Goal: Task Accomplishment & Management: Use online tool/utility

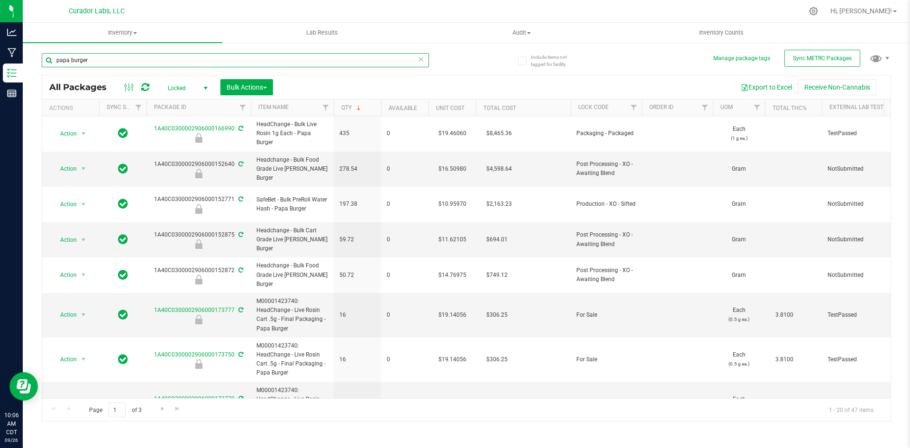
drag, startPoint x: 115, startPoint y: 56, endPoint x: 43, endPoint y: 70, distance: 73.4
click at [43, 70] on div "papa burger" at bounding box center [235, 64] width 387 height 22
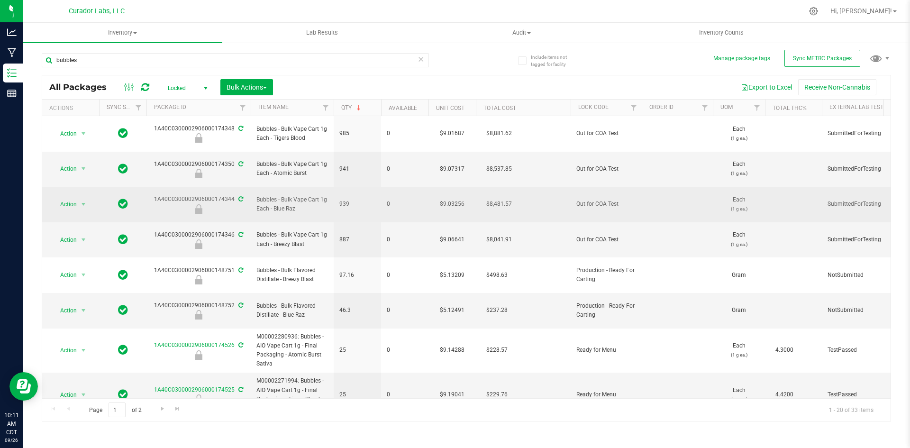
drag, startPoint x: 297, startPoint y: 187, endPoint x: 257, endPoint y: 175, distance: 41.1
click at [257, 195] on span "Bubbles - Bulk Vape Cart 1g Each - Blue Raz" at bounding box center [293, 204] width 72 height 18
copy span "Bubbles - Bulk Vape Cart 1g Each - Blue Raz"
drag, startPoint x: 149, startPoint y: 176, endPoint x: 232, endPoint y: 177, distance: 83.0
click at [232, 195] on div "1A40C0300002906000174344" at bounding box center [198, 204] width 107 height 18
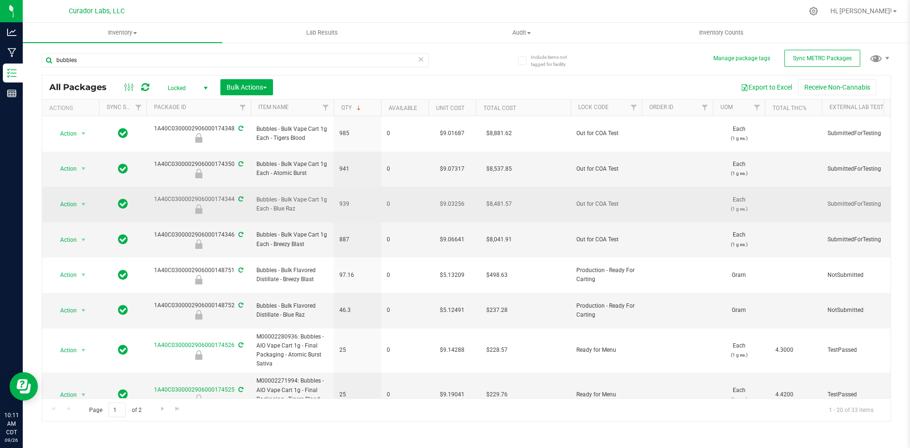
copy div "1A40C0300002906000174344"
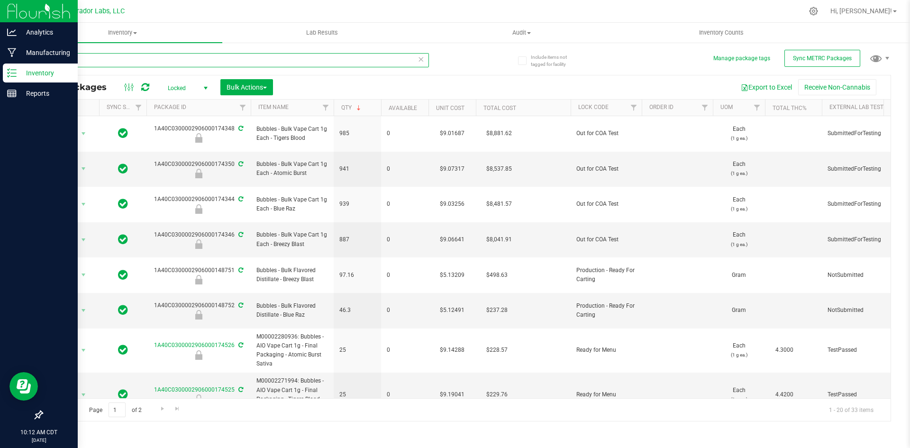
drag, startPoint x: 80, startPoint y: 61, endPoint x: 17, endPoint y: 67, distance: 63.4
click at [17, 67] on div "Analytics Manufacturing Inventory Reports 10:12 AM CDT 09/26/2025 09/26 Curador…" at bounding box center [455, 224] width 910 height 448
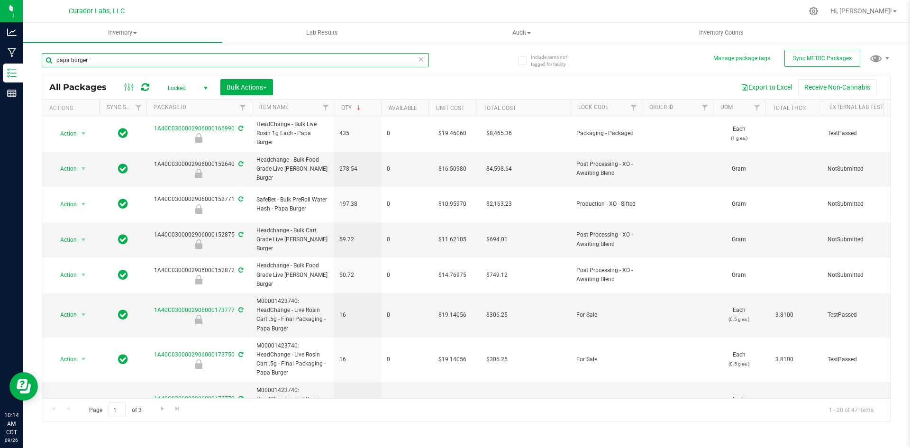
drag, startPoint x: 110, startPoint y: 61, endPoint x: 46, endPoint y: 56, distance: 64.2
click at [46, 56] on input "papa burger" at bounding box center [235, 60] width 387 height 14
type input "papa burger"
click at [340, 60] on input "papa burger" at bounding box center [235, 60] width 387 height 14
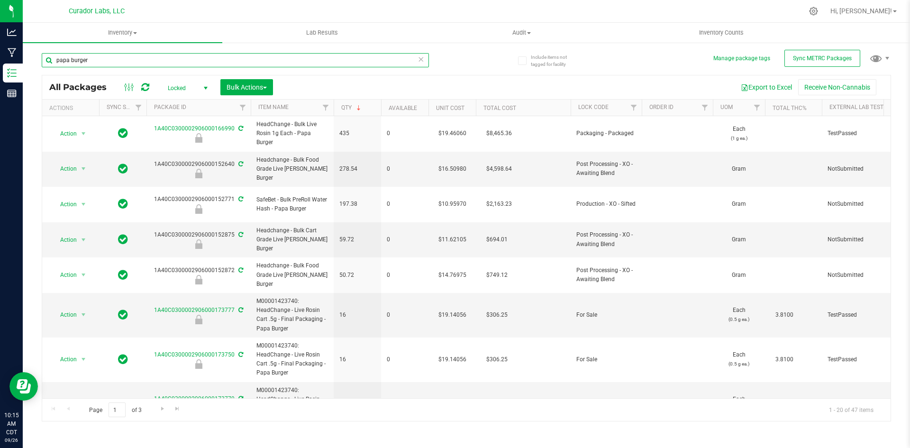
click at [340, 60] on input "papa burger" at bounding box center [235, 60] width 387 height 14
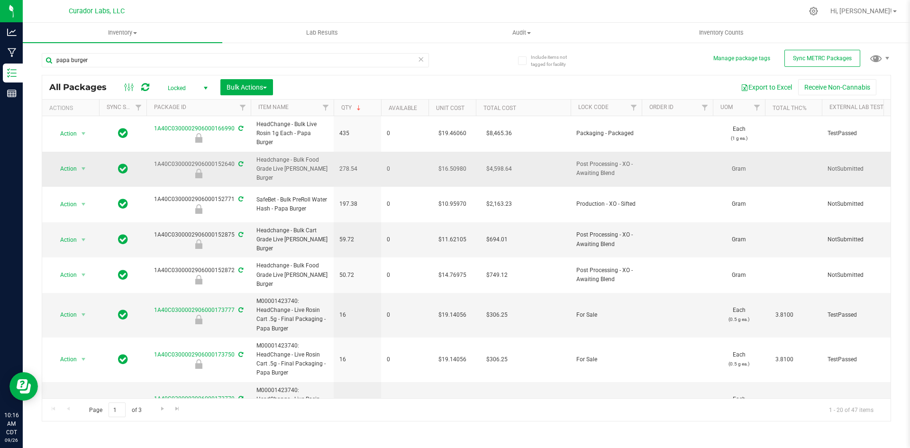
click at [239, 161] on icon at bounding box center [241, 164] width 5 height 6
click at [178, 83] on span "Locked" at bounding box center [186, 88] width 52 height 13
click at [178, 99] on li "Active Only" at bounding box center [185, 103] width 51 height 14
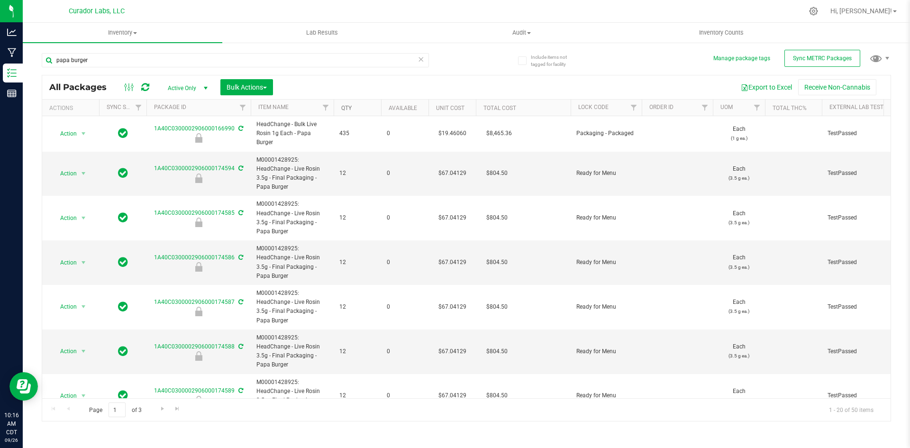
click at [343, 105] on link "Qty" at bounding box center [346, 108] width 10 height 7
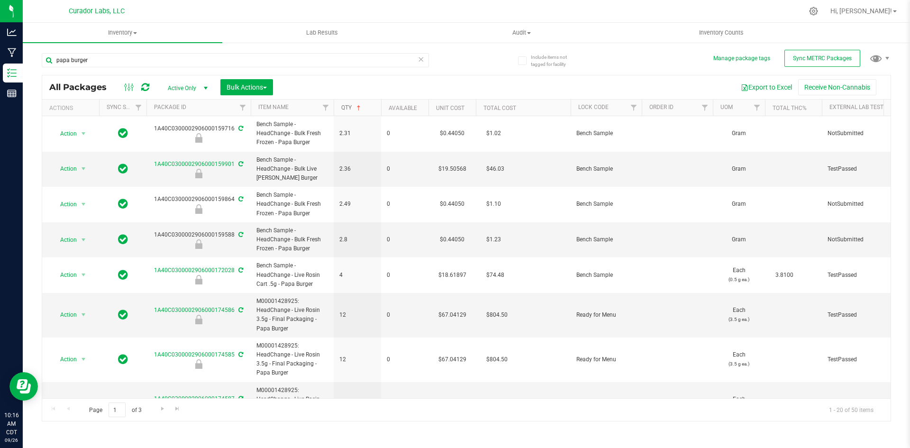
click at [343, 109] on link "Qty" at bounding box center [351, 107] width 21 height 7
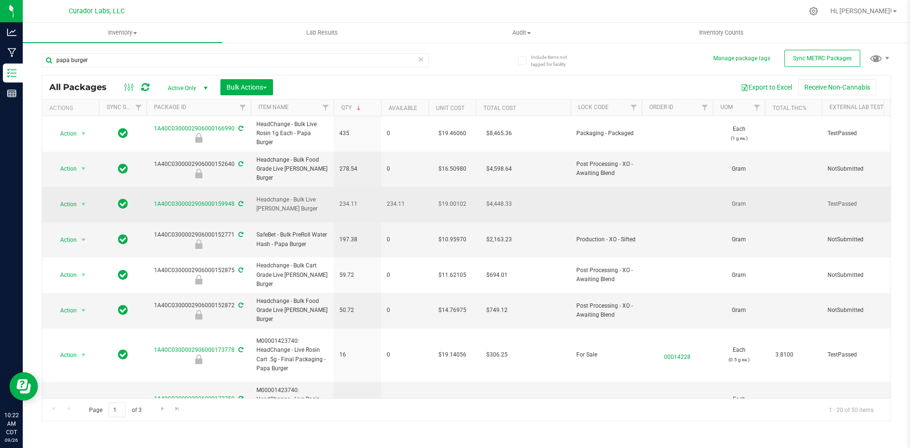
drag, startPoint x: 306, startPoint y: 196, endPoint x: 256, endPoint y: 186, distance: 51.3
click at [256, 187] on td "Headchange - Bulk Live Rosin - Papa Burger" at bounding box center [292, 205] width 83 height 36
copy span "Headchange - Bulk Live Rosin - Papa Burger"
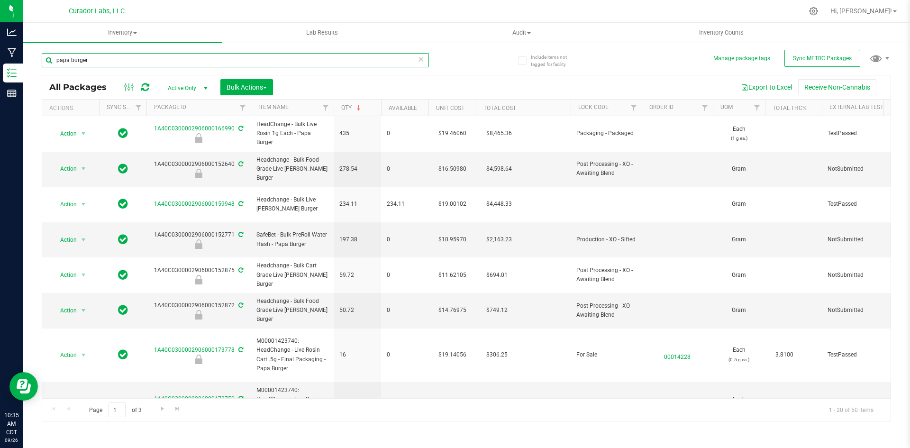
click at [117, 58] on input "papa burger" at bounding box center [235, 60] width 387 height 14
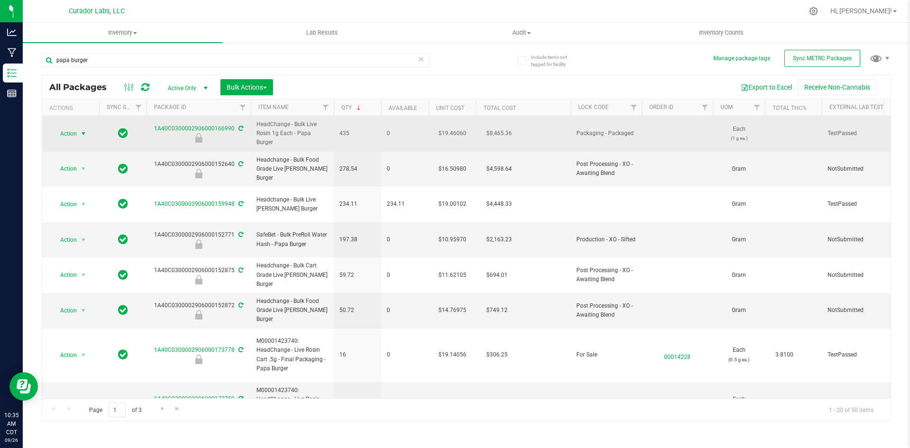
click at [78, 131] on span "select" at bounding box center [84, 133] width 12 height 13
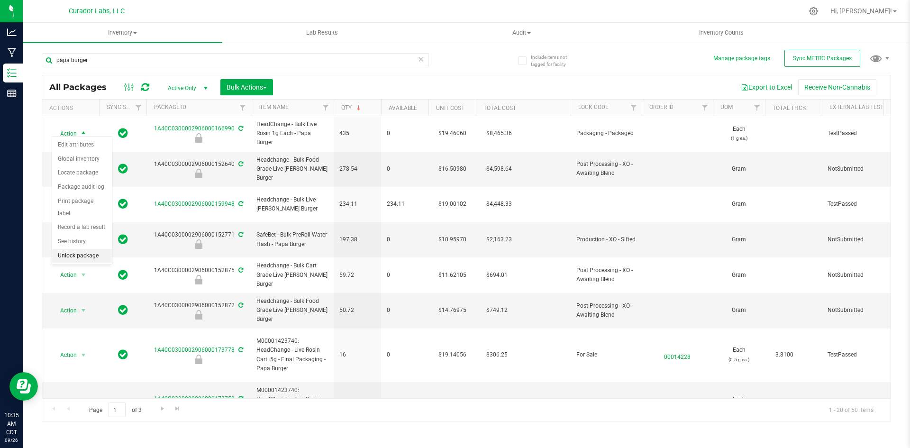
click at [81, 249] on li "Unlock package" at bounding box center [82, 256] width 60 height 14
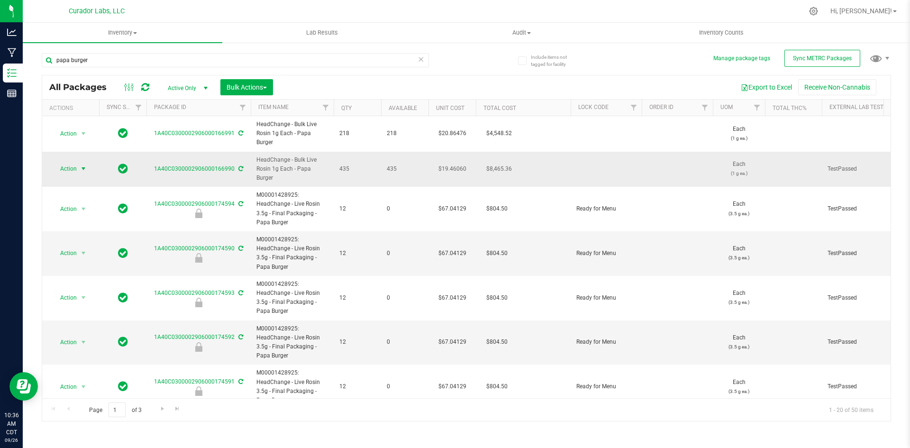
click at [83, 165] on span "select" at bounding box center [84, 169] width 8 height 8
click at [80, 181] on li "Create package" at bounding box center [82, 185] width 60 height 14
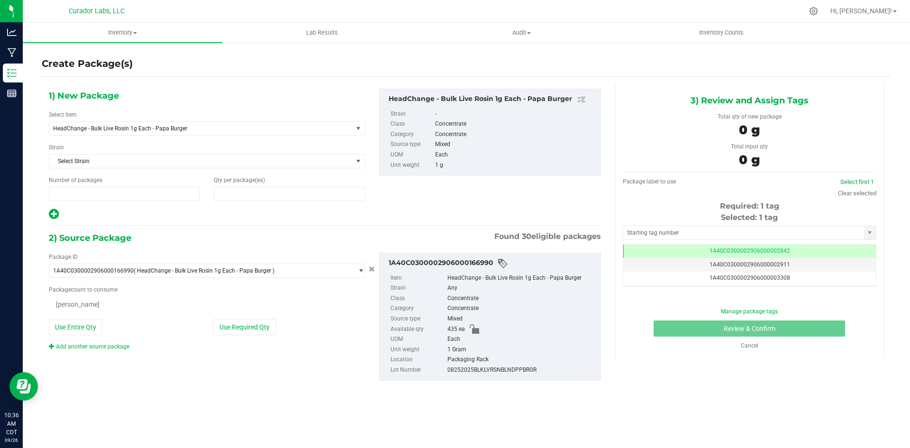
type input "1"
type input "0"
click at [216, 197] on span at bounding box center [289, 194] width 151 height 14
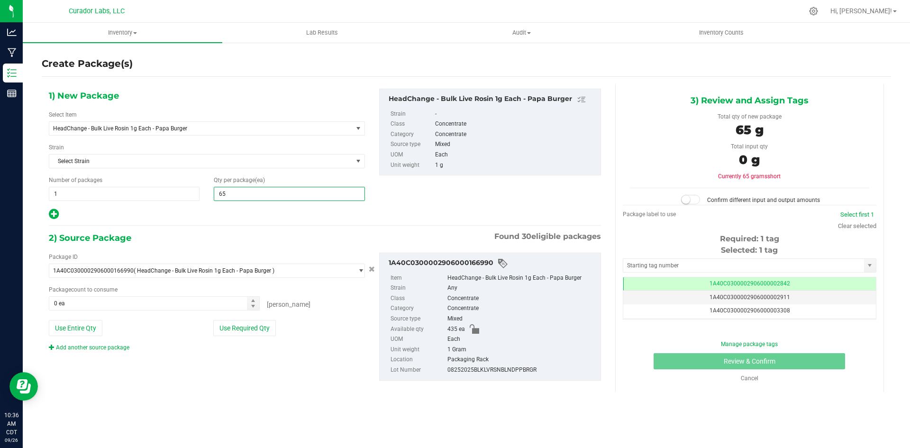
type input "653"
click at [86, 326] on button "Use Entire Qty" at bounding box center [76, 328] width 54 height 16
type input "435 ea"
click at [81, 347] on link "Add another source package" at bounding box center [89, 347] width 81 height 7
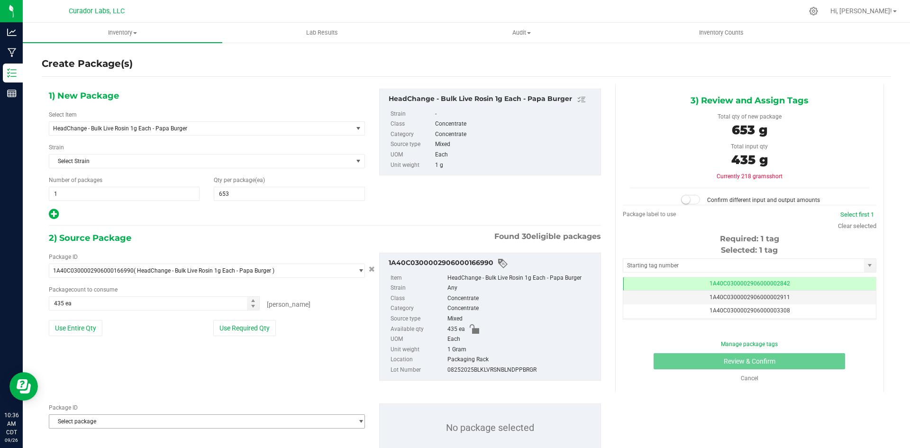
click at [88, 419] on span "Select package" at bounding box center [200, 421] width 303 height 13
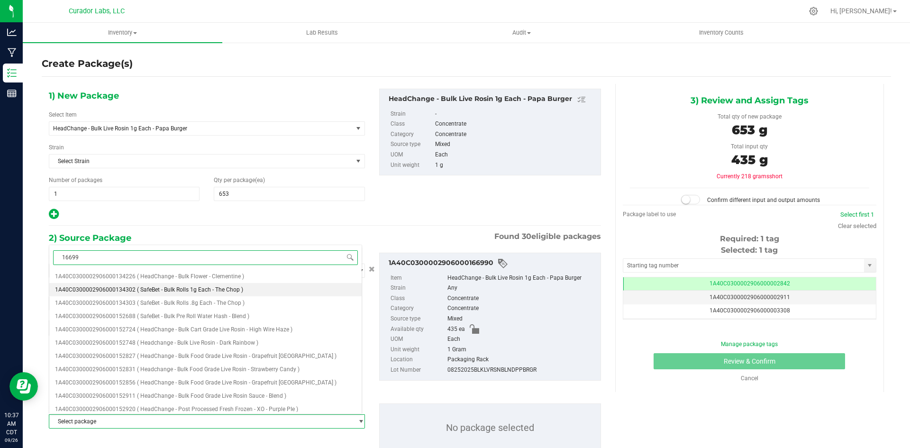
type input "166991"
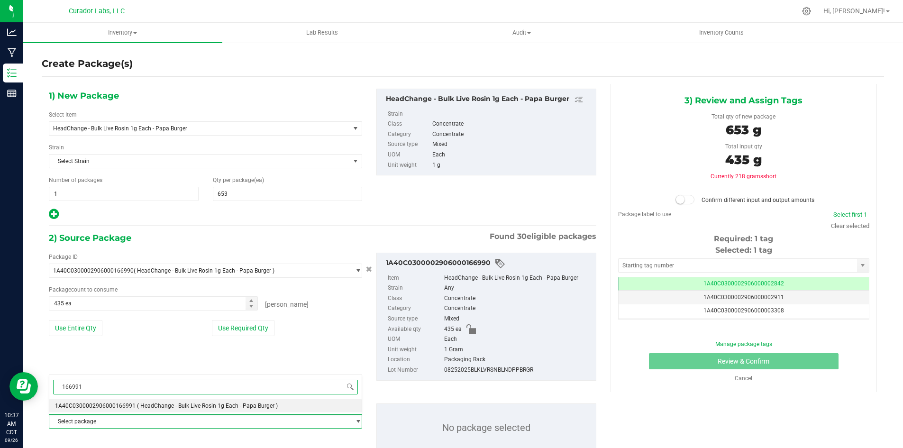
click at [123, 402] on li "1A40C0300002906000166991 ( HeadChange - Bulk Live Rosin 1g Each - Papa Burger )" at bounding box center [205, 405] width 312 height 13
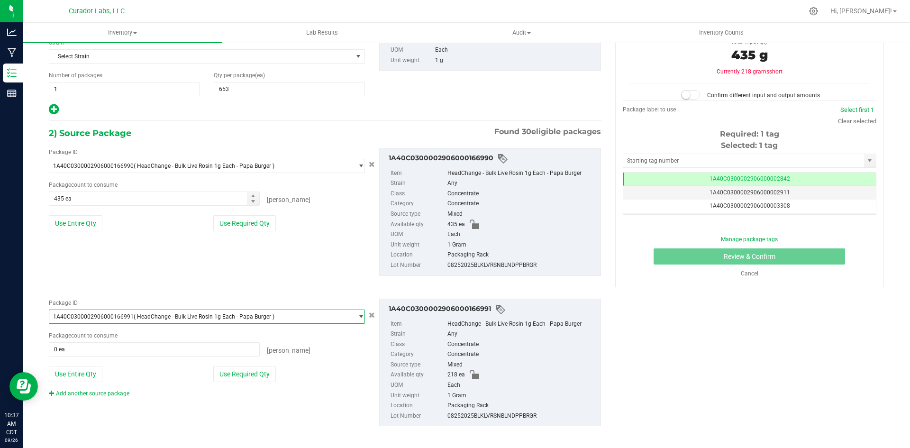
scroll to position [110, 0]
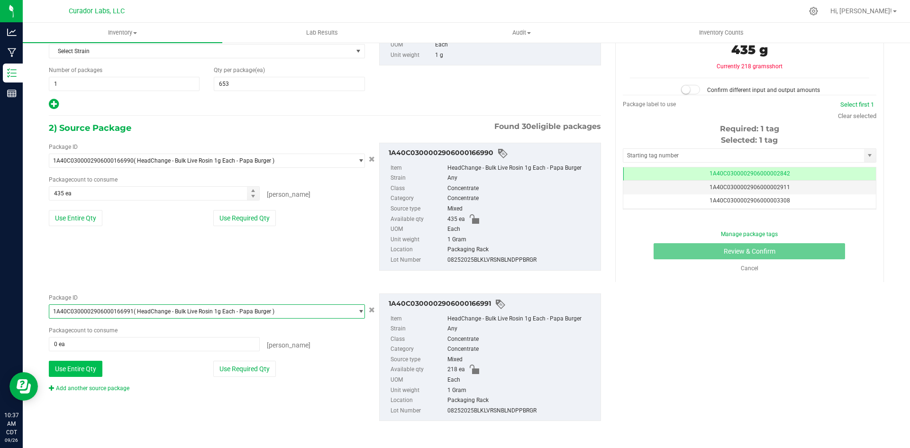
click at [97, 377] on button "Use Entire Qty" at bounding box center [76, 369] width 54 height 16
type input "218 ea"
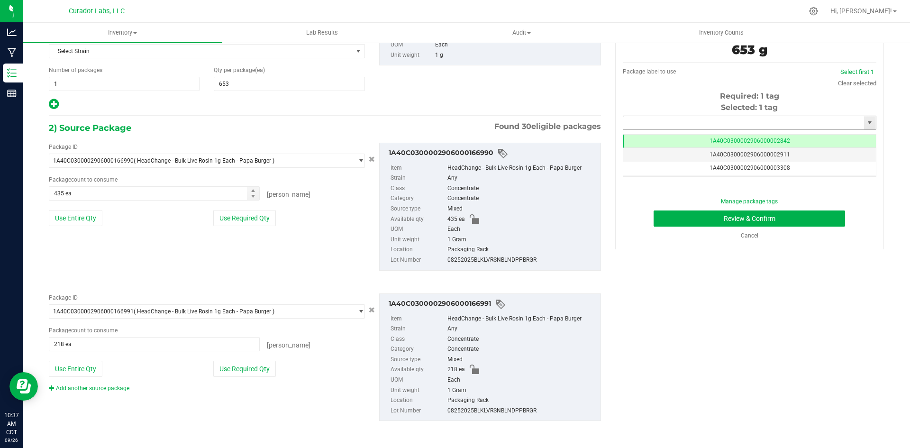
click at [663, 124] on input "text" at bounding box center [744, 122] width 241 height 13
click at [630, 132] on li "1A40C0300002906000174595" at bounding box center [744, 139] width 250 height 14
type input "1A40C0300002906000174595"
click at [680, 223] on button "Review & Confirm" at bounding box center [750, 219] width 192 height 16
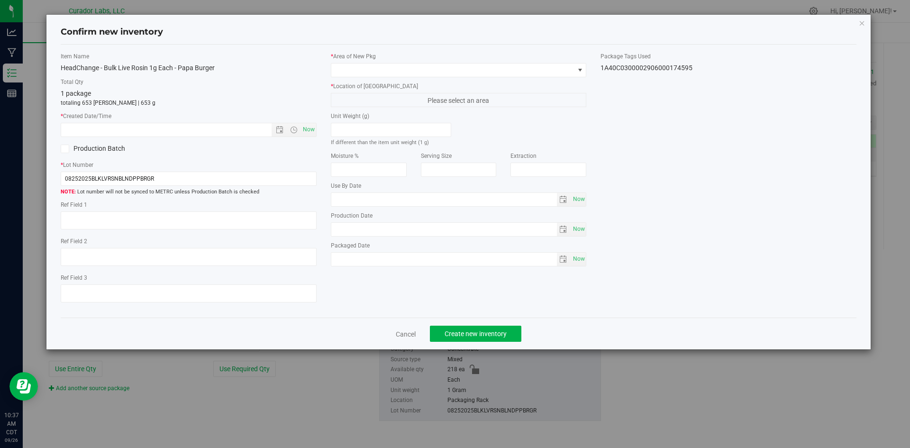
type input "2025-09-05"
click at [305, 133] on span "Now" at bounding box center [309, 130] width 16 height 14
type input "9/26/2025 10:37 AM"
click at [356, 70] on span at bounding box center [452, 70] width 243 height 13
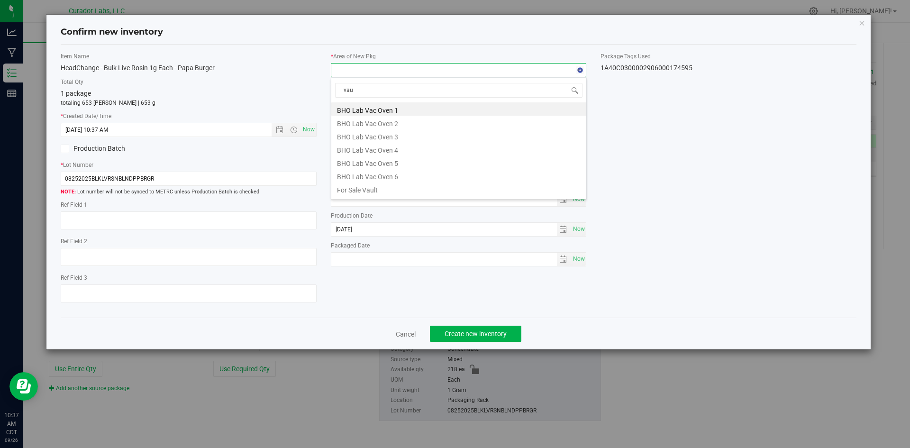
type input "vaul"
click at [358, 178] on li "Vault" at bounding box center [458, 175] width 255 height 13
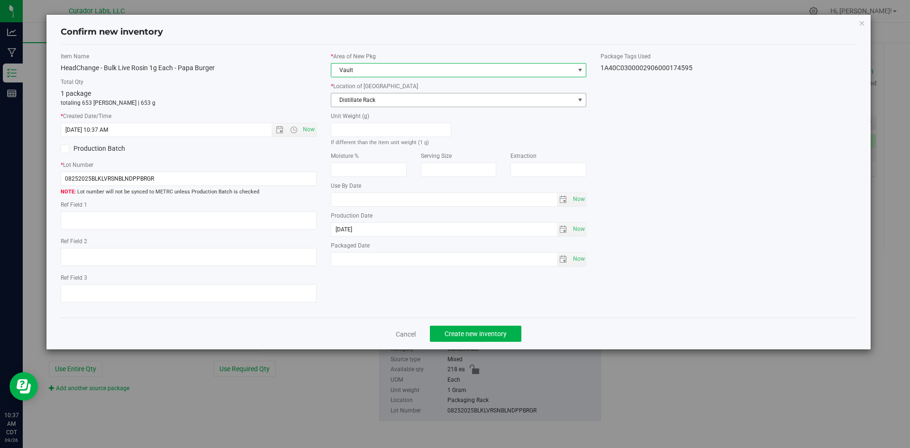
click at [368, 106] on span "Distillate Rack" at bounding box center [452, 99] width 243 height 13
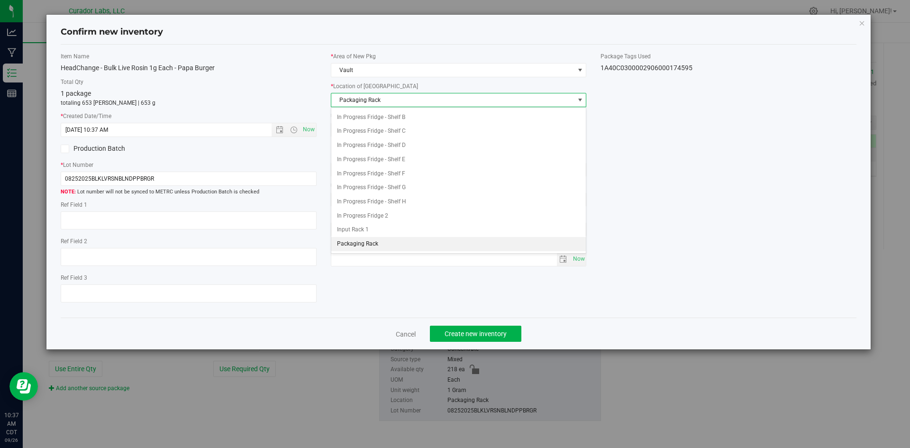
click at [370, 243] on li "Packaging Rack" at bounding box center [458, 244] width 255 height 14
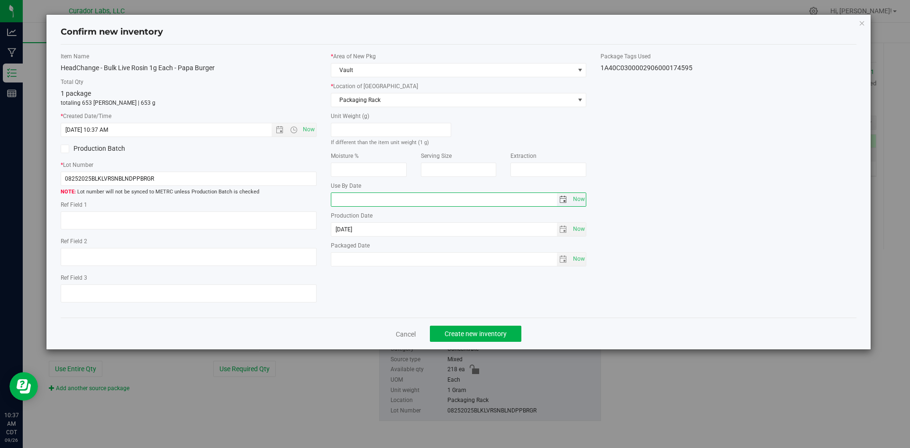
click at [372, 199] on input "text" at bounding box center [444, 199] width 226 height 13
type input "2026-09-05"
click at [579, 263] on span "Now" at bounding box center [579, 259] width 16 height 14
type input "2025-09-26"
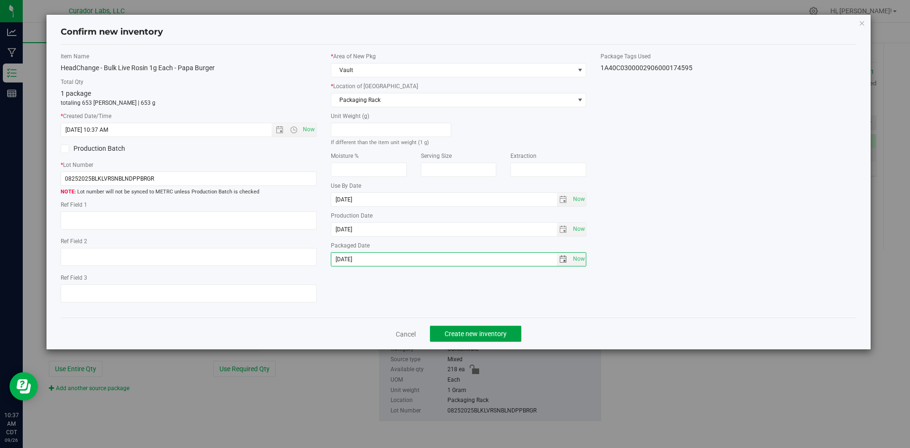
click at [505, 327] on button "Create new inventory" at bounding box center [476, 334] width 92 height 16
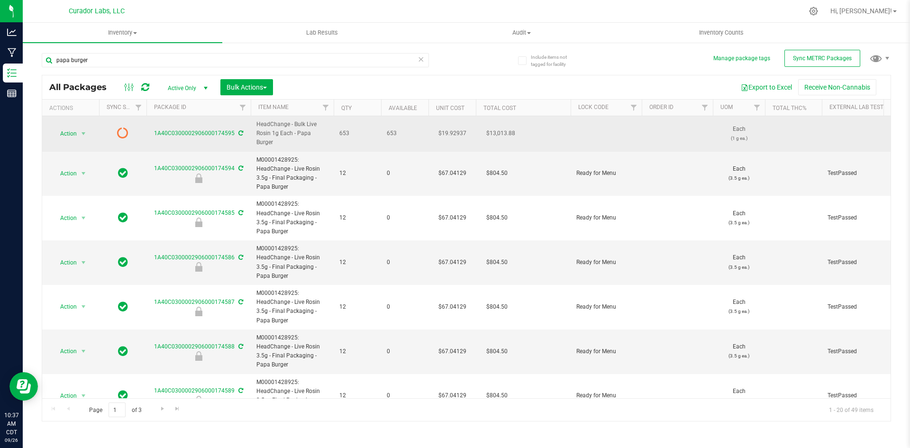
drag, startPoint x: 327, startPoint y: 133, endPoint x: 258, endPoint y: 125, distance: 69.2
click at [258, 125] on span "HeadChange - Bulk Live Rosin 1g Each - Papa Burger" at bounding box center [293, 134] width 72 height 28
copy span "HeadChange - Bulk Live Rosin 1g Each - Papa Burger"
click at [240, 130] on icon at bounding box center [241, 133] width 5 height 6
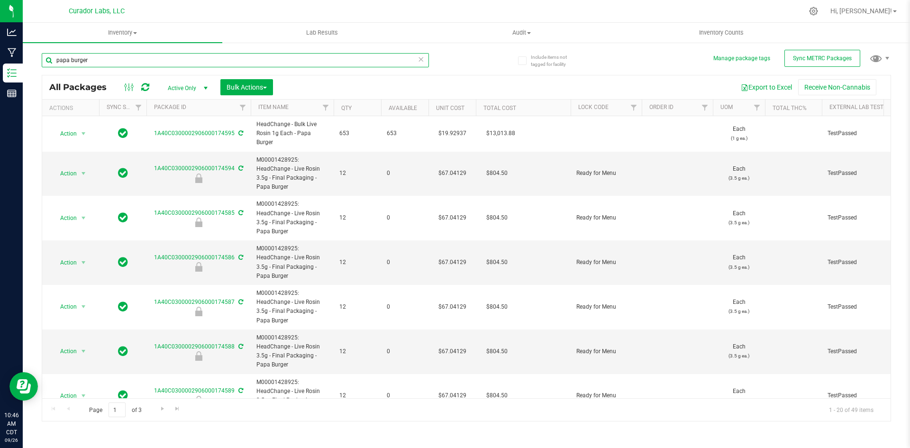
click at [114, 62] on input "papa burger" at bounding box center [235, 60] width 387 height 14
type input "174000"
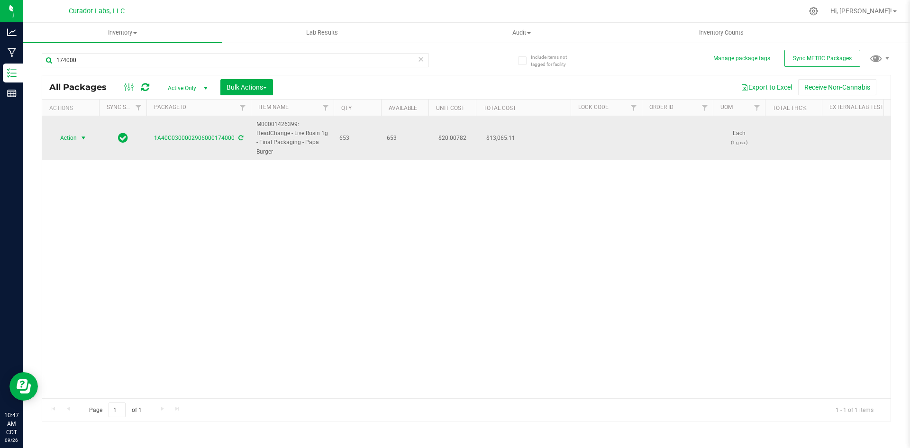
click at [71, 136] on span "Action" at bounding box center [65, 137] width 26 height 13
drag, startPoint x: 273, startPoint y: 152, endPoint x: 253, endPoint y: 127, distance: 32.1
click at [253, 127] on td "M00001426399: HeadChange - Live Rosin 1g - Final Packaging - Papa Burger" at bounding box center [292, 138] width 83 height 44
copy span "M00001426399: HeadChange - Live Rosin 1g - Final Packaging - Papa Burger"
click at [61, 145] on span "Action" at bounding box center [65, 137] width 26 height 13
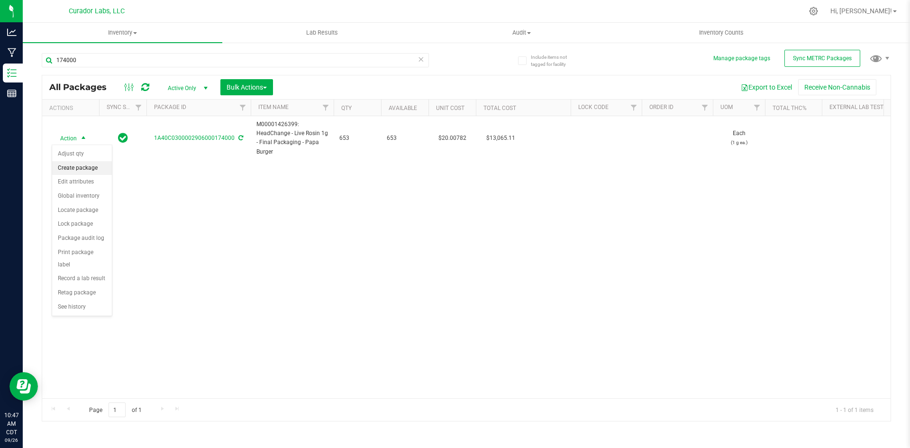
click at [75, 172] on li "Create package" at bounding box center [82, 168] width 60 height 14
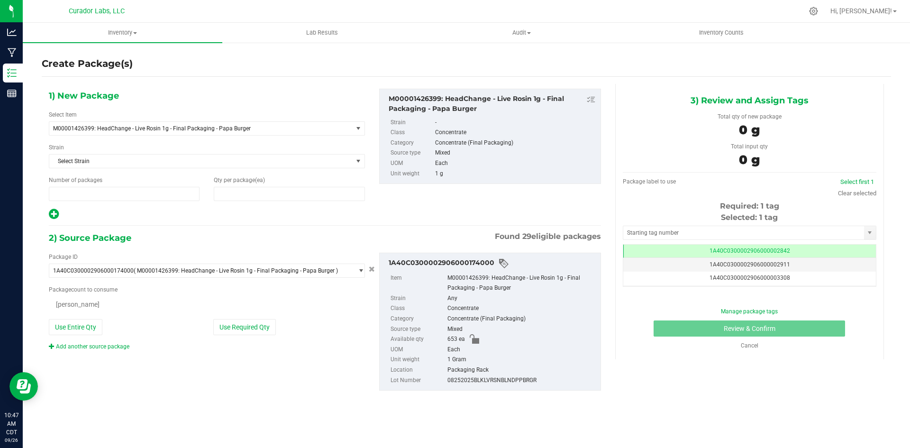
type input "1"
type input "0"
click at [255, 193] on span at bounding box center [289, 194] width 151 height 14
type input "5"
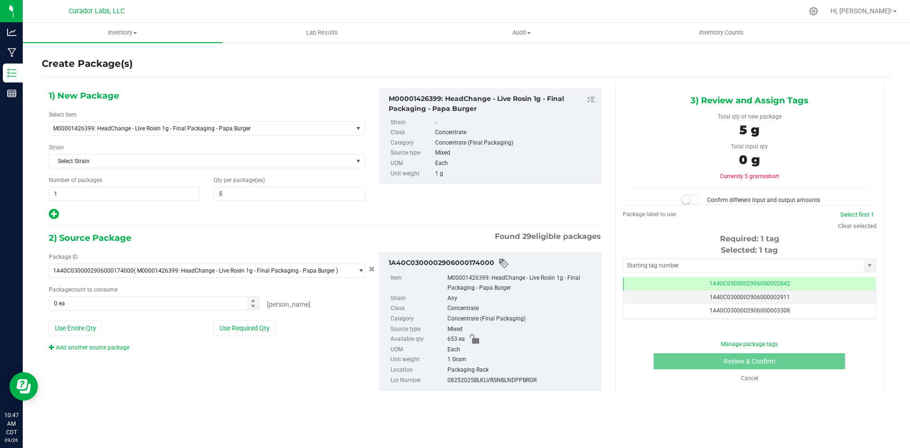
click at [56, 217] on icon at bounding box center [54, 214] width 10 height 12
type input "5"
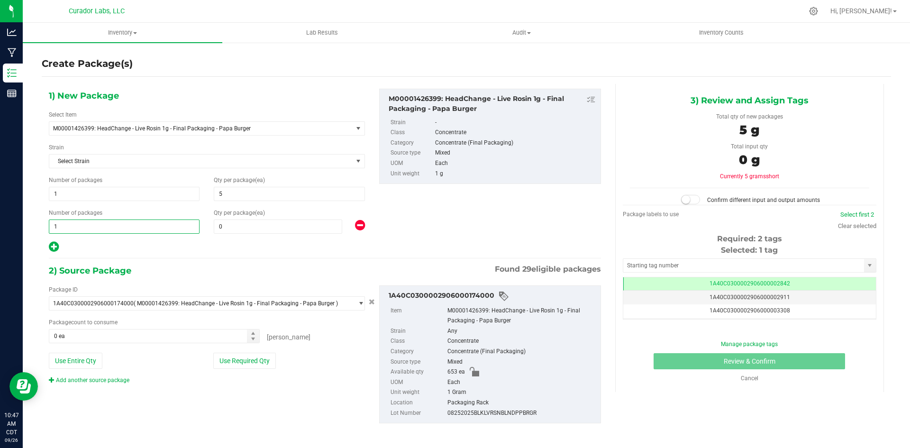
drag, startPoint x: 70, startPoint y: 228, endPoint x: 55, endPoint y: 230, distance: 15.3
click at [52, 231] on span "1 1" at bounding box center [124, 227] width 151 height 14
type input "54"
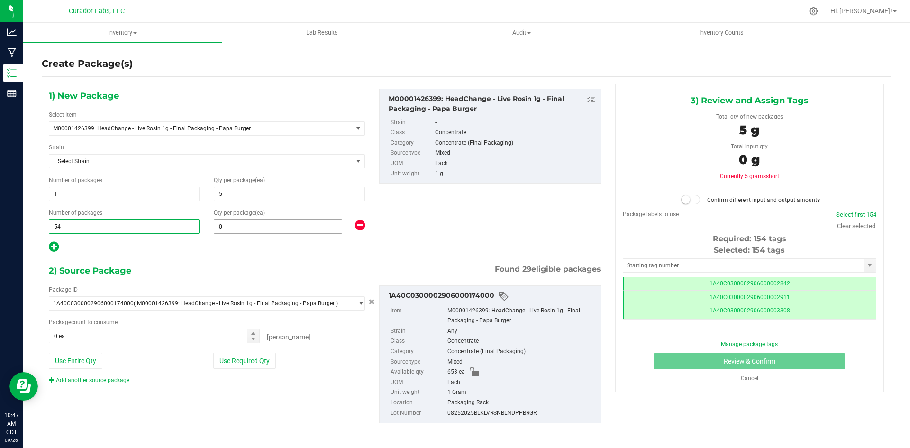
type input "54"
click at [253, 227] on span "0 0" at bounding box center [278, 227] width 129 height 14
type input "12"
click at [83, 356] on button "Use Entire Qty" at bounding box center [76, 361] width 54 height 16
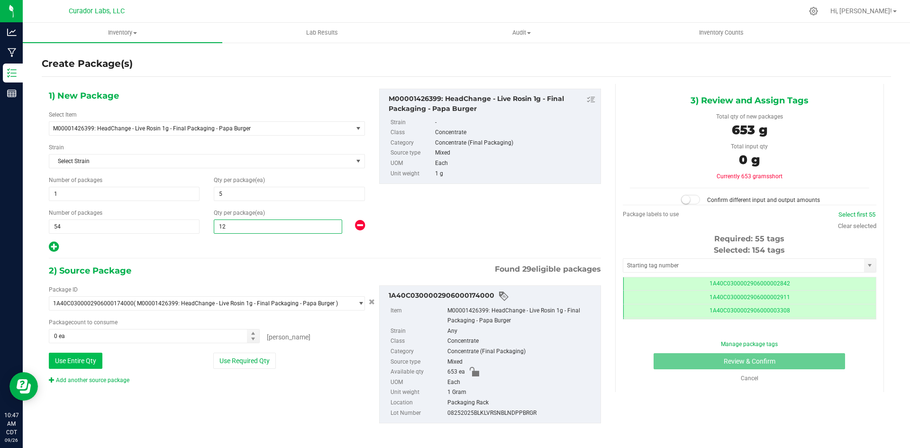
type input "653 ea"
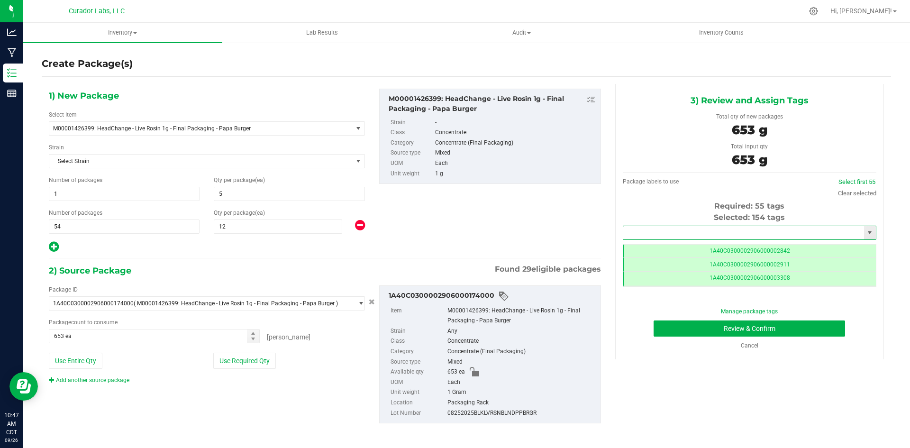
click at [709, 234] on input "text" at bounding box center [744, 232] width 241 height 13
click at [630, 252] on li "1A40C0300002906000174596" at bounding box center [744, 249] width 250 height 14
type input "1A40C0300002906000174596"
click at [678, 331] on button "Review & Confirm" at bounding box center [750, 329] width 192 height 16
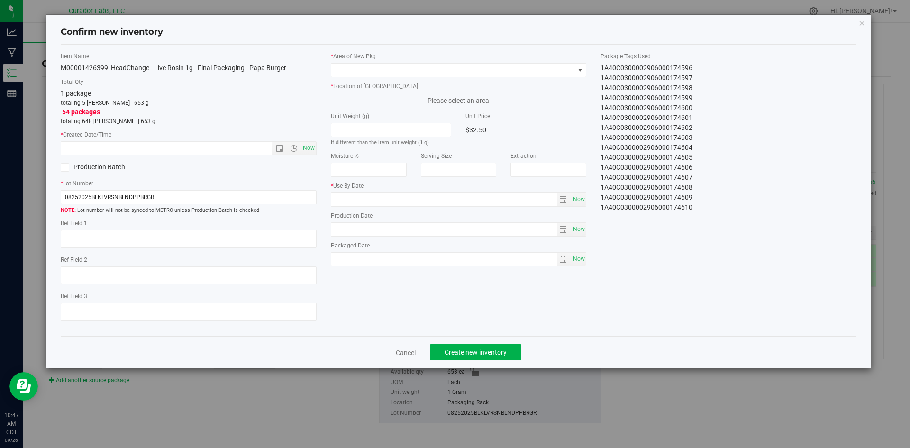
type input "2025-09-05"
click at [310, 147] on span "Now" at bounding box center [309, 148] width 16 height 14
type input "9/26/2025 10:48 AM"
click at [402, 72] on span at bounding box center [452, 70] width 243 height 13
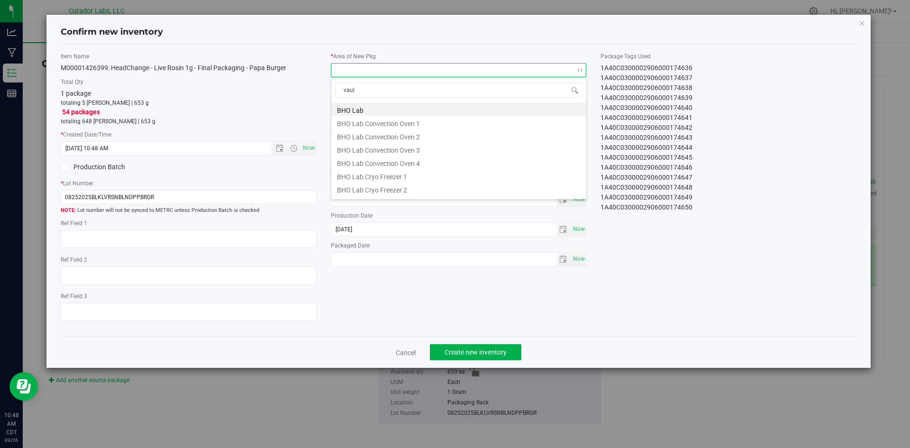
type input "vault"
click at [348, 174] on li "Vault" at bounding box center [458, 175] width 255 height 13
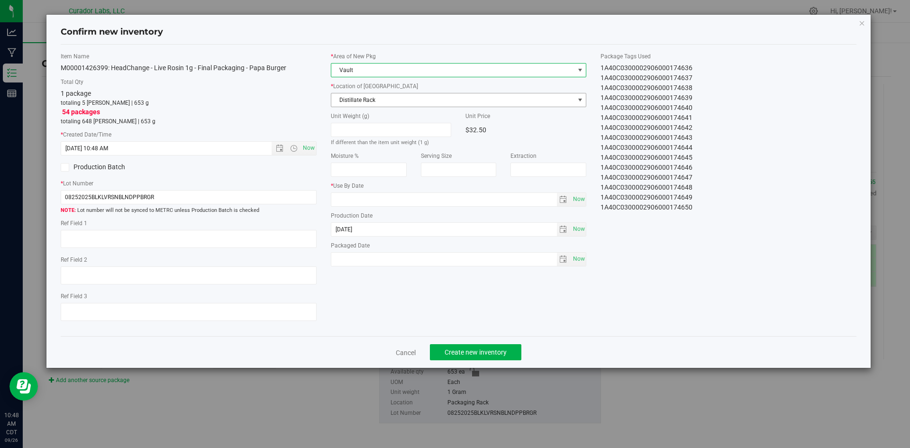
click at [361, 98] on span "Distillate Rack" at bounding box center [452, 99] width 243 height 13
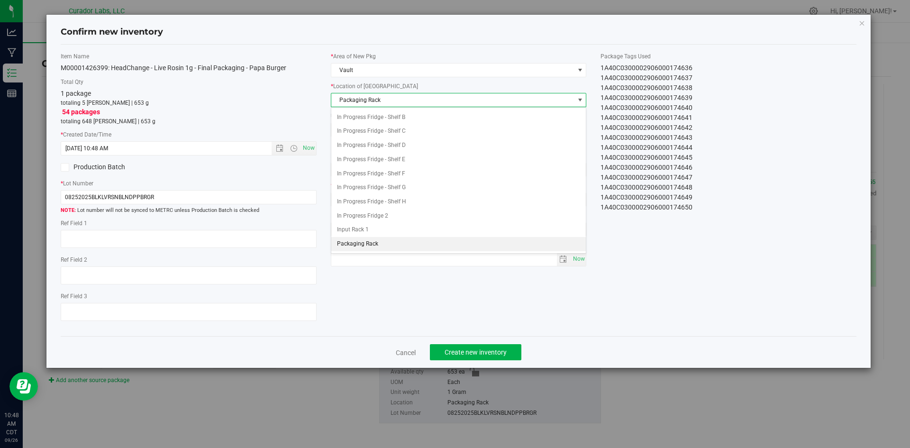
click at [360, 98] on span "Packaging Rack" at bounding box center [452, 99] width 243 height 13
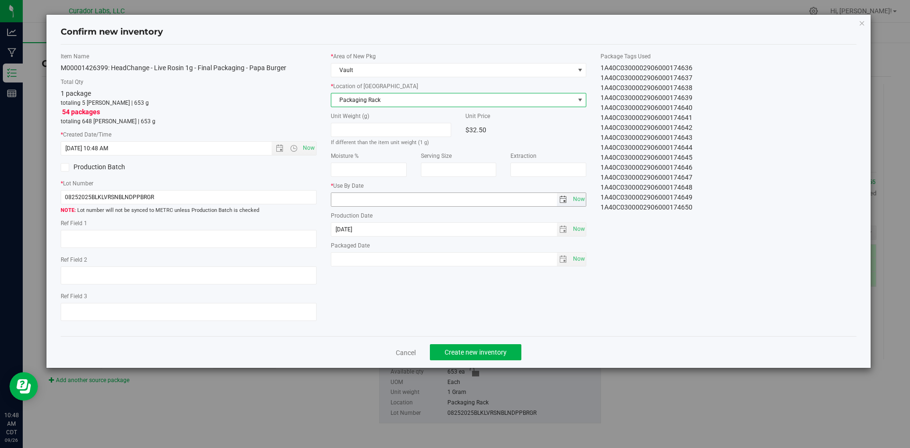
click at [359, 202] on input "text" at bounding box center [444, 199] width 226 height 13
type input "2026-09-05"
click at [575, 257] on span "Now" at bounding box center [579, 259] width 16 height 14
type input "2025-09-26"
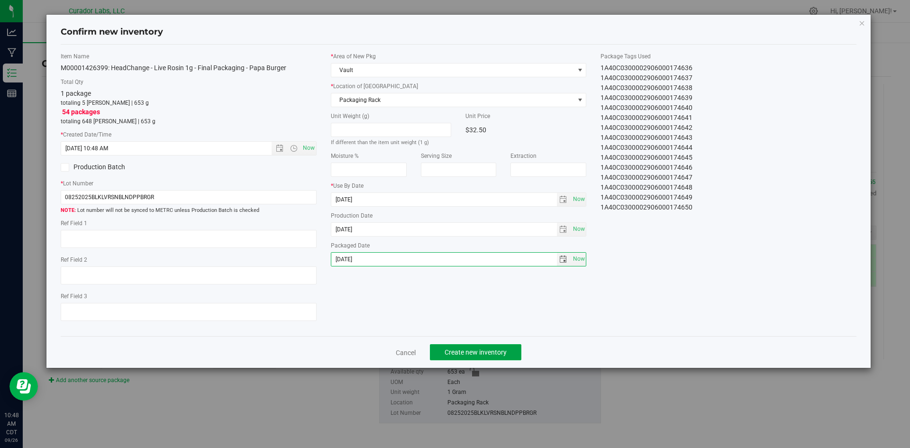
click at [485, 356] on span "Create new inventory" at bounding box center [476, 353] width 62 height 8
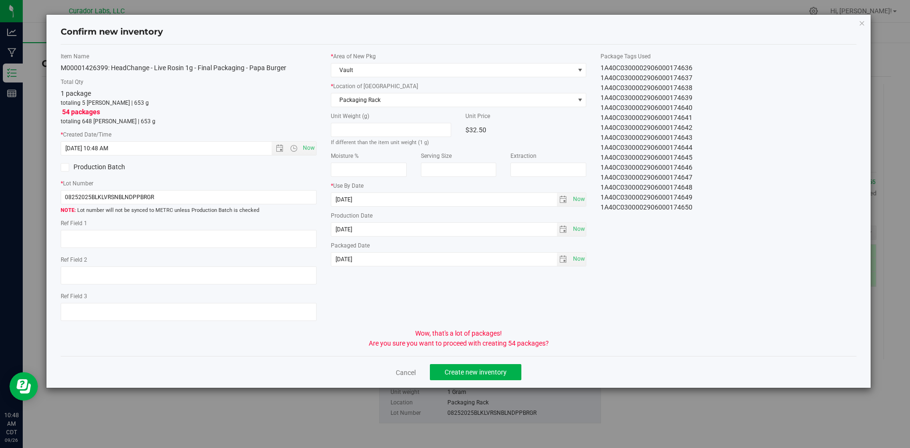
click at [484, 357] on div "Cancel Create new inventory" at bounding box center [459, 372] width 797 height 32
click at [483, 365] on button "Create new inventory" at bounding box center [476, 372] width 92 height 16
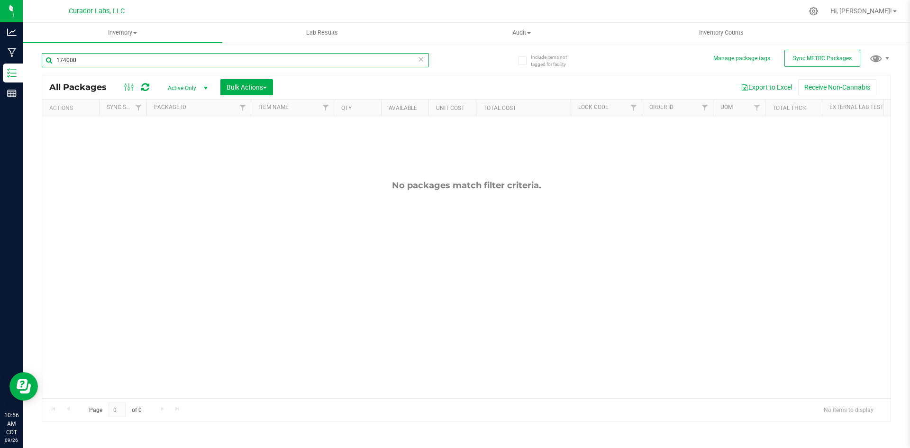
click at [75, 61] on input "174000" at bounding box center [235, 60] width 387 height 14
paste input "M00001426399: HeadChange - Live Rosin 1g - Final Packaging - Papa Burger"
type input "M00001426399: HeadChange - Live Rosin 1g - Final Packaging - Papa Burger"
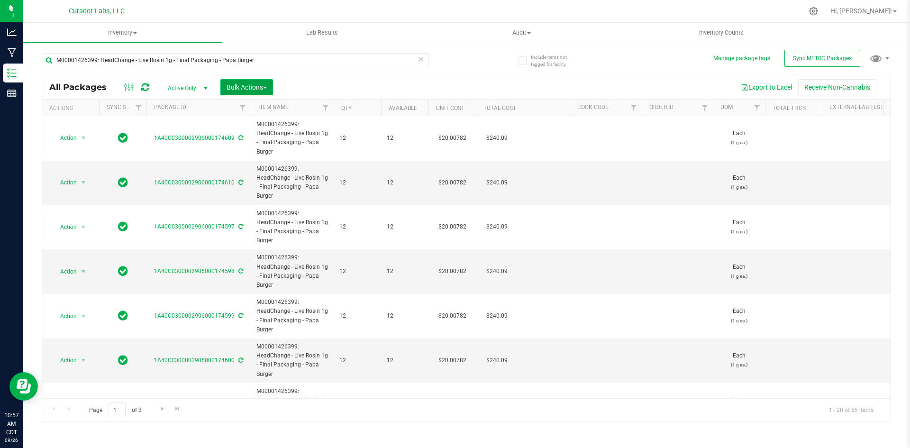
click at [245, 87] on span "Bulk Actions" at bounding box center [247, 87] width 40 height 8
click at [247, 162] on span "Lock/Unlock packages" at bounding box center [258, 161] width 65 height 8
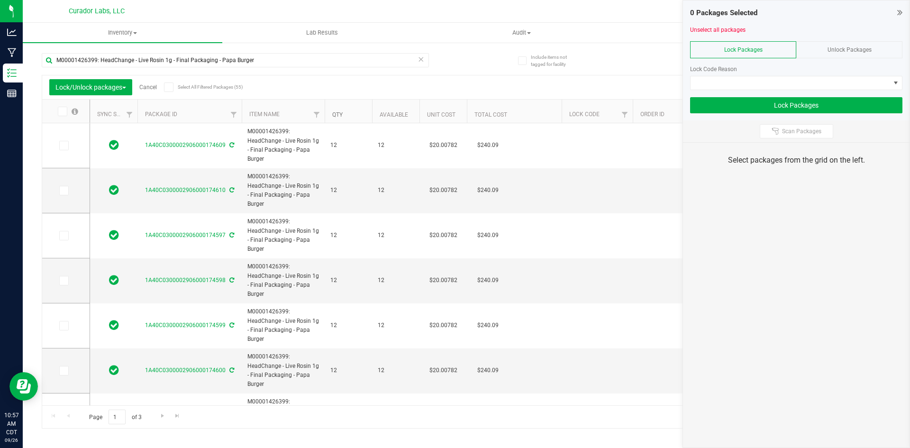
click at [340, 115] on link "Qty" at bounding box center [337, 114] width 10 height 7
click at [171, 87] on icon at bounding box center [168, 87] width 6 height 0
click at [0, 0] on input "Select All Filtered Packages (55)" at bounding box center [0, 0] width 0 height 0
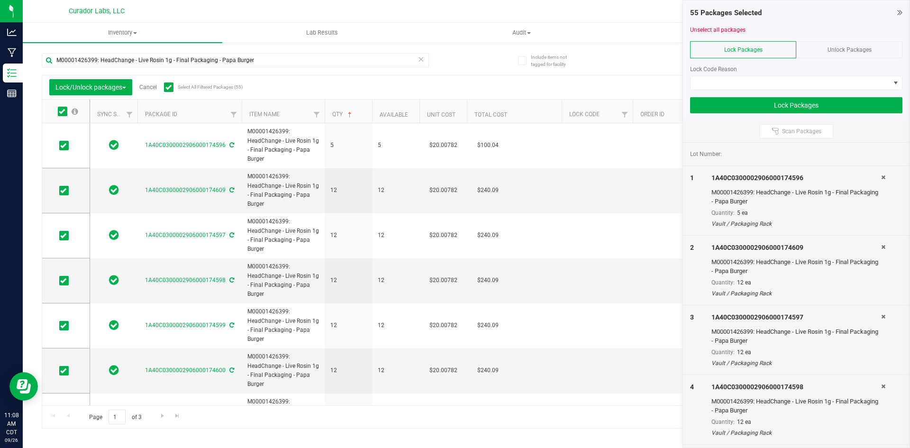
click at [171, 87] on icon at bounding box center [168, 87] width 6 height 0
click at [0, 0] on input "Select All Filtered Packages (55)" at bounding box center [0, 0] width 0 height 0
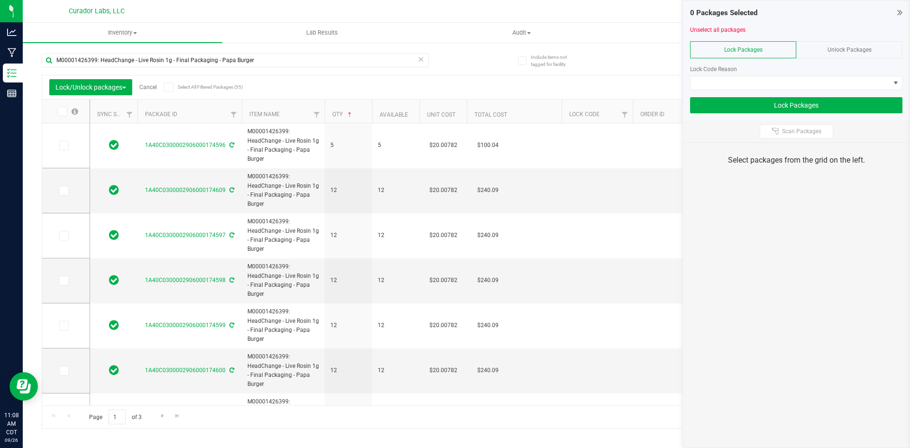
click at [166, 86] on span at bounding box center [168, 87] width 9 height 9
click at [0, 0] on input "Select All Filtered Packages (55)" at bounding box center [0, 0] width 0 height 0
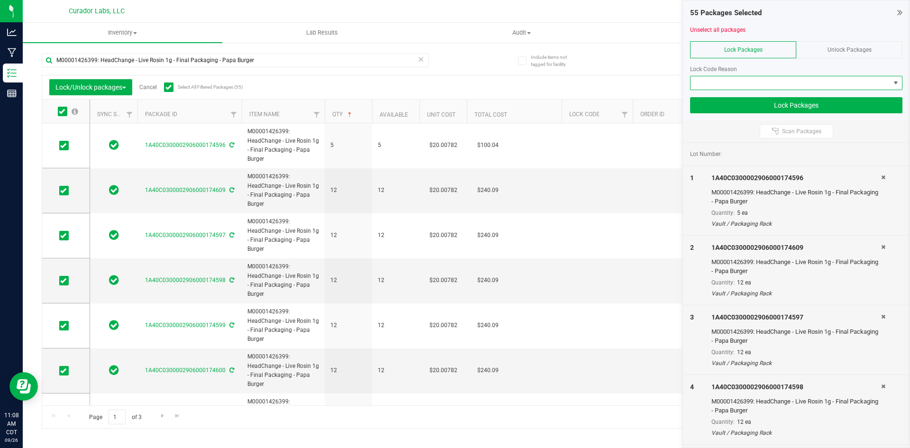
click at [792, 80] on span at bounding box center [791, 82] width 200 height 13
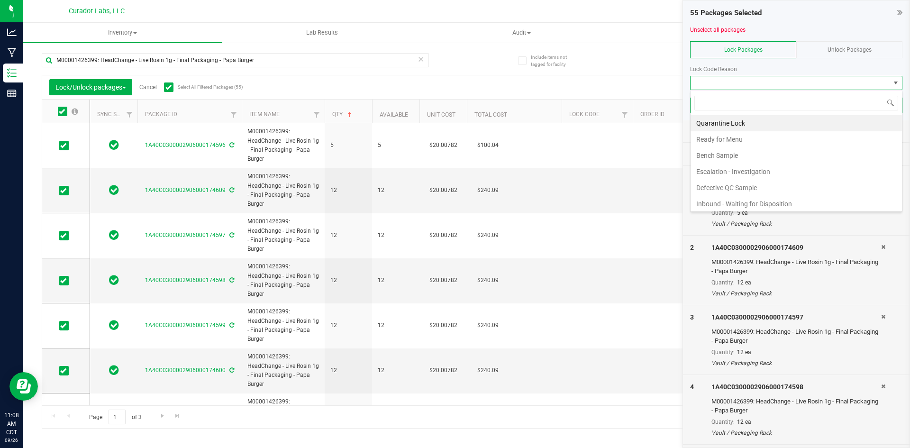
scroll to position [14, 212]
click at [752, 135] on li "Ready for Menu" at bounding box center [796, 139] width 211 height 16
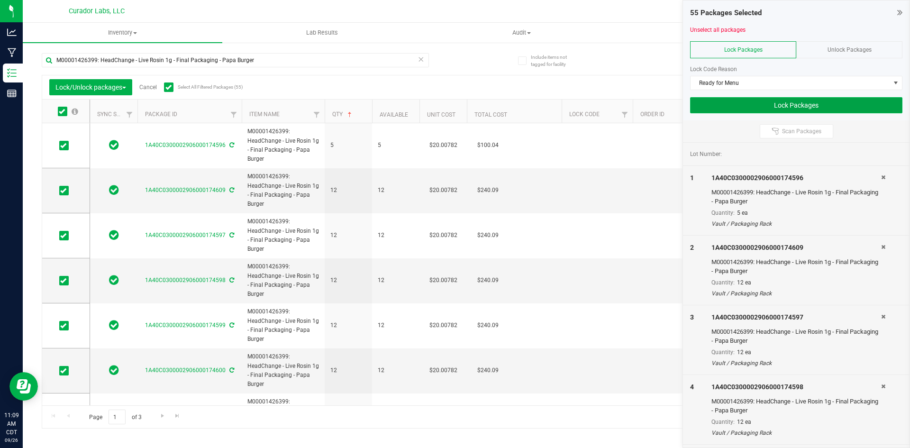
click at [739, 102] on button "Lock Packages" at bounding box center [796, 105] width 212 height 16
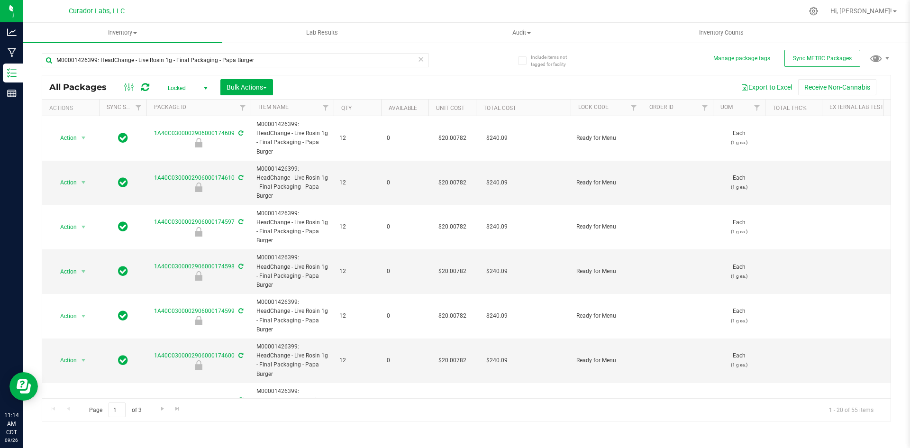
click at [183, 89] on span "Locked" at bounding box center [186, 88] width 52 height 13
click at [184, 104] on li "Active Only" at bounding box center [185, 103] width 51 height 14
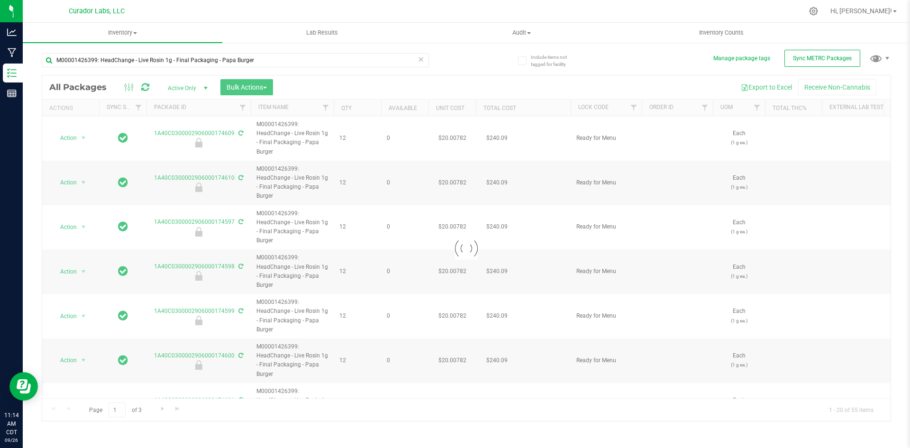
click at [178, 87] on div at bounding box center [466, 248] width 849 height 346
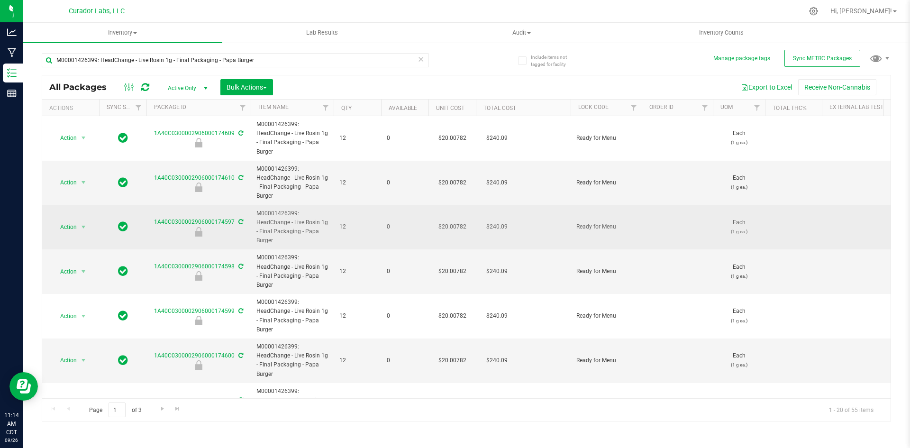
scroll to position [47, 0]
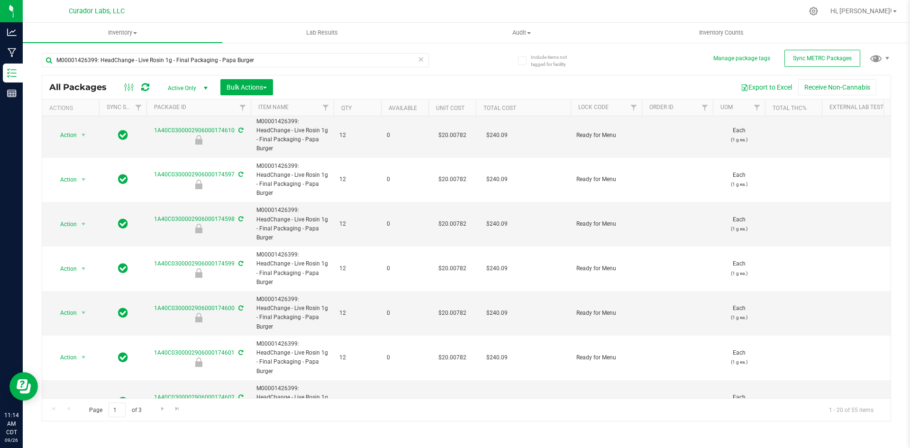
click at [189, 107] on th "Package ID" at bounding box center [199, 108] width 104 height 17
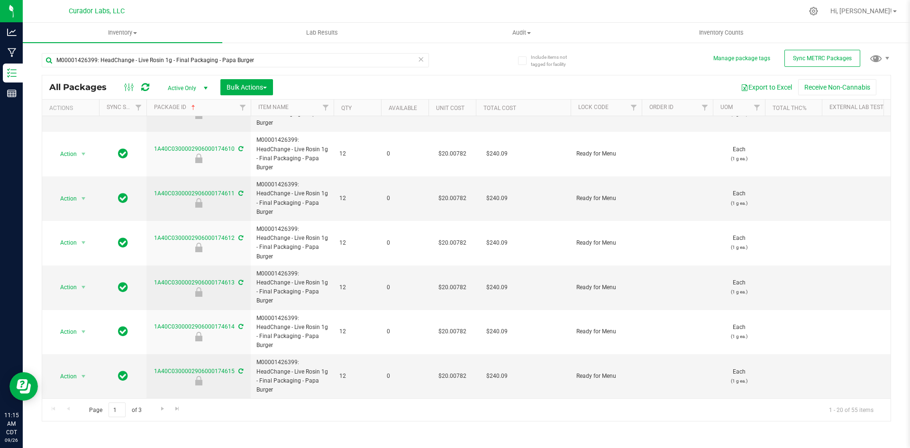
scroll to position [614, 0]
click at [160, 407] on span "Go to the next page" at bounding box center [163, 409] width 8 height 8
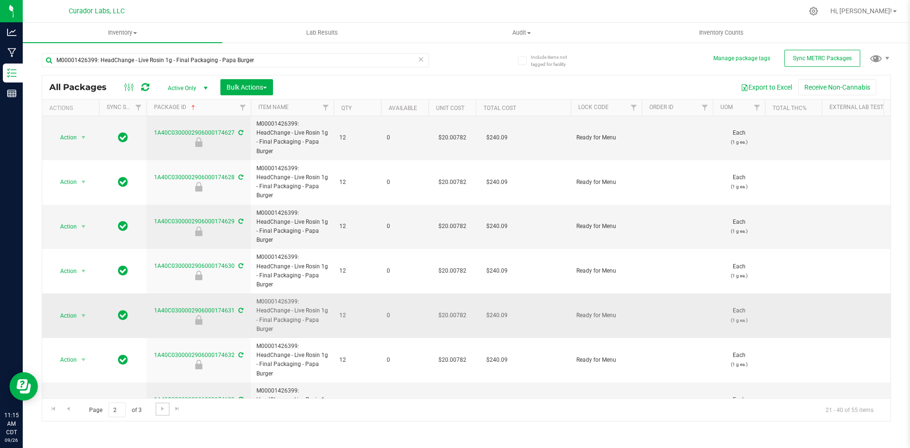
scroll to position [427, 0]
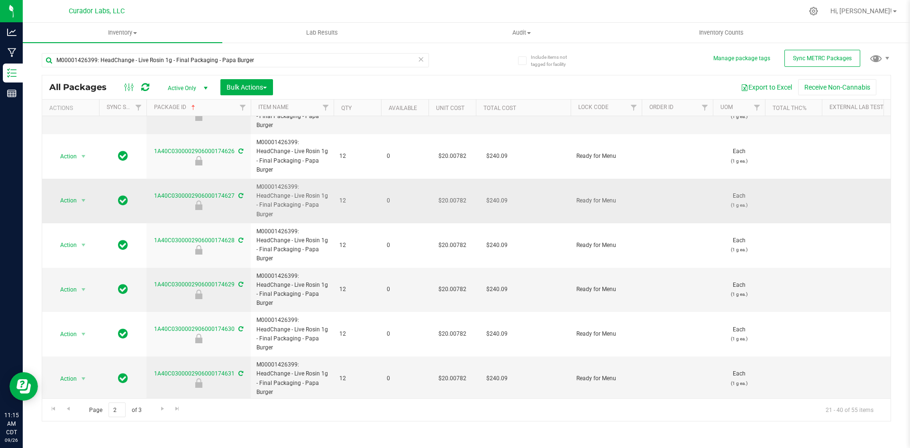
click at [239, 198] on icon at bounding box center [241, 196] width 5 height 6
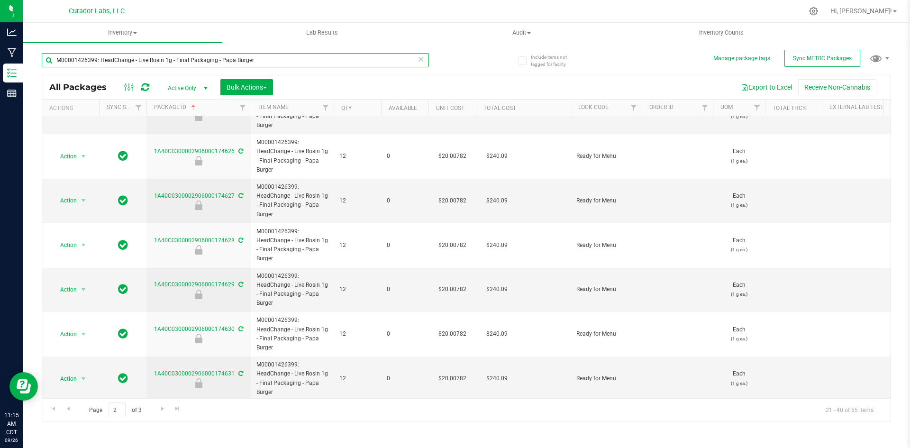
click at [108, 62] on input "M00001426399: HeadChange - Live Rosin 1g - Final Packaging - Papa Burger" at bounding box center [235, 60] width 387 height 14
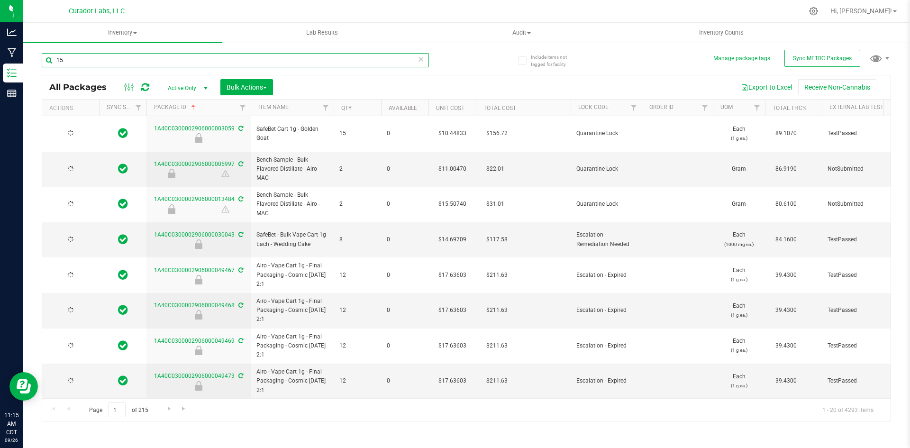
type input "159"
type input "2024-03-19"
type input "2024-04-12"
type input "2024-06-06"
type input "2024-08-22"
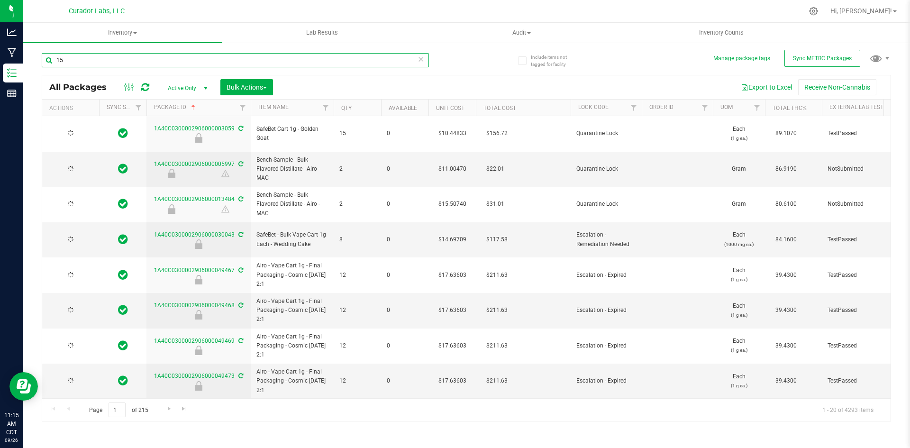
type input "2024-11-28"
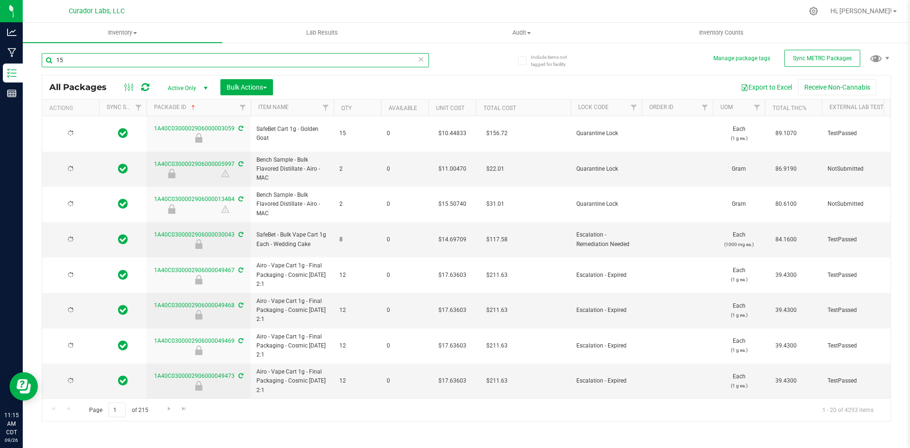
type input "2024-11-28"
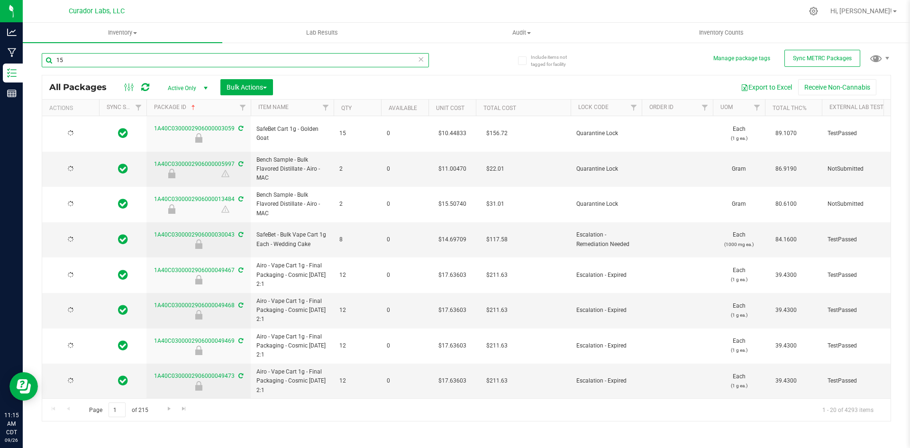
type input "2024-11-28"
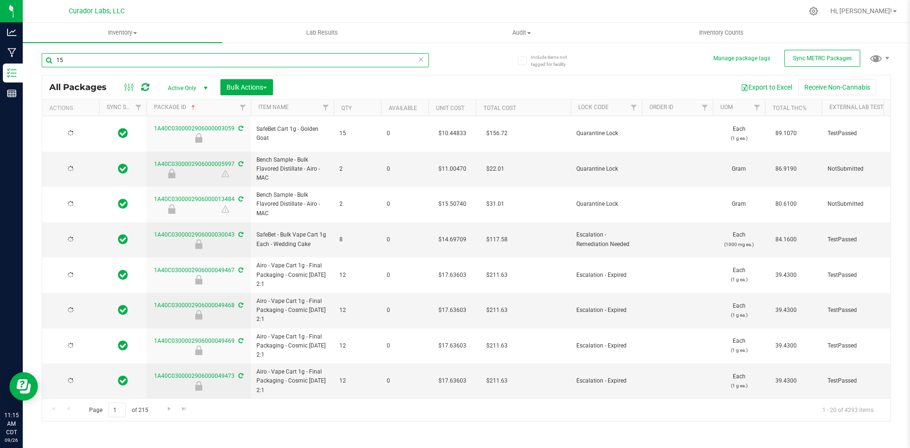
type input "2024-11-28"
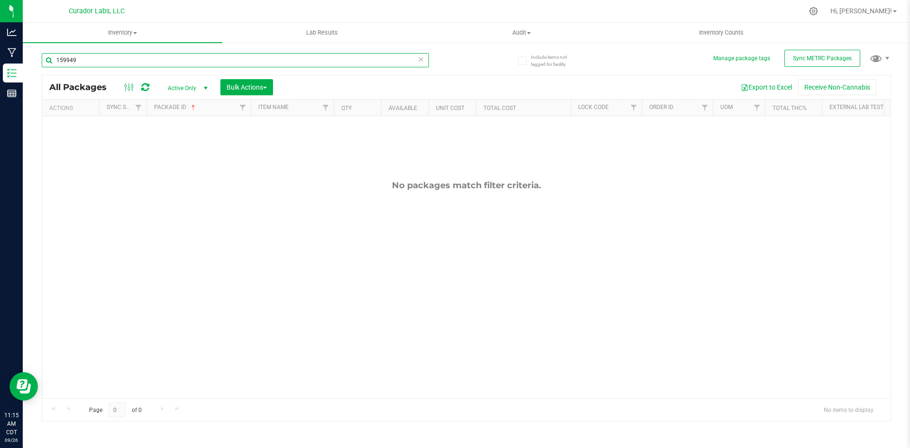
type input "159949"
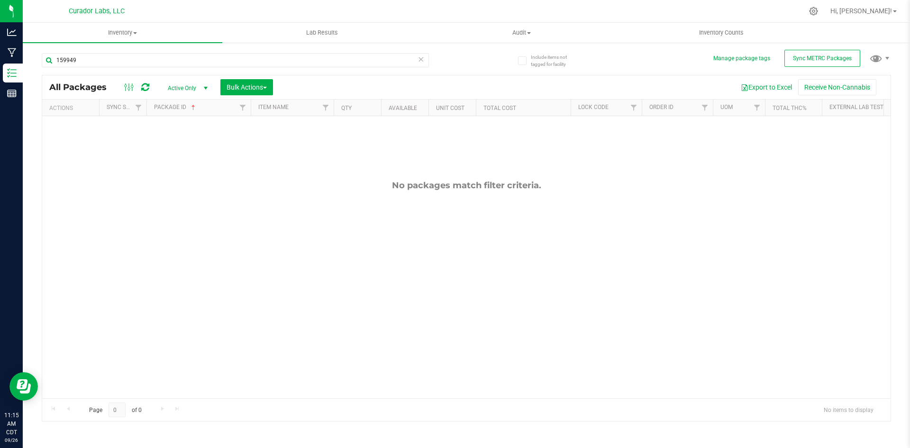
click at [185, 84] on span "Active Only" at bounding box center [186, 88] width 52 height 13
click at [192, 145] on li "All" at bounding box center [185, 145] width 51 height 14
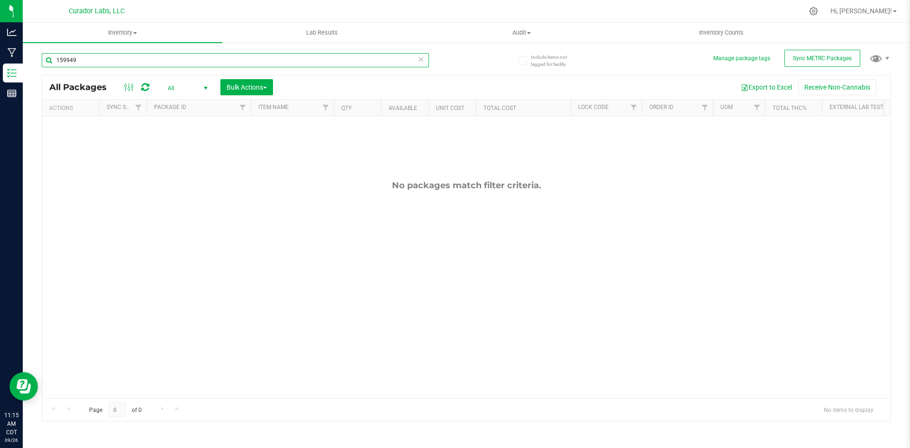
click at [110, 61] on input "159949" at bounding box center [235, 60] width 387 height 14
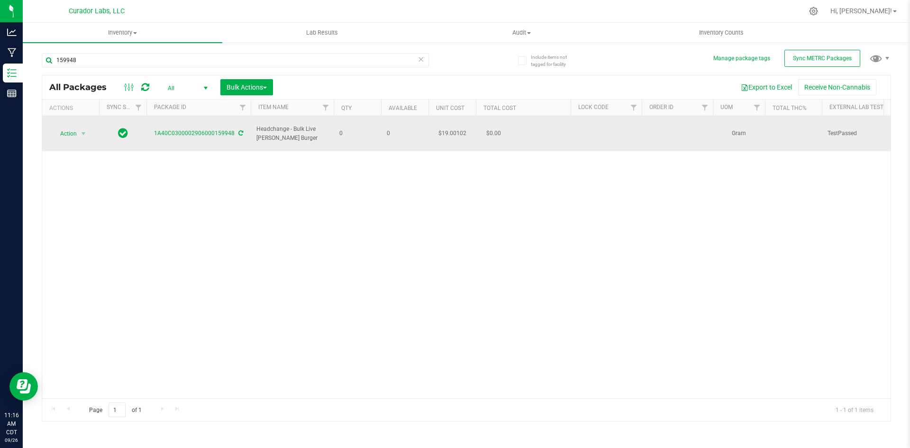
click at [241, 130] on icon at bounding box center [241, 133] width 5 height 6
click at [241, 131] on icon at bounding box center [241, 133] width 5 height 6
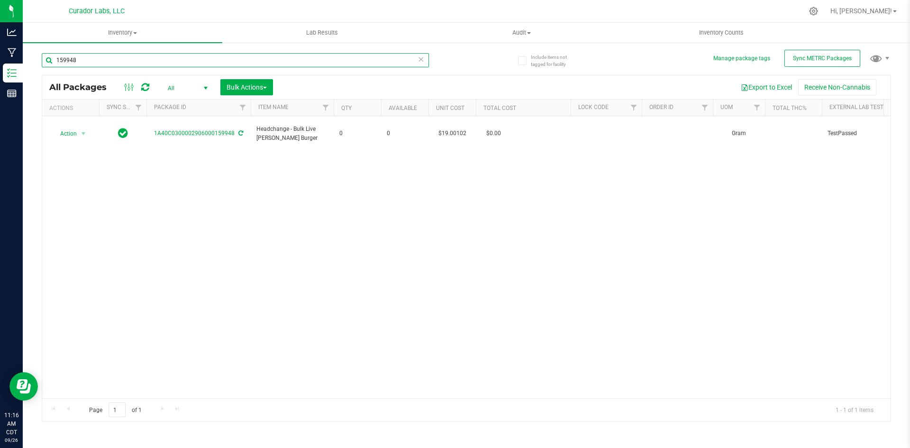
drag, startPoint x: 91, startPoint y: 60, endPoint x: 45, endPoint y: 57, distance: 46.1
click at [45, 57] on input "159948" at bounding box center [235, 60] width 387 height 14
type input "174000"
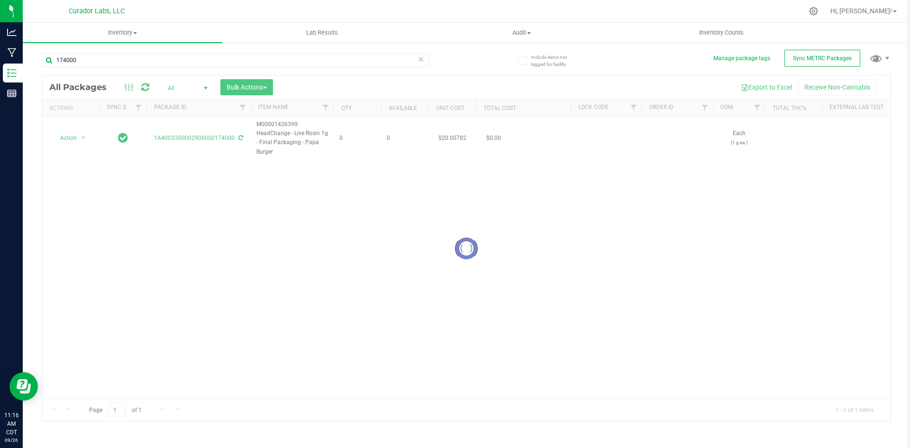
click at [240, 138] on div at bounding box center [466, 248] width 849 height 346
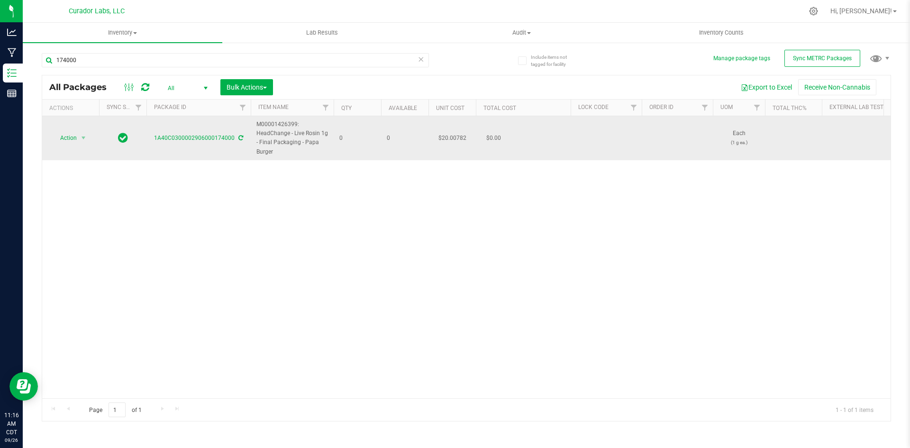
click at [240, 138] on icon at bounding box center [241, 138] width 5 height 6
click at [65, 140] on span "Action" at bounding box center [65, 137] width 26 height 13
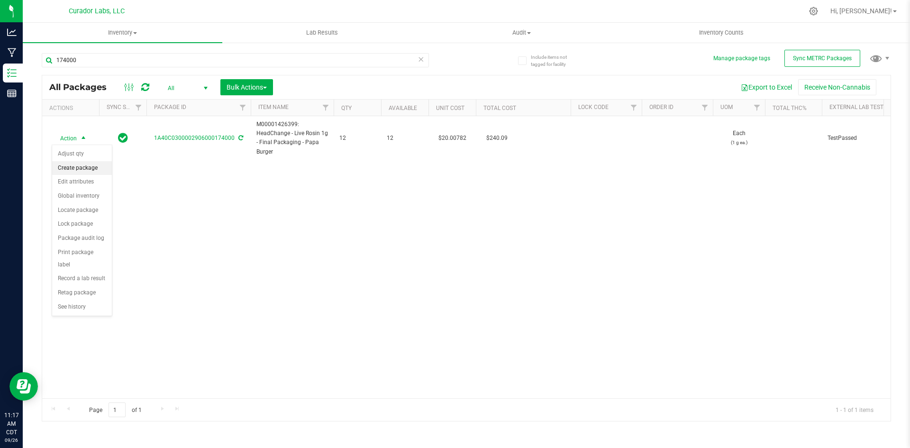
click at [72, 165] on li "Create package" at bounding box center [82, 168] width 60 height 14
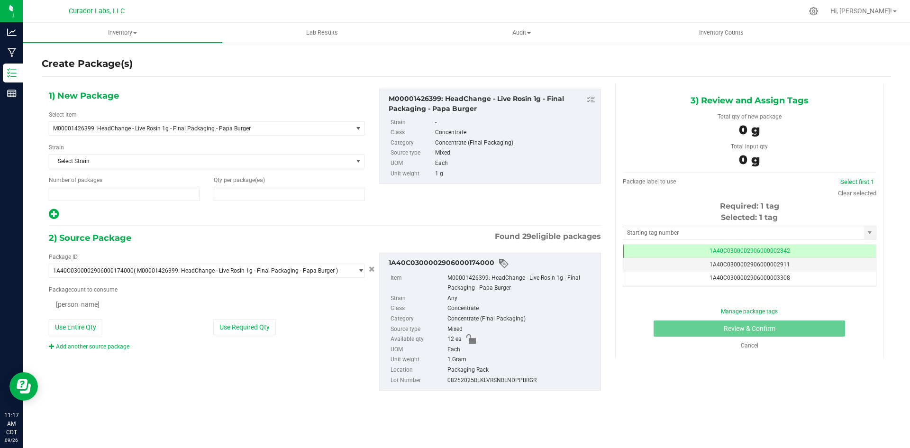
type input "1"
type input "0"
click at [233, 190] on span at bounding box center [289, 194] width 151 height 14
type input "12"
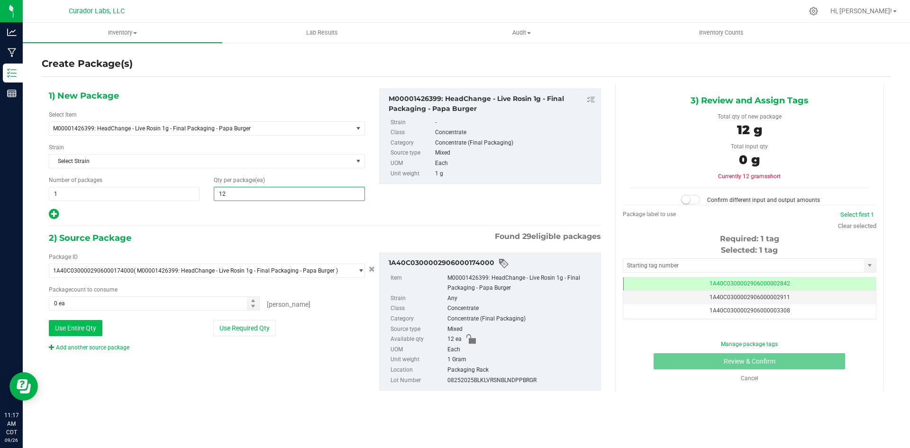
type input "12"
drag, startPoint x: 92, startPoint y: 328, endPoint x: 101, endPoint y: 326, distance: 9.3
click at [93, 325] on button "Use Entire Qty" at bounding box center [76, 328] width 54 height 16
type input "12 ea"
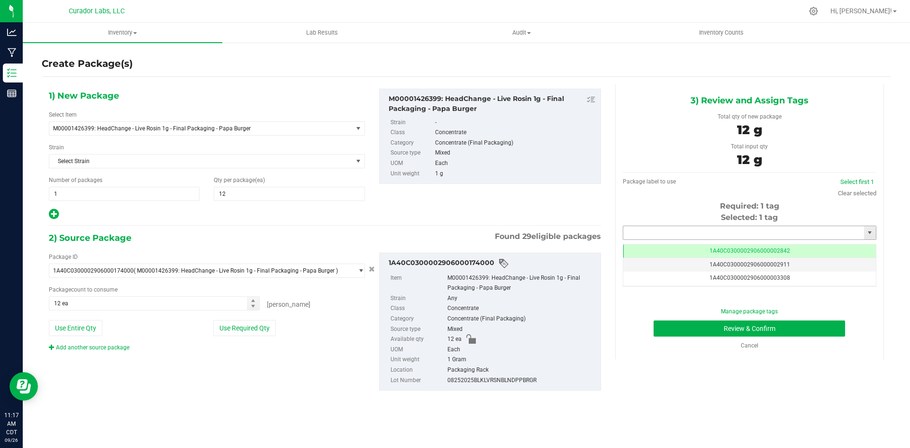
click at [780, 231] on input "text" at bounding box center [744, 232] width 241 height 13
click at [756, 248] on li "1A40C0300002906000174651" at bounding box center [750, 249] width 253 height 14
type input "1A40C0300002906000174651"
click at [733, 331] on button "Review & Confirm" at bounding box center [750, 329] width 192 height 16
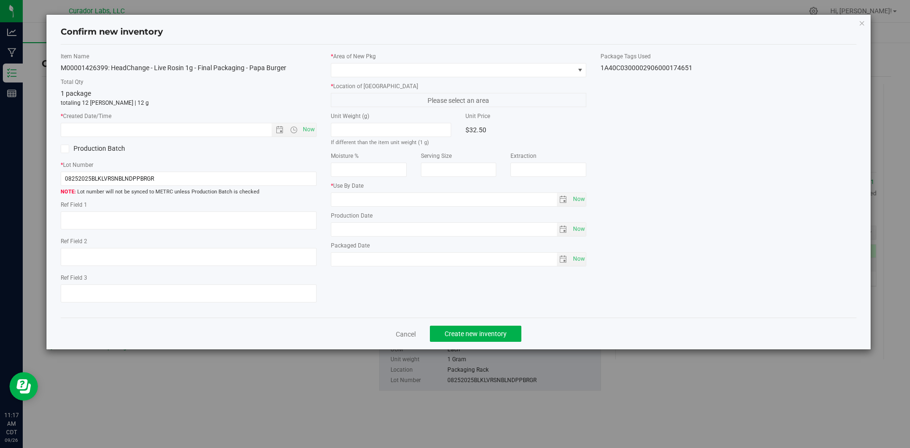
type input "2025-09-05"
click at [305, 126] on span "Now" at bounding box center [309, 130] width 16 height 14
type input "9/26/2025 11:17 AM"
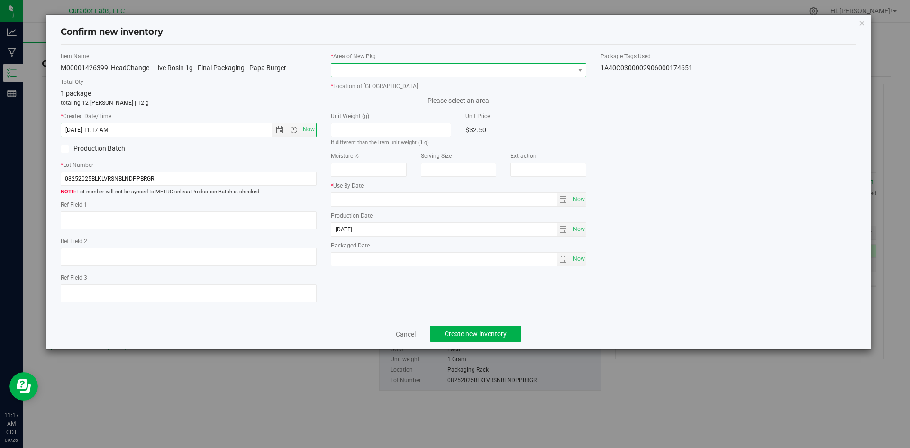
click at [361, 71] on span at bounding box center [452, 70] width 243 height 13
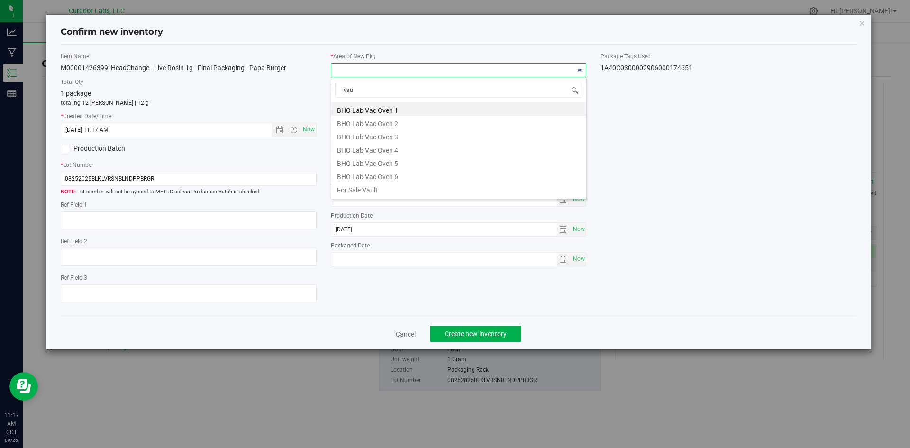
type input "vaul"
click at [376, 173] on li "Vault" at bounding box center [458, 175] width 255 height 13
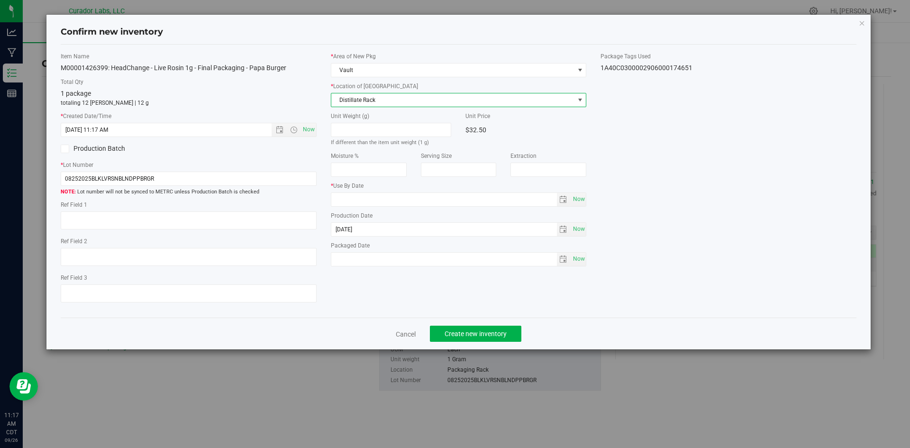
click at [367, 99] on span "Distillate Rack" at bounding box center [452, 99] width 243 height 13
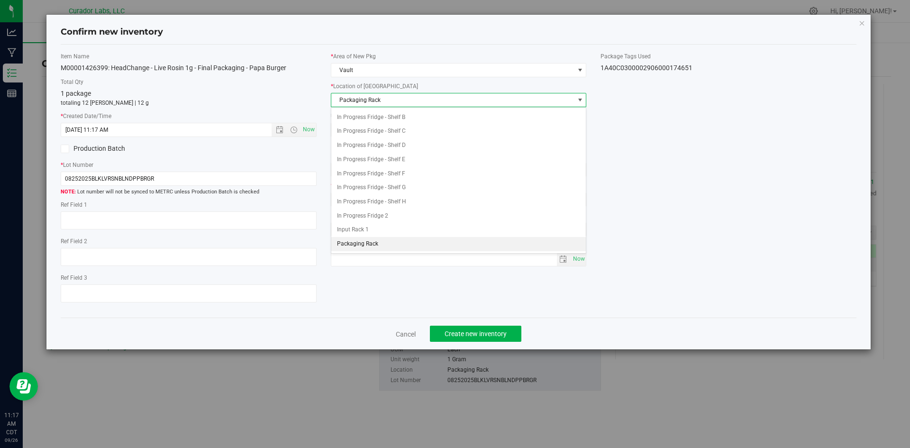
click at [367, 99] on span "Packaging Rack" at bounding box center [452, 99] width 243 height 13
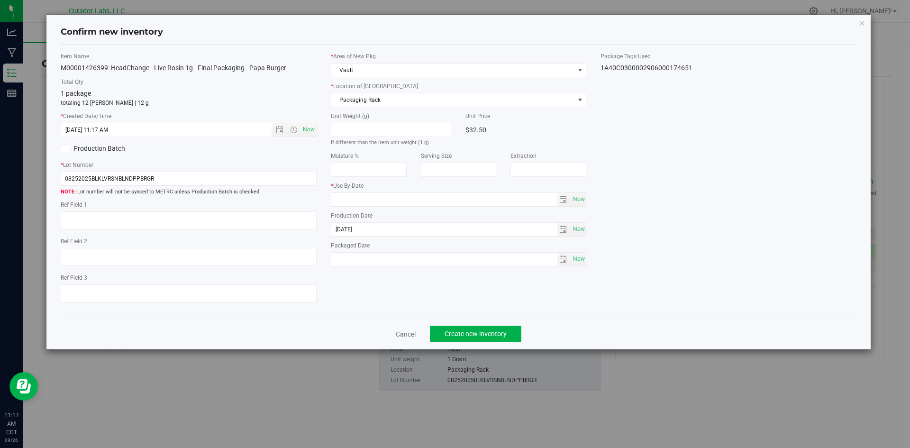
click at [358, 208] on div "Unit Weight (g) If different than the item unit weight (1 g) Unit Price $32.50 …" at bounding box center [459, 189] width 256 height 155
click at [354, 203] on input "text" at bounding box center [444, 199] width 226 height 13
type input "2026-09-05"
click at [575, 260] on span "Now" at bounding box center [579, 259] width 16 height 14
type input "2025-09-26"
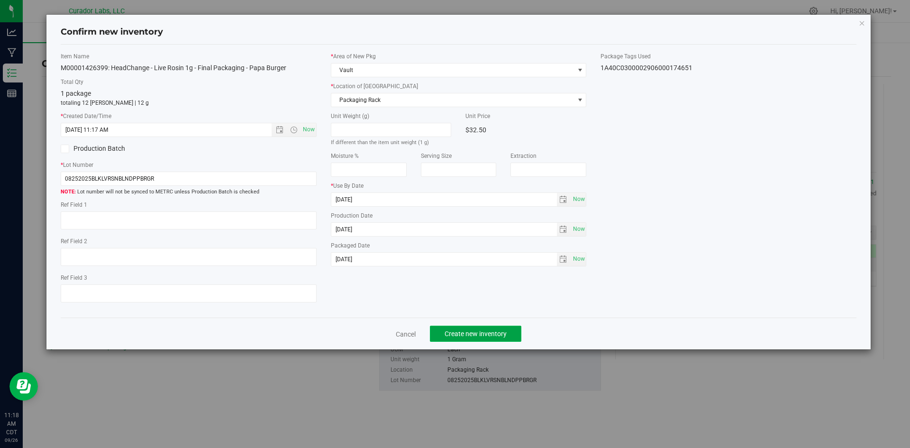
click at [481, 337] on span "Create new inventory" at bounding box center [476, 334] width 62 height 8
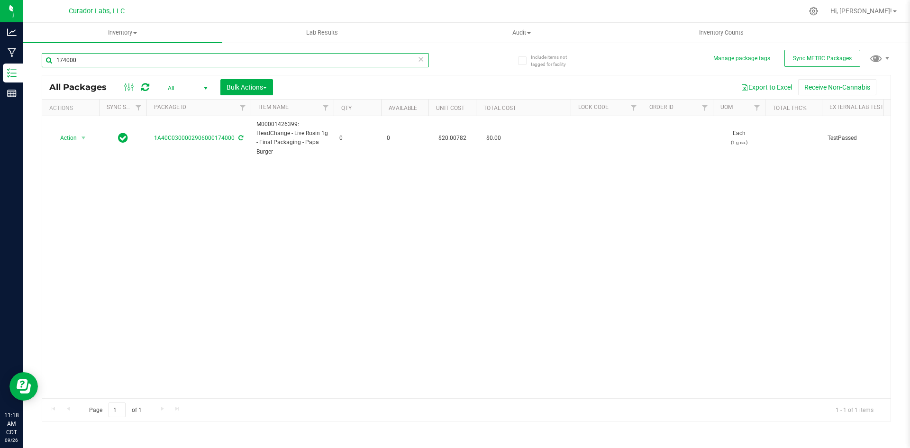
click at [91, 59] on input "174000" at bounding box center [235, 60] width 387 height 14
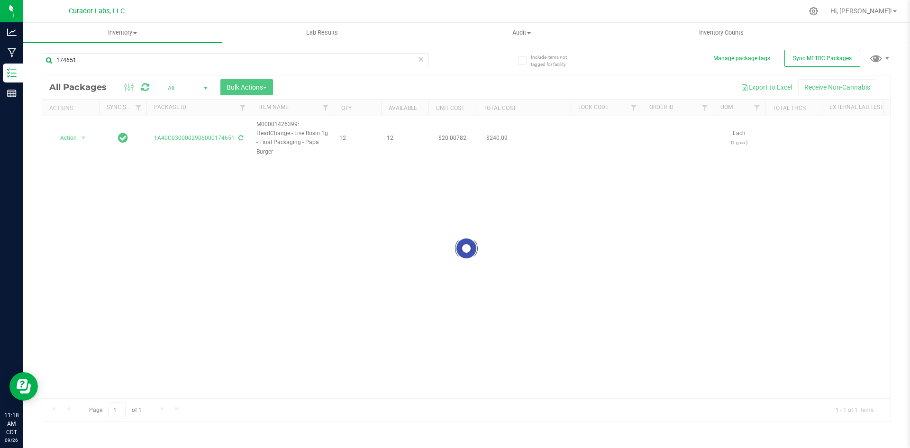
drag, startPoint x: 154, startPoint y: 136, endPoint x: 239, endPoint y: 137, distance: 85.4
click at [239, 137] on div at bounding box center [466, 248] width 849 height 346
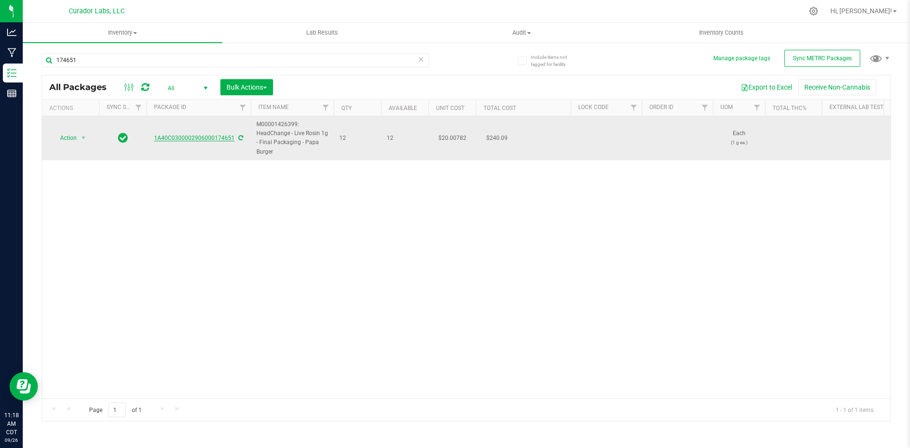
drag, startPoint x: 155, startPoint y: 138, endPoint x: 234, endPoint y: 139, distance: 79.2
click at [234, 139] on div "1A40C0300002906000174651" at bounding box center [198, 138] width 107 height 9
copy link "1A40C0300002906000174651"
drag, startPoint x: 276, startPoint y: 150, endPoint x: 258, endPoint y: 119, distance: 35.9
click at [258, 119] on td "M00001426399: HeadChange - Live Rosin 1g - Final Packaging - Papa Burger" at bounding box center [292, 138] width 83 height 44
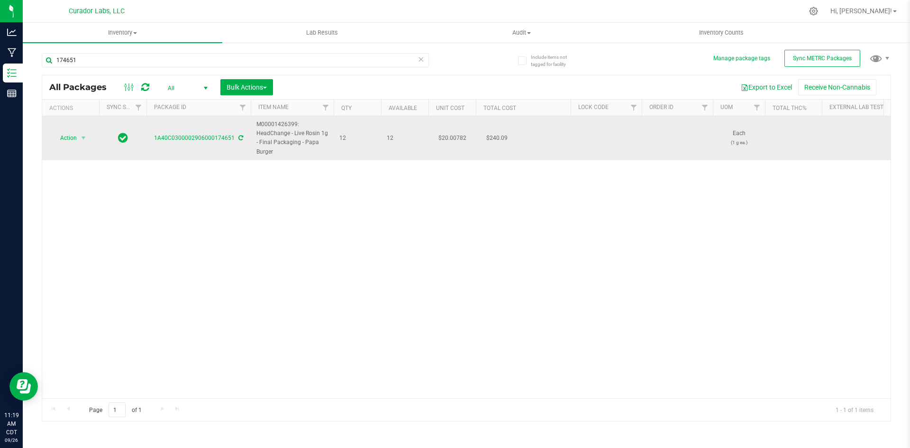
copy span "M00001426399: HeadChange - Live Rosin 1g - Final Packaging - Papa Burger"
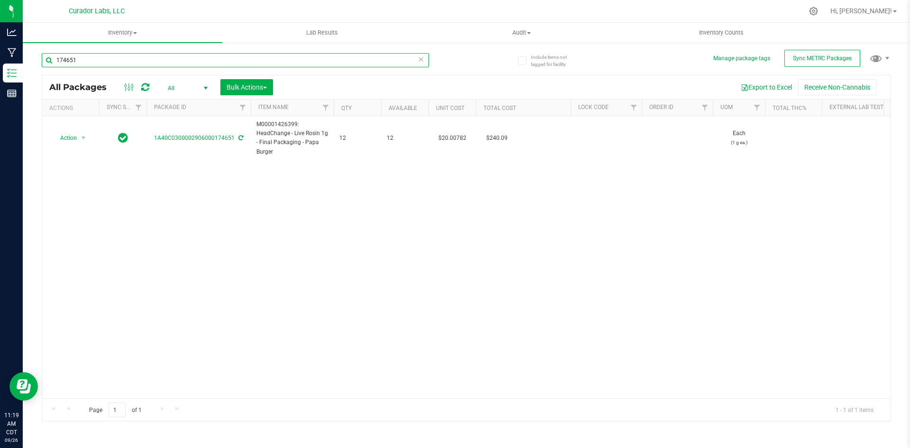
click at [77, 57] on input "174651" at bounding box center [235, 60] width 387 height 14
paste input "M00001426399: HeadChange - Live Rosin 1g - Final Packaging - Papa Burger"
type input "M00001426399: HeadChange - Live Rosin 1g - Final Packaging - Papa Burger"
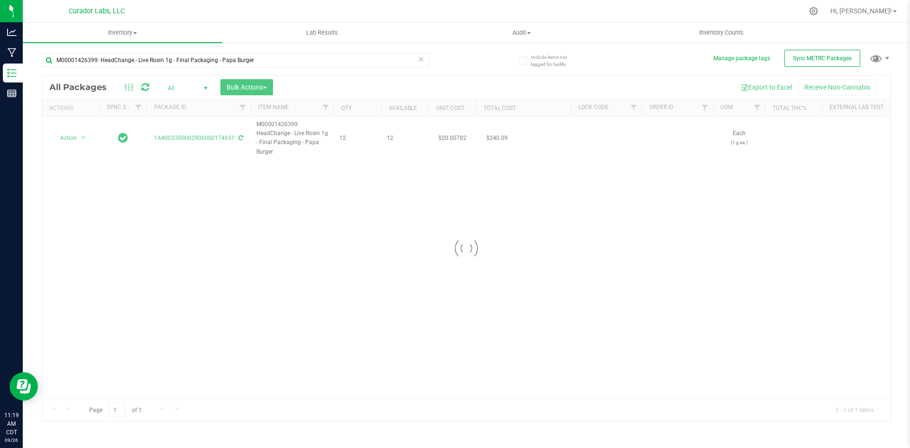
click at [172, 85] on div at bounding box center [466, 248] width 849 height 346
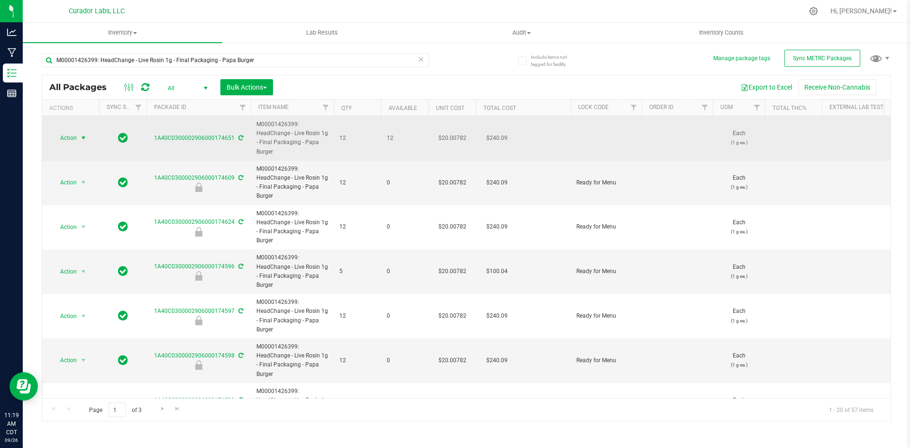
click at [68, 138] on span "Action" at bounding box center [65, 137] width 26 height 13
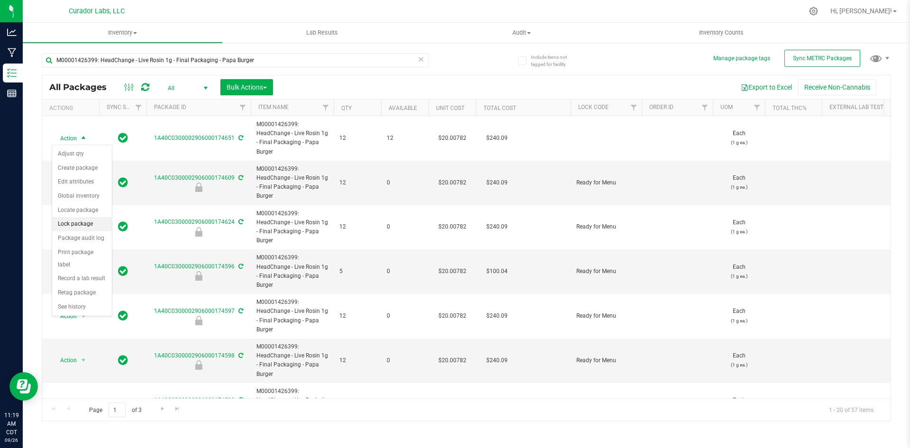
click at [80, 223] on li "Lock package" at bounding box center [82, 224] width 60 height 14
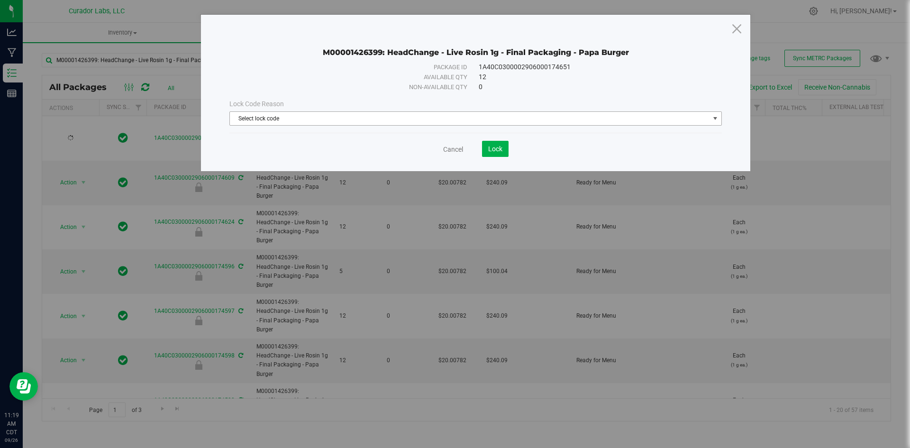
click at [363, 117] on span "Select lock code" at bounding box center [470, 118] width 480 height 13
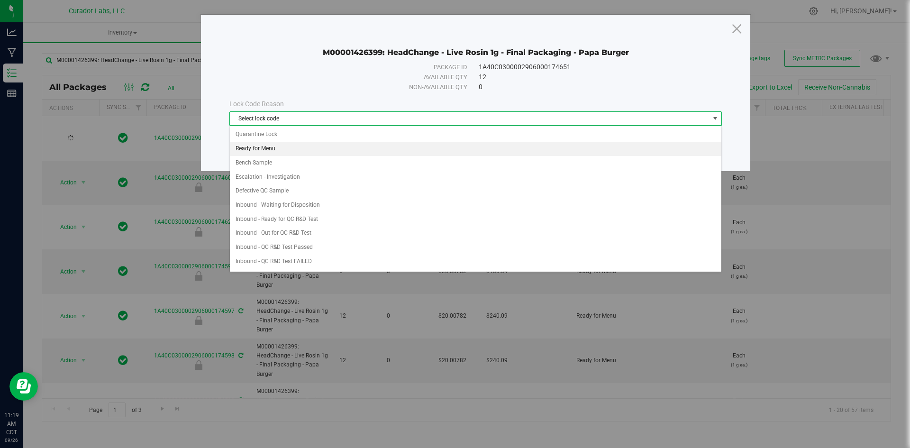
click at [268, 152] on li "Ready for Menu" at bounding box center [476, 149] width 492 height 14
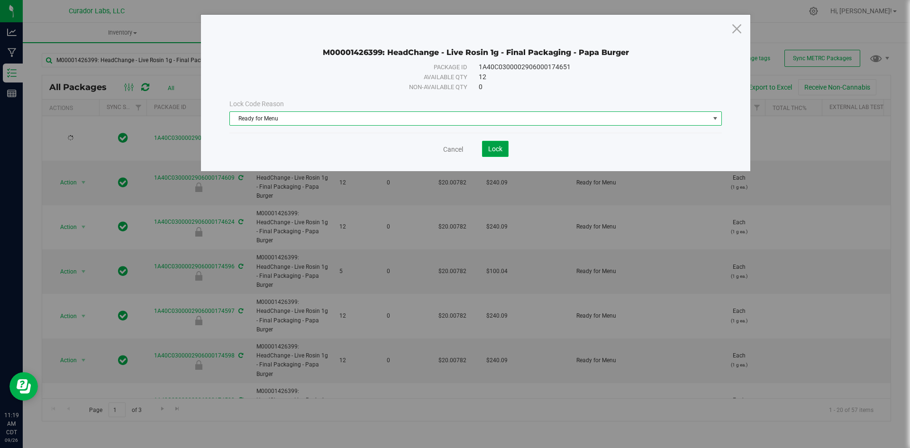
click at [489, 150] on span "Lock" at bounding box center [495, 149] width 14 height 8
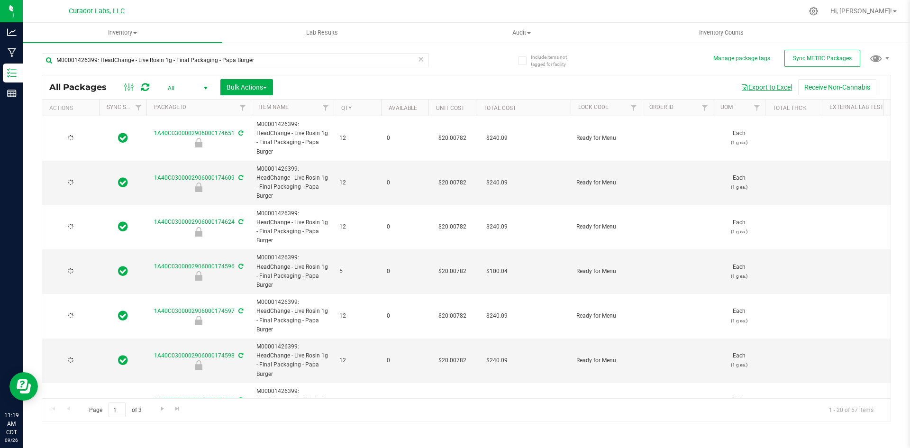
click at [774, 87] on button "Export to Excel" at bounding box center [767, 87] width 64 height 16
click at [421, 60] on icon at bounding box center [421, 58] width 7 height 11
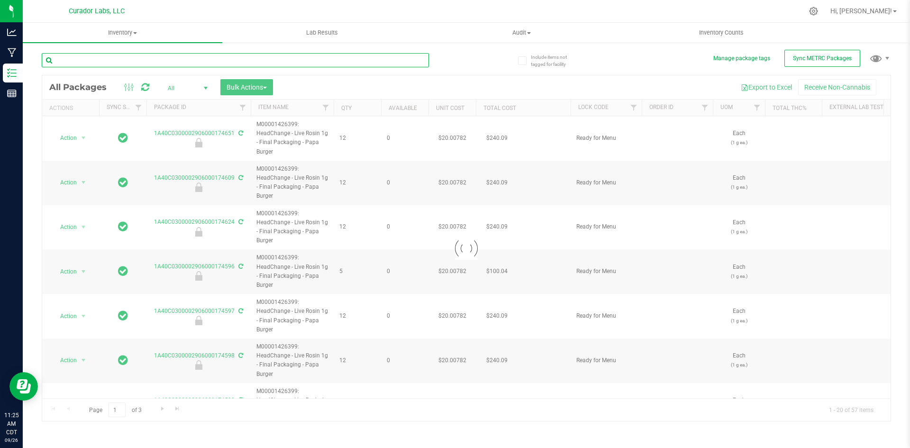
click at [284, 57] on input "text" at bounding box center [235, 60] width 387 height 14
type input "diesel weasel"
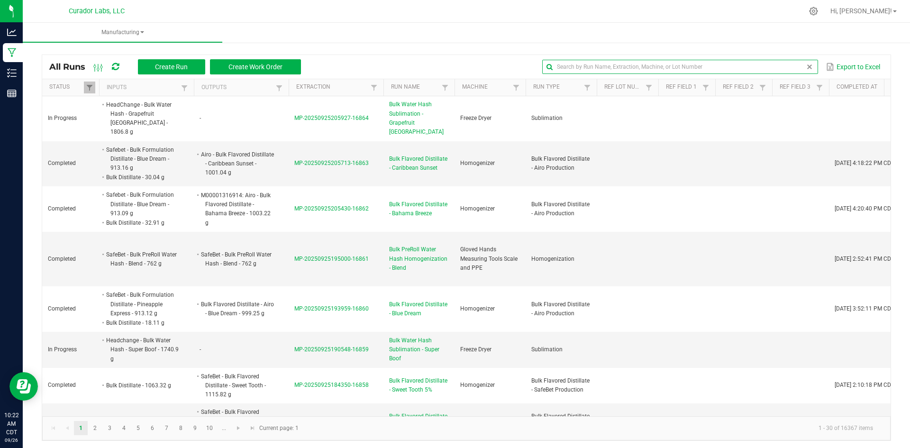
click at [783, 68] on input "text" at bounding box center [679, 67] width 275 height 14
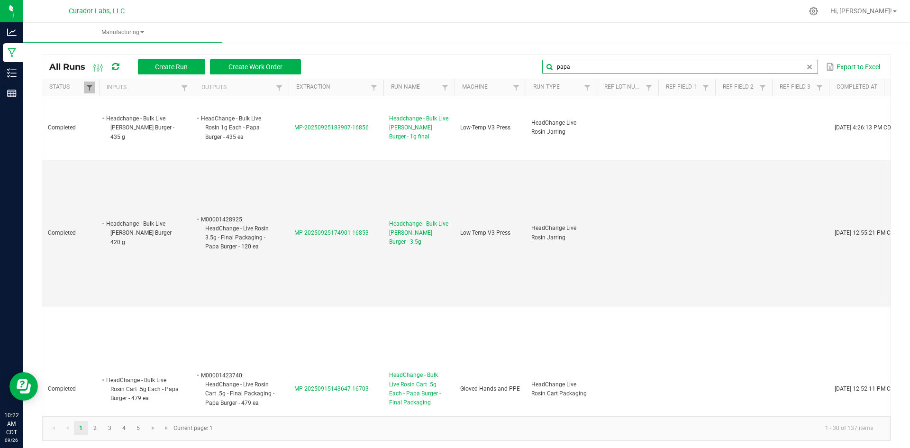
type input "papa"
click at [87, 88] on span at bounding box center [90, 88] width 8 height 8
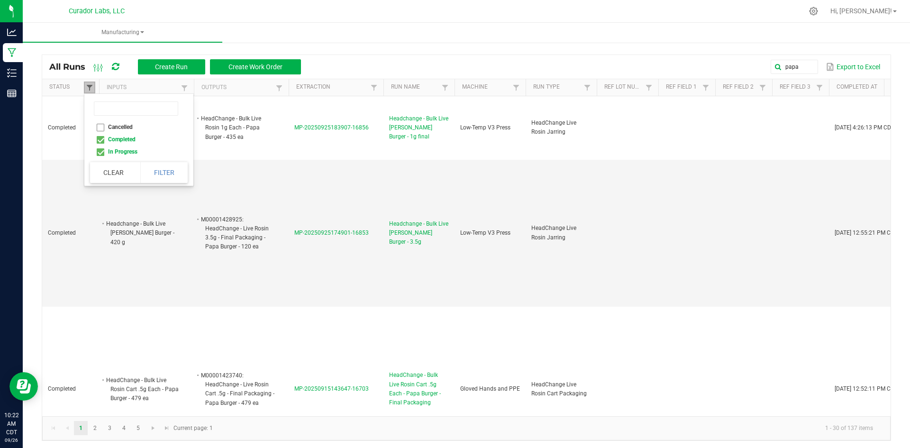
click at [87, 88] on span at bounding box center [90, 88] width 8 height 8
click at [154, 62] on button "Create Run" at bounding box center [171, 66] width 67 height 15
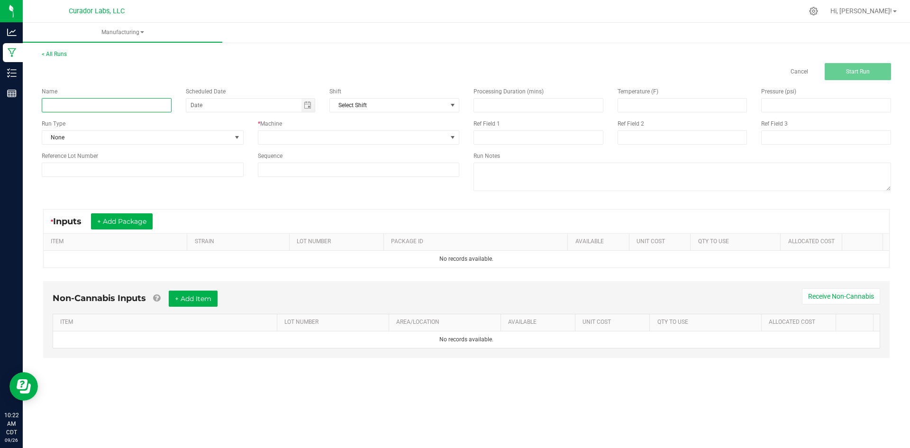
click at [107, 103] on input at bounding box center [107, 105] width 130 height 14
paste input "Headchange - Bulk Live Rosin - Papa Burger"
type input "Headchange - Bulk Live [PERSON_NAME] Burger - 1g day 2"
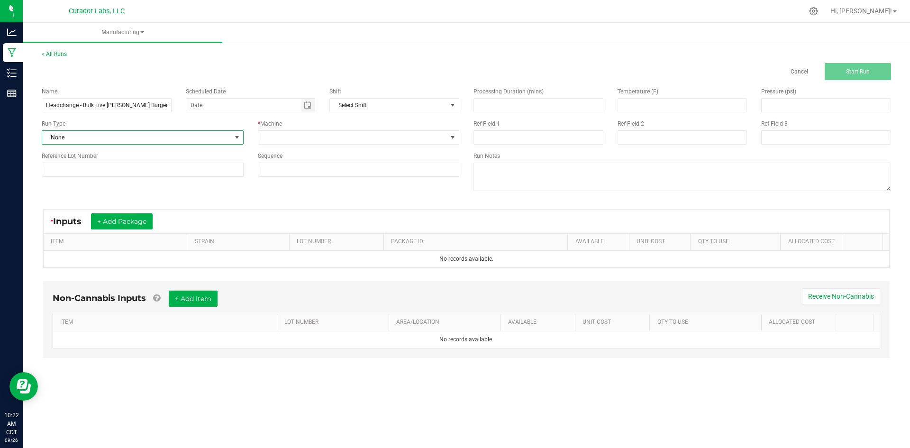
click at [124, 136] on span "None" at bounding box center [136, 137] width 189 height 13
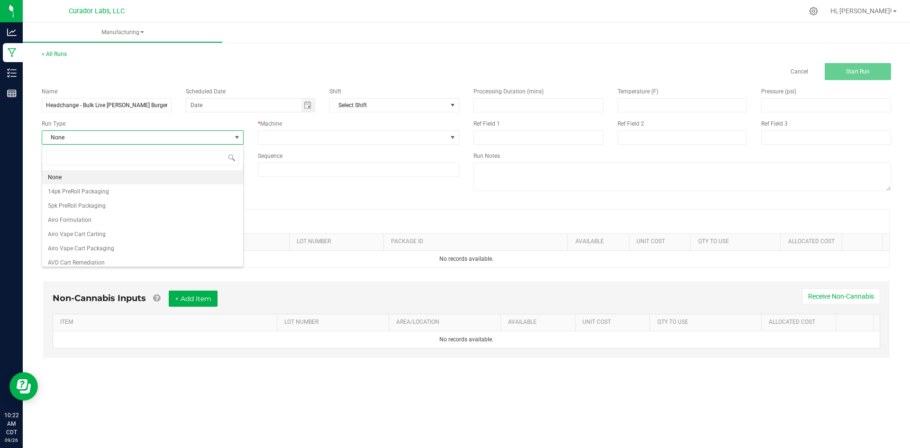
scroll to position [14, 202]
type input "rosi"
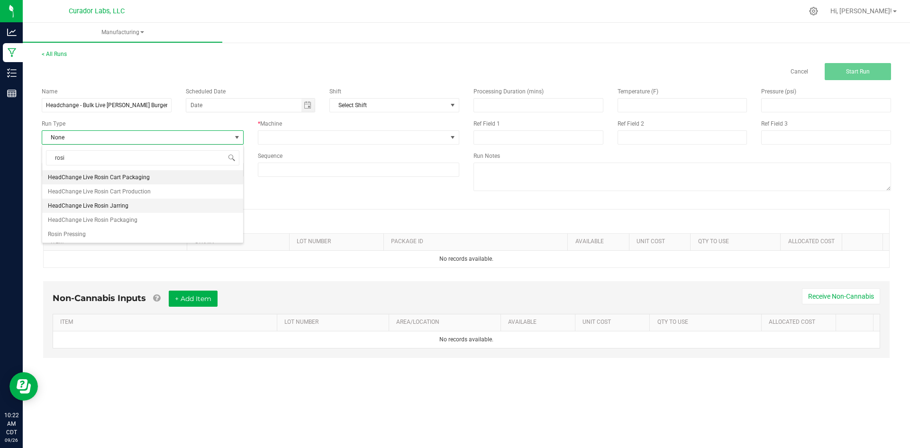
click at [130, 201] on li "HeadChange Live Rosin Jarring" at bounding box center [142, 206] width 201 height 14
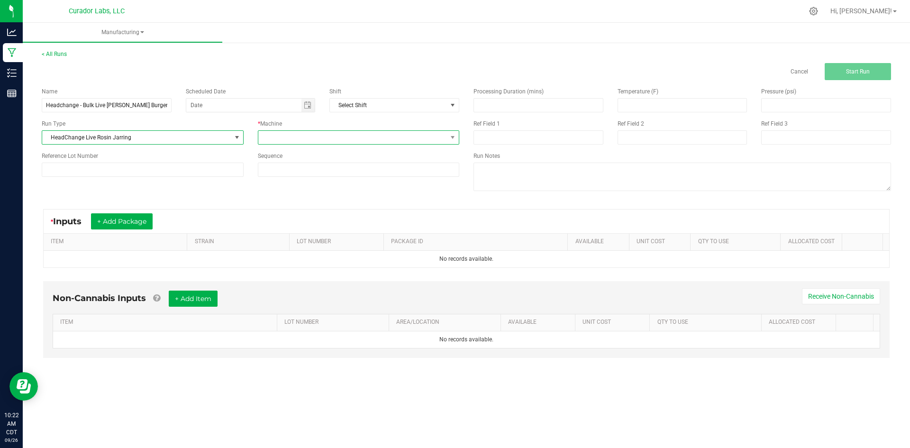
click at [281, 138] on span at bounding box center [352, 137] width 189 height 13
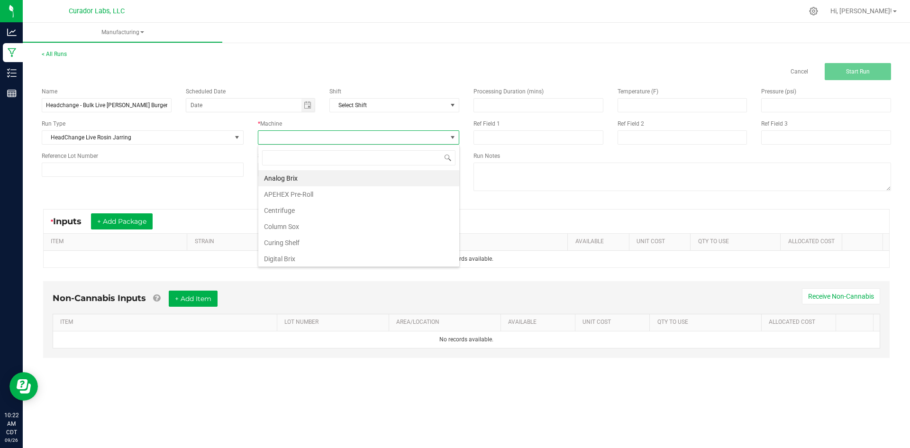
type input "v"
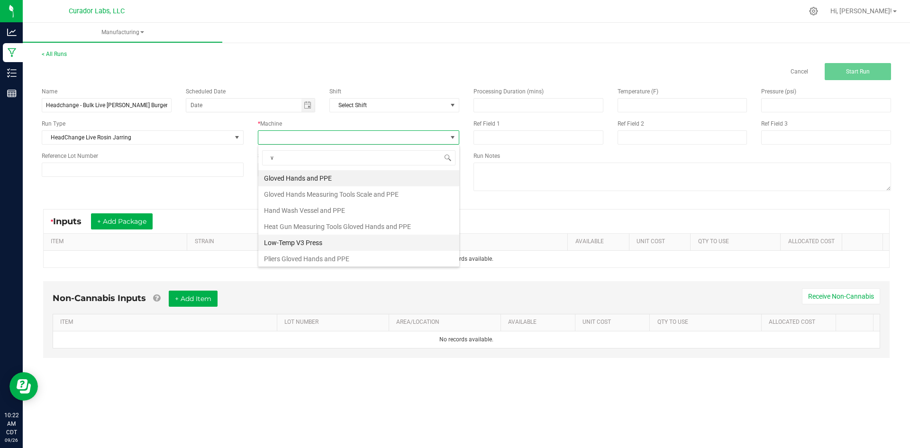
click at [295, 241] on li "Low-Temp V3 Press" at bounding box center [358, 243] width 201 height 16
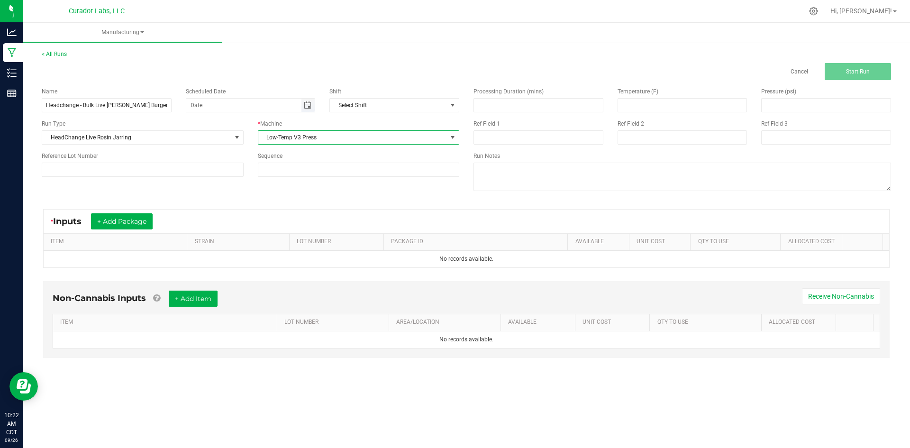
click at [308, 103] on span "Toggle calendar" at bounding box center [308, 105] width 8 height 8
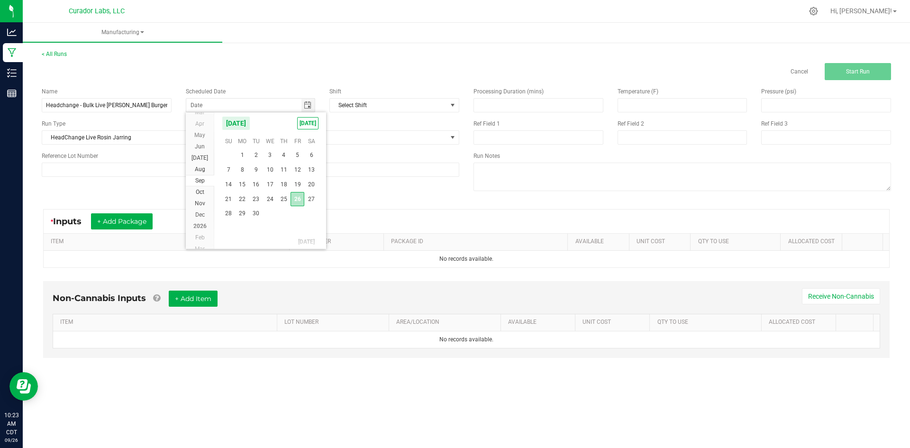
click at [300, 202] on span "26" at bounding box center [298, 199] width 14 height 15
type input "[DATE]"
click at [134, 226] on button "+ Add Package" at bounding box center [122, 221] width 62 height 16
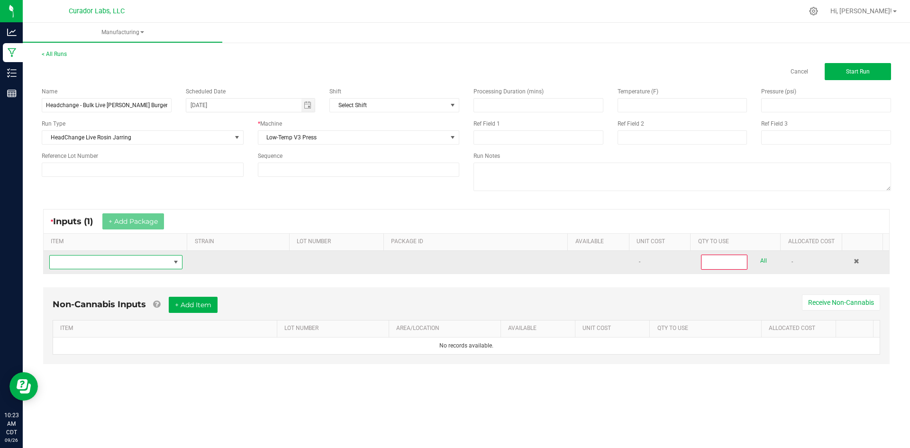
click at [138, 268] on span "NO DATA FOUND" at bounding box center [110, 262] width 120 height 13
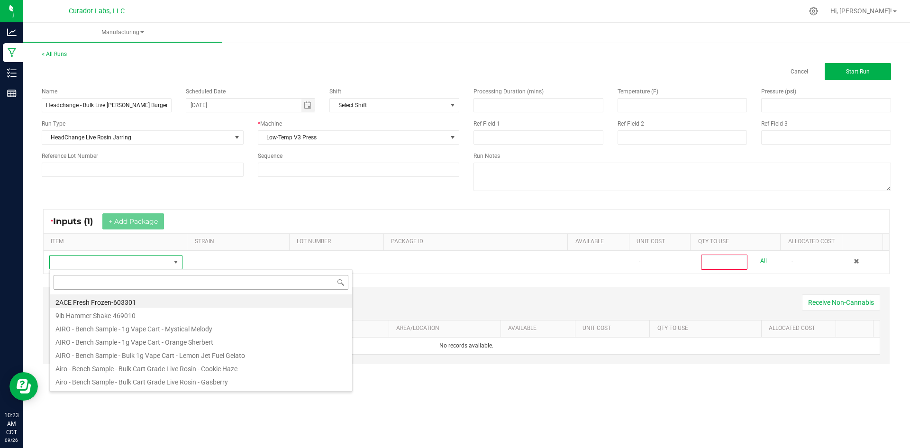
scroll to position [14, 131]
click at [138, 278] on input at bounding box center [201, 282] width 295 height 15
type input "Headchange - Bulk Live Rosin - Papa Burger"
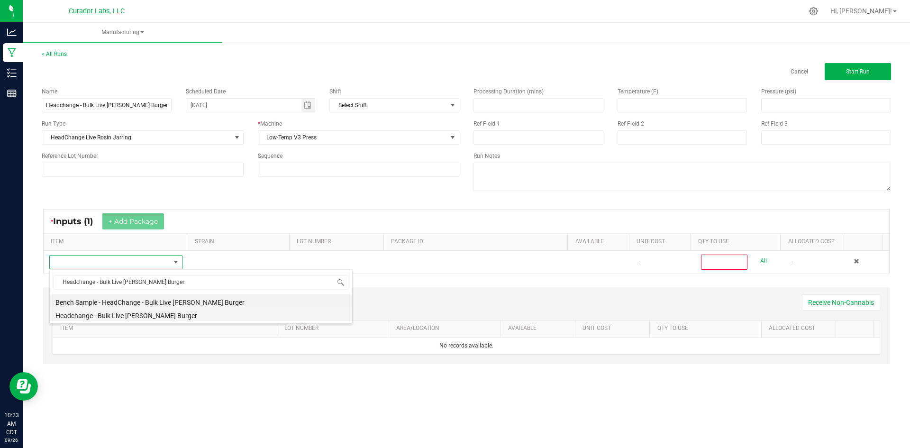
click at [134, 317] on li "Headchange - Bulk Live Rosin - Papa Burger" at bounding box center [201, 314] width 303 height 13
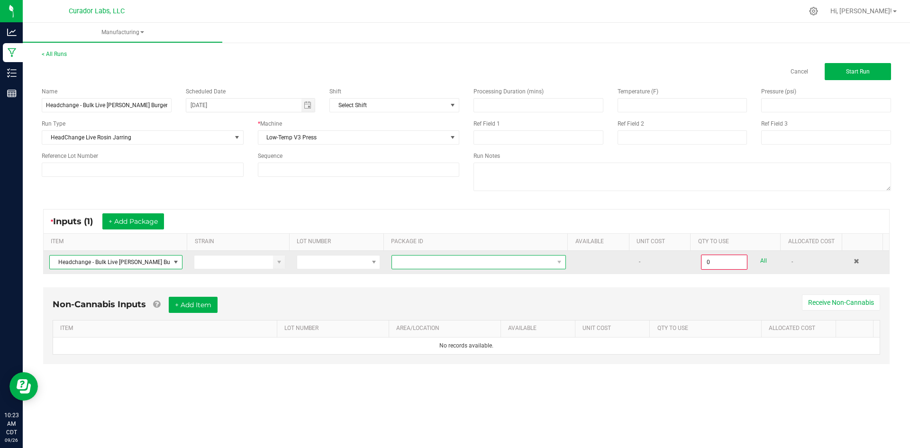
click at [399, 260] on span at bounding box center [473, 262] width 162 height 13
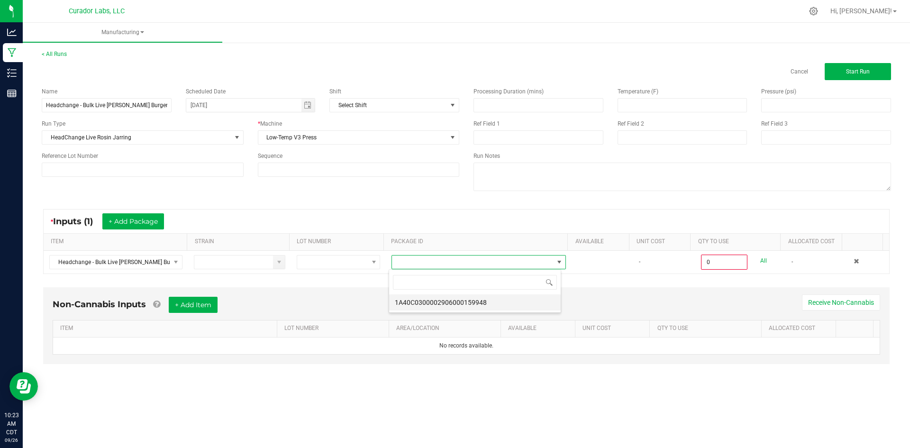
click at [410, 299] on li "1A40C0300002906000159948" at bounding box center [475, 302] width 172 height 16
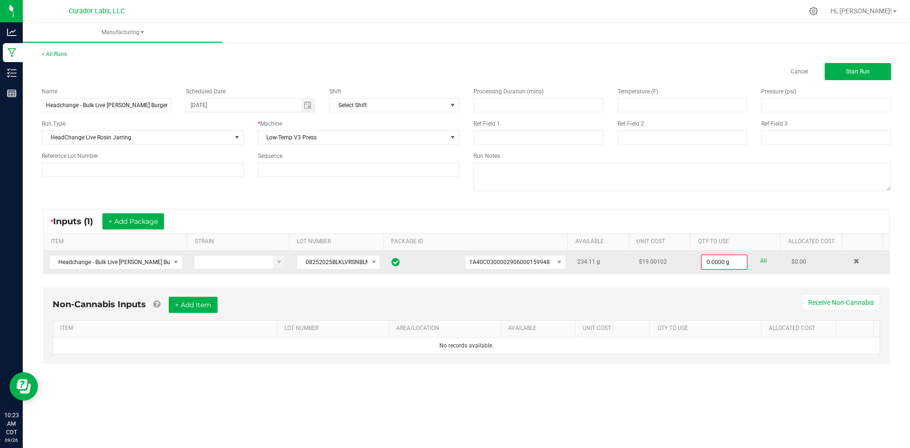
click at [761, 260] on link "All" at bounding box center [764, 261] width 7 height 13
type input "234.1100 g"
click at [207, 303] on button "+ Add Item" at bounding box center [193, 304] width 49 height 16
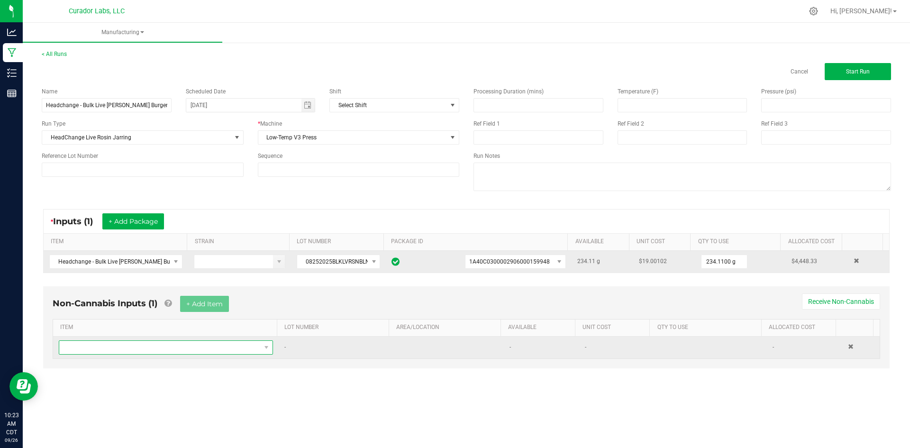
click at [209, 343] on span "NO DATA FOUND" at bounding box center [160, 347] width 202 height 13
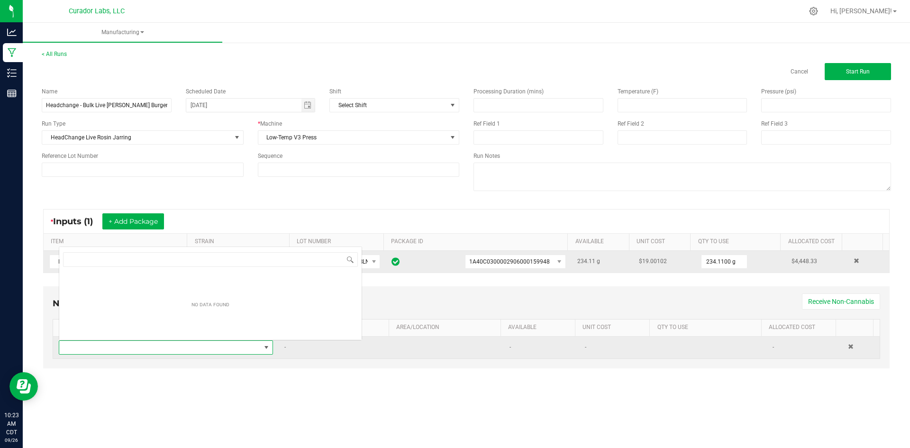
scroll to position [14, 211]
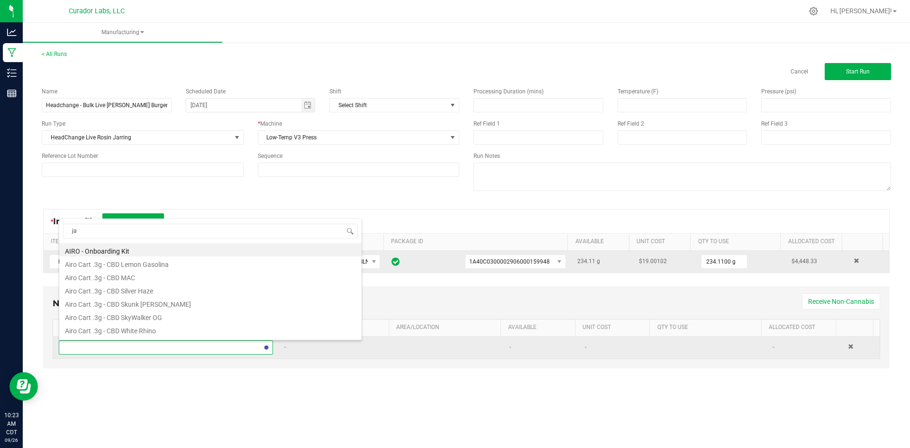
type input "jar"
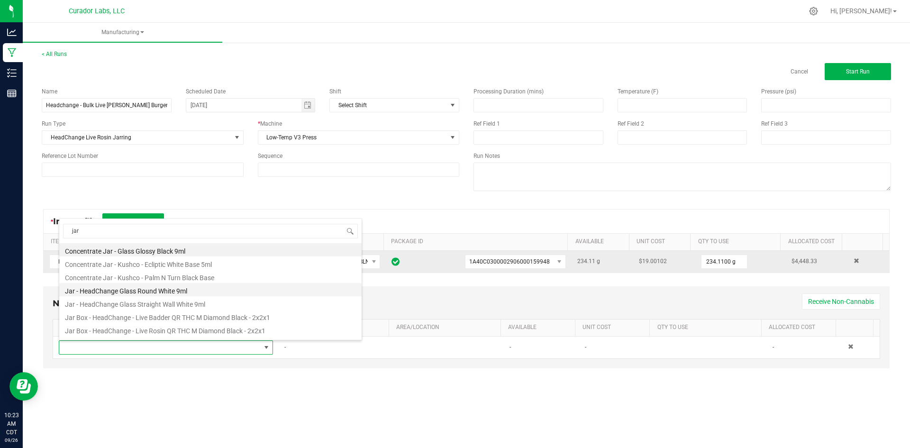
click at [185, 285] on li "Jar - HeadChange Glass Round White 9ml" at bounding box center [210, 289] width 303 height 13
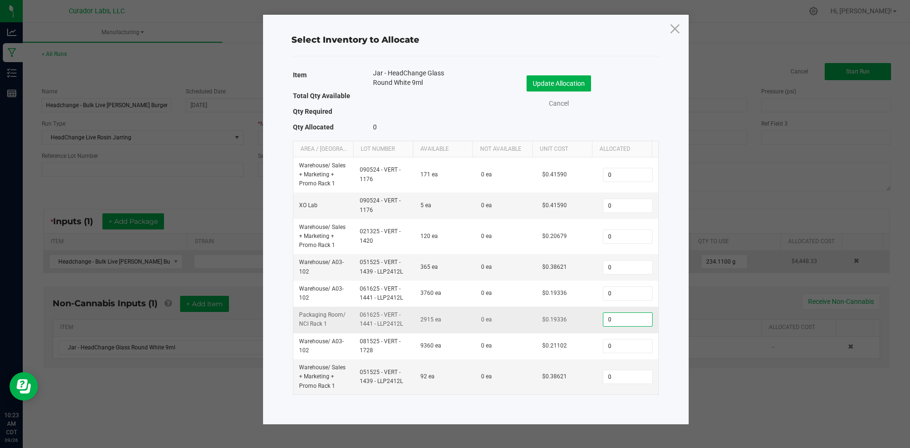
click at [605, 324] on input "0" at bounding box center [628, 319] width 48 height 13
type input "218"
click at [542, 81] on button "Update Allocation" at bounding box center [559, 83] width 64 height 16
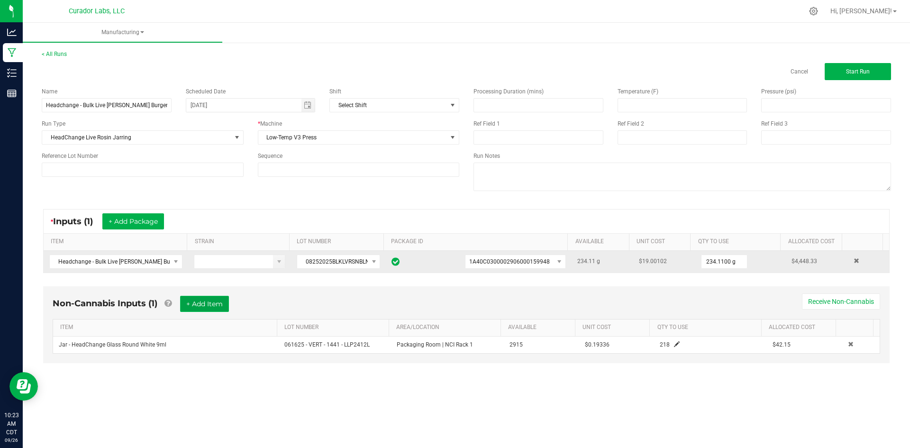
click at [211, 310] on button "+ Add Item" at bounding box center [204, 304] width 49 height 16
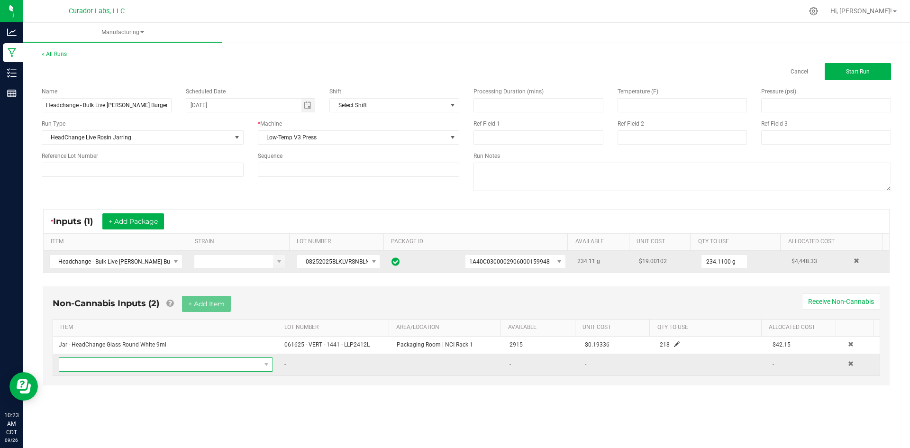
click at [197, 365] on span "NO DATA FOUND" at bounding box center [160, 364] width 202 height 13
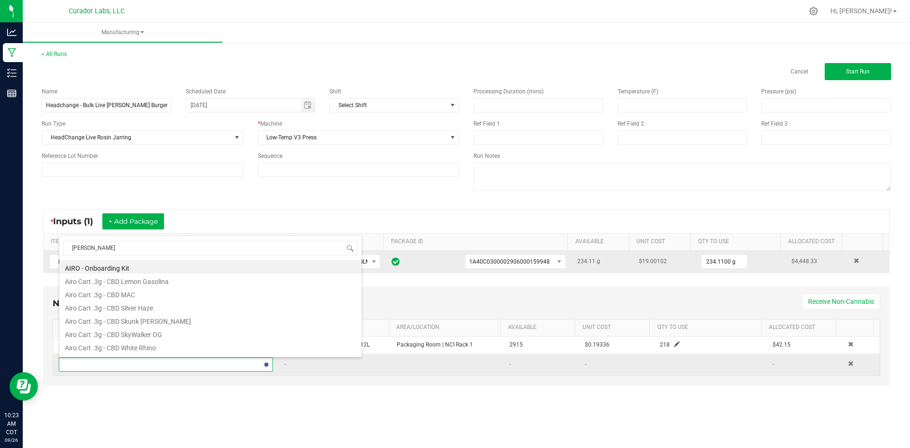
type input "jar lid"
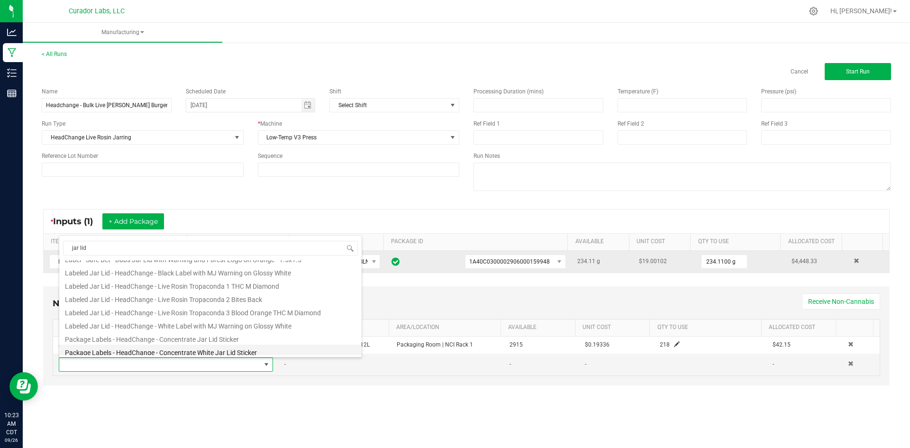
scroll to position [95, 0]
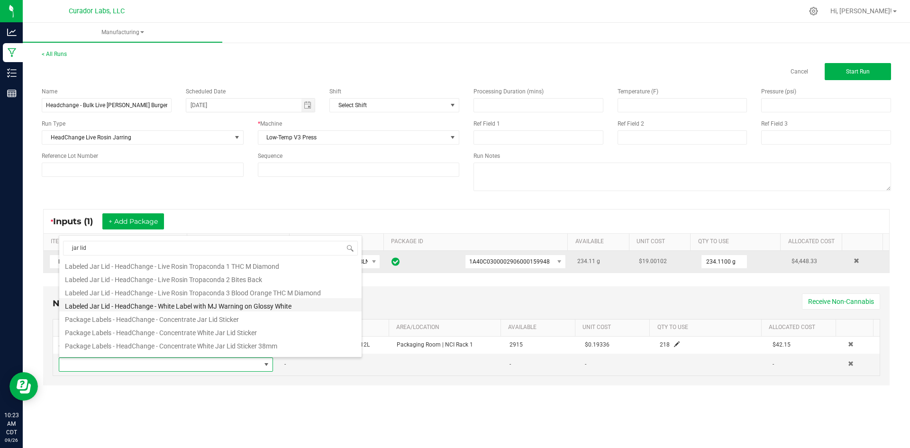
click at [193, 311] on li "Labeled Jar Lid - HeadChange - White Label with MJ Warning on Glossy White" at bounding box center [210, 304] width 303 height 13
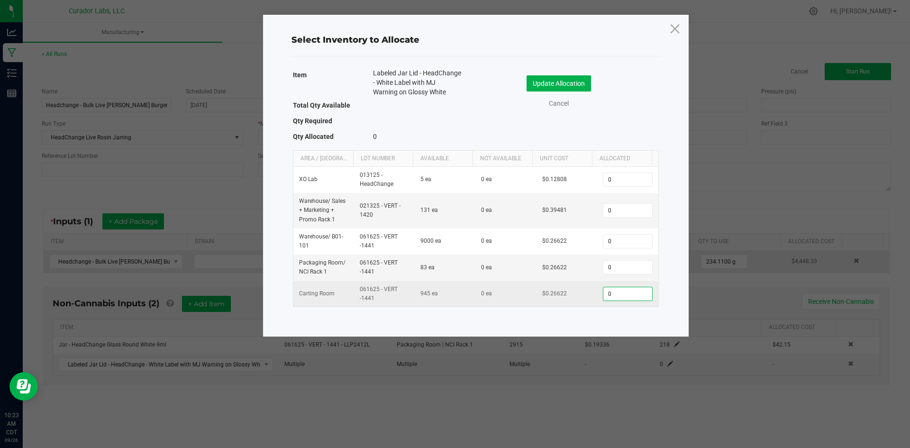
click at [613, 296] on input "0" at bounding box center [628, 293] width 48 height 13
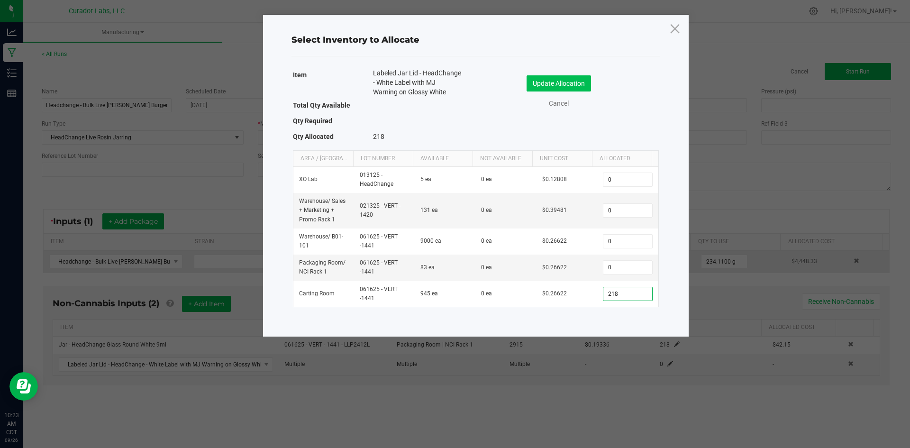
type input "218"
click at [552, 83] on button "Update Allocation" at bounding box center [559, 83] width 64 height 16
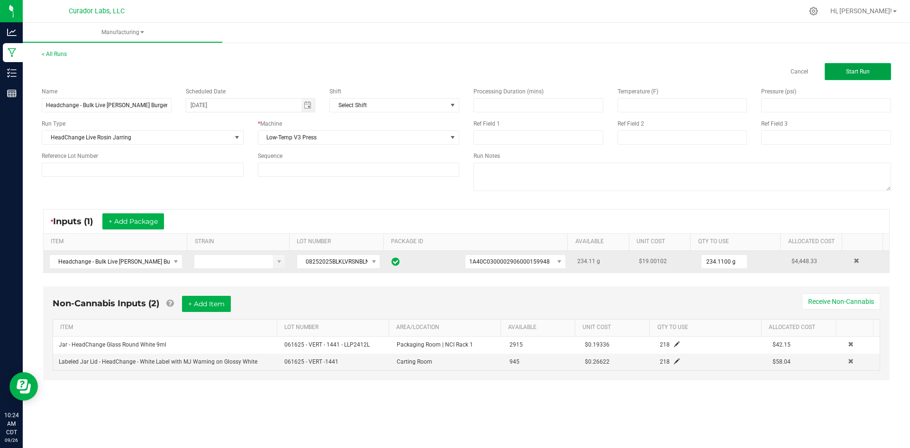
click at [857, 68] on span "Start Run" at bounding box center [858, 71] width 24 height 7
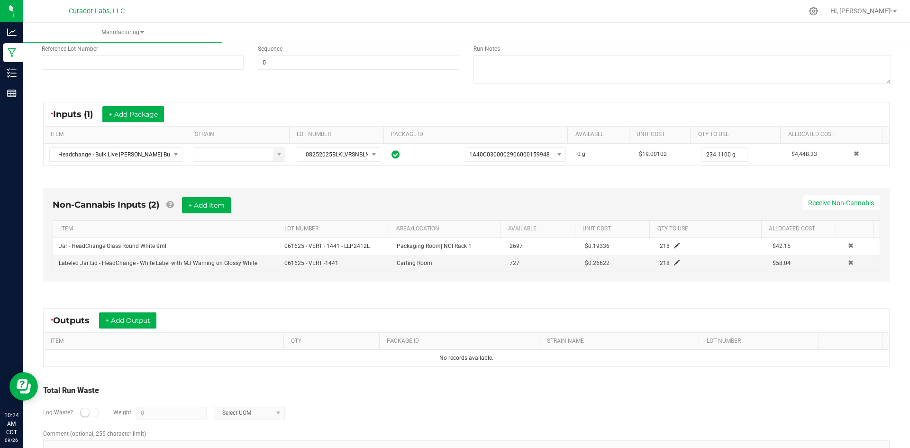
scroll to position [154, 0]
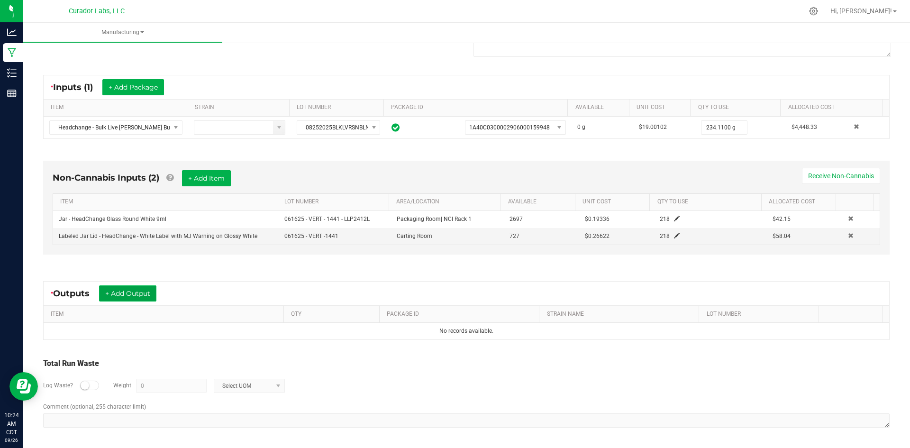
click at [128, 298] on button "+ Add Output" at bounding box center [127, 293] width 57 height 16
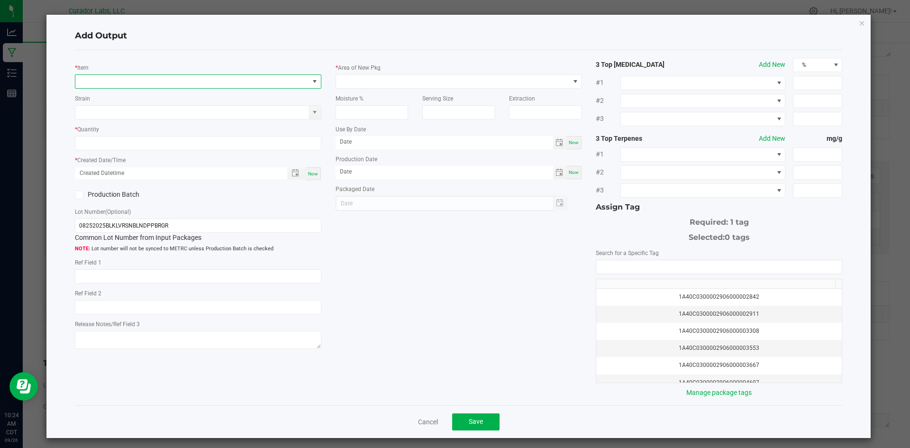
click at [96, 85] on span "NO DATA FOUND" at bounding box center [192, 81] width 234 height 13
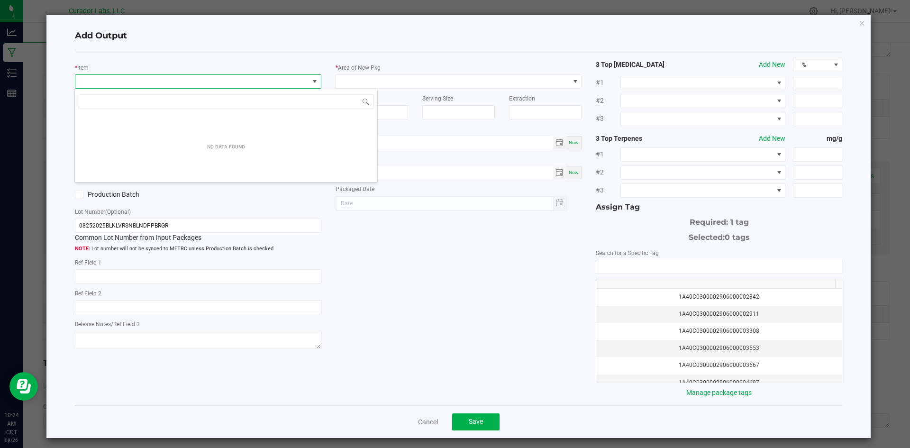
scroll to position [14, 245]
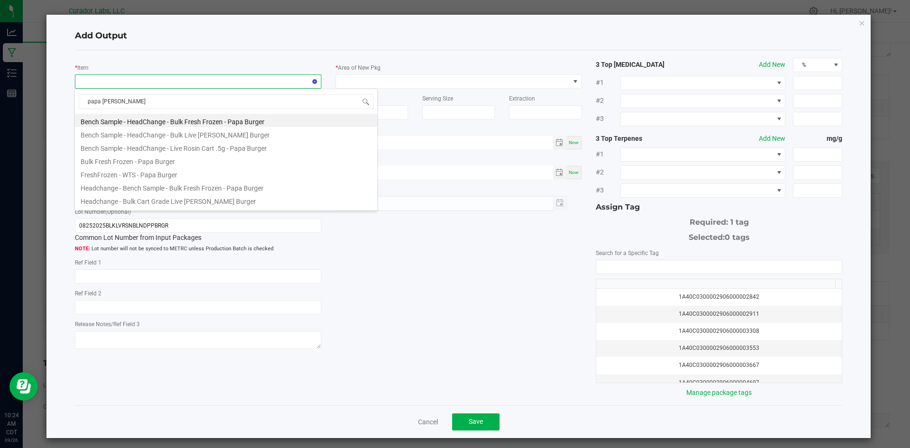
type input "papa burger"
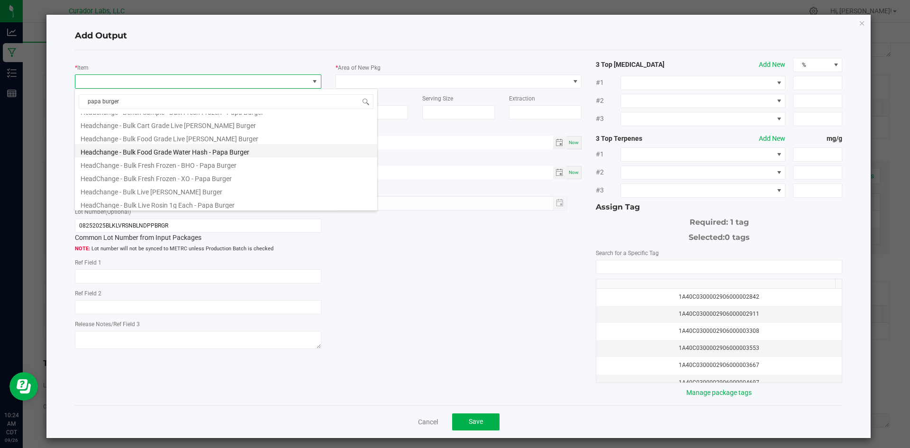
scroll to position [95, 0]
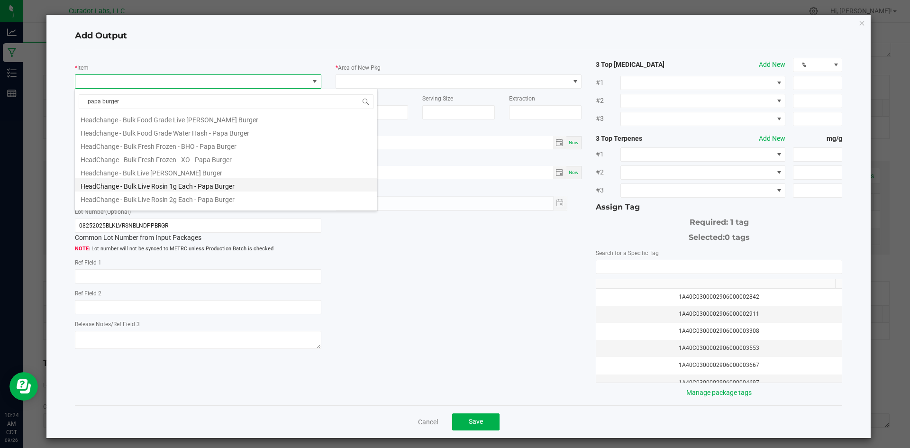
click at [195, 186] on li "HeadChange - Bulk Live Rosin 1g Each - Papa Burger" at bounding box center [226, 184] width 303 height 13
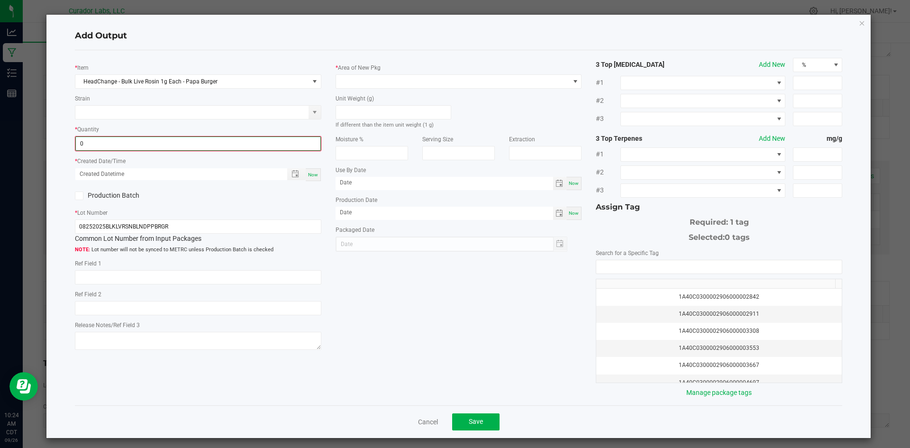
click at [124, 145] on input "0" at bounding box center [198, 143] width 245 height 13
type input "218 ea"
click at [311, 174] on span "Now" at bounding box center [313, 173] width 10 height 5
type input "09/26/2025 10:24 AM"
type input "[DATE]"
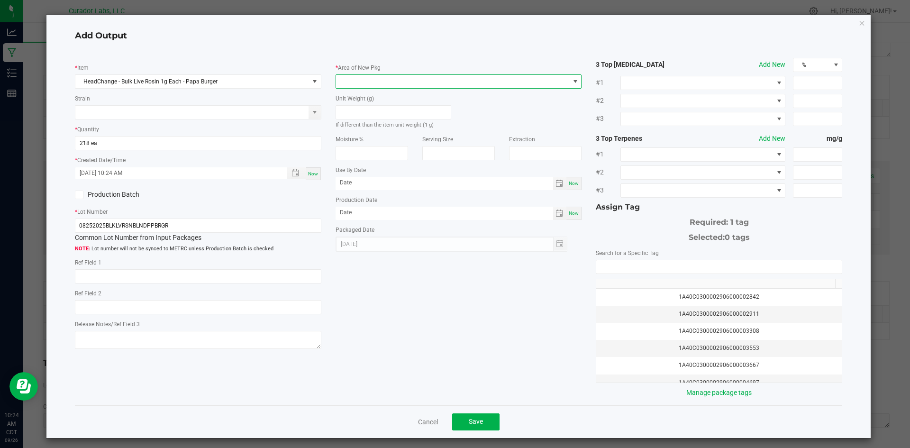
click at [364, 79] on span at bounding box center [453, 81] width 234 height 13
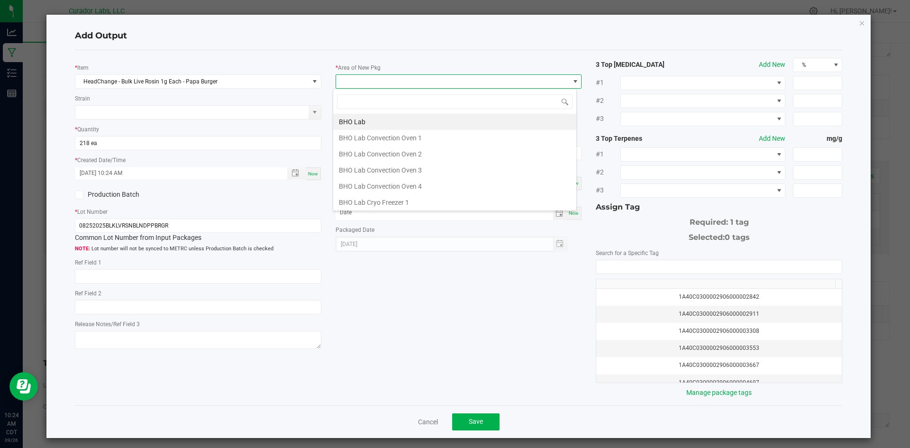
scroll to position [14, 245]
type input "vault"
click at [364, 195] on li "Vault" at bounding box center [454, 202] width 243 height 16
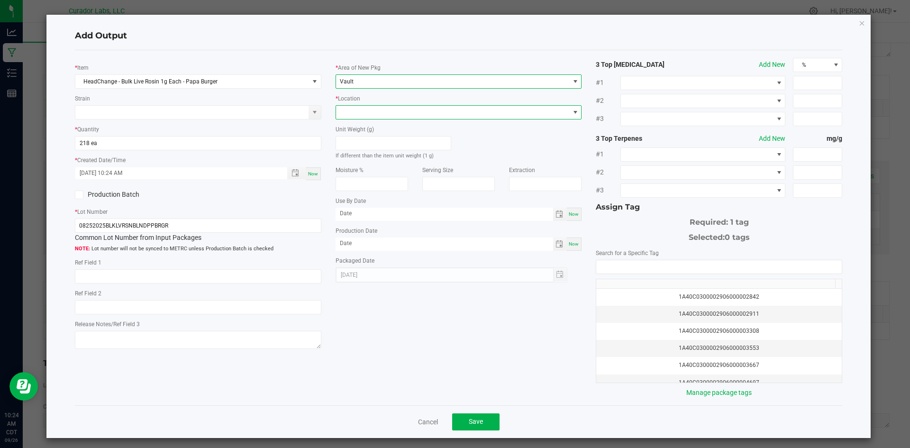
click at [371, 109] on span at bounding box center [453, 112] width 234 height 13
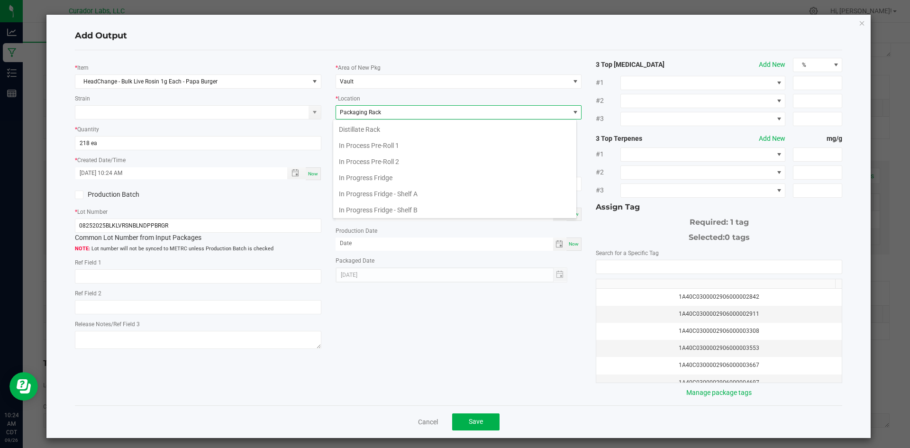
scroll to position [147, 0]
click at [372, 107] on span "Packaging Rack" at bounding box center [453, 112] width 234 height 13
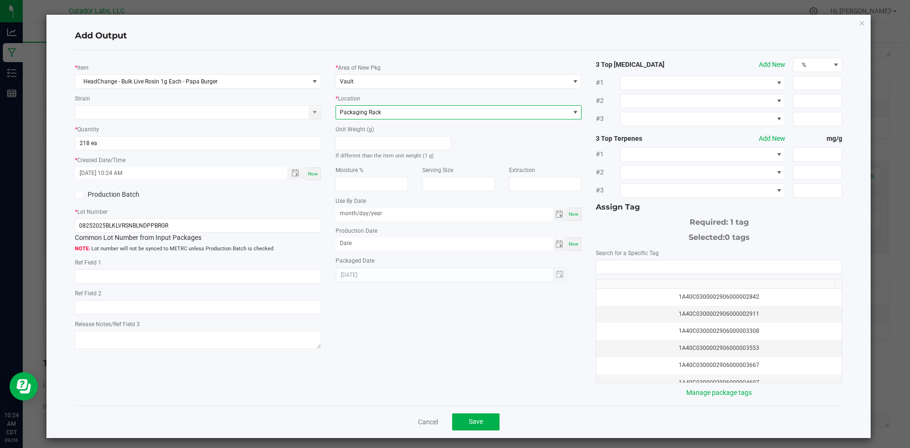
click at [383, 218] on input "month/day/year" at bounding box center [445, 214] width 218 height 12
type input "09/05/2026"
click at [367, 247] on input "month/day/year" at bounding box center [445, 244] width 218 height 12
type input "09/05/2025"
click at [608, 266] on input "NO DATA FOUND" at bounding box center [720, 266] width 246 height 13
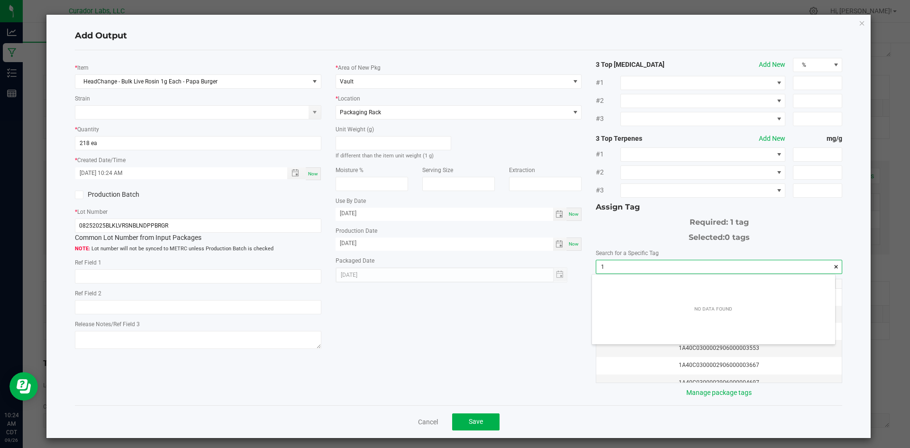
scroll to position [13, 244]
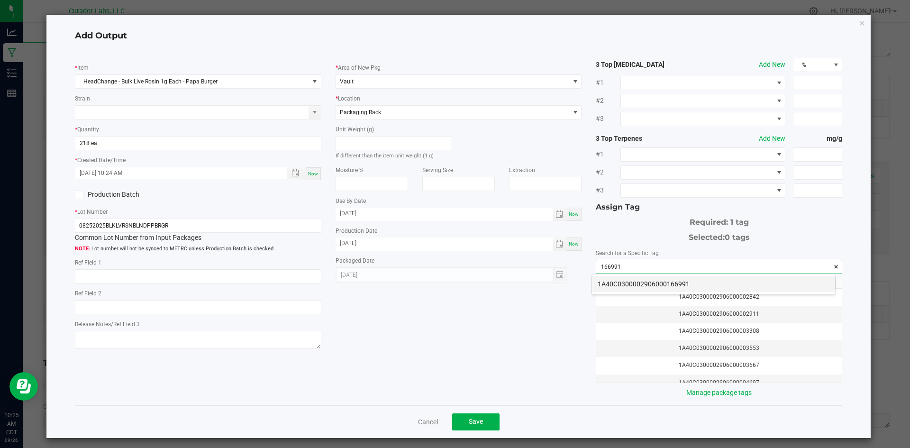
click at [625, 289] on li "1A40C0300002906000166991" at bounding box center [713, 284] width 243 height 16
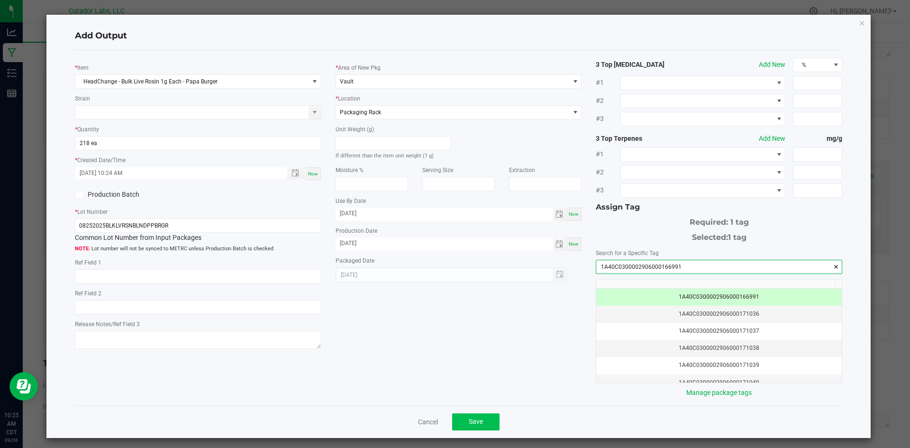
type input "1A40C0300002906000166991"
click at [472, 423] on span "Save" at bounding box center [476, 422] width 14 height 8
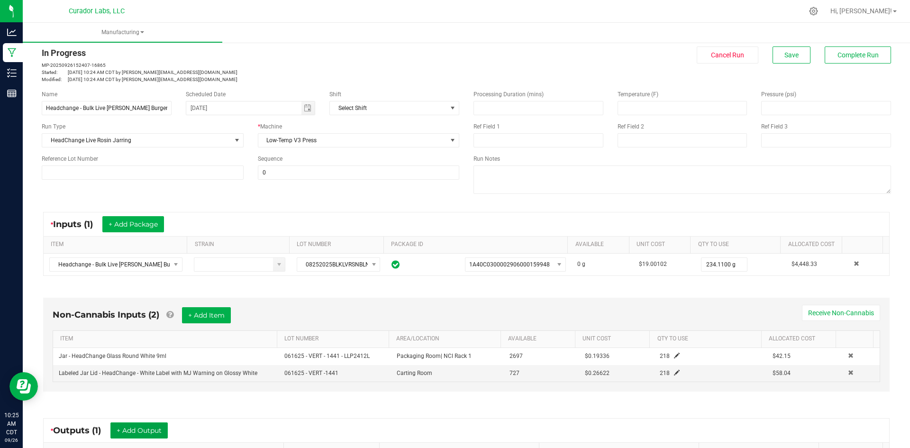
scroll to position [0, 0]
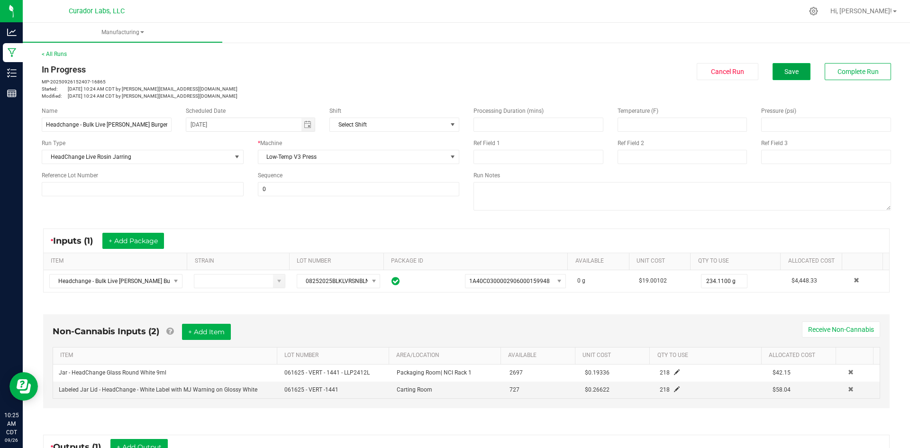
click at [777, 74] on button "Save" at bounding box center [792, 71] width 38 height 17
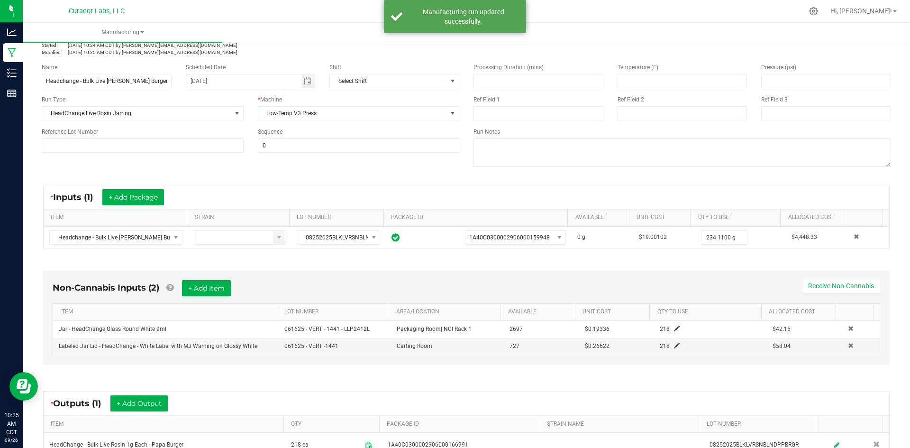
scroll to position [161, 0]
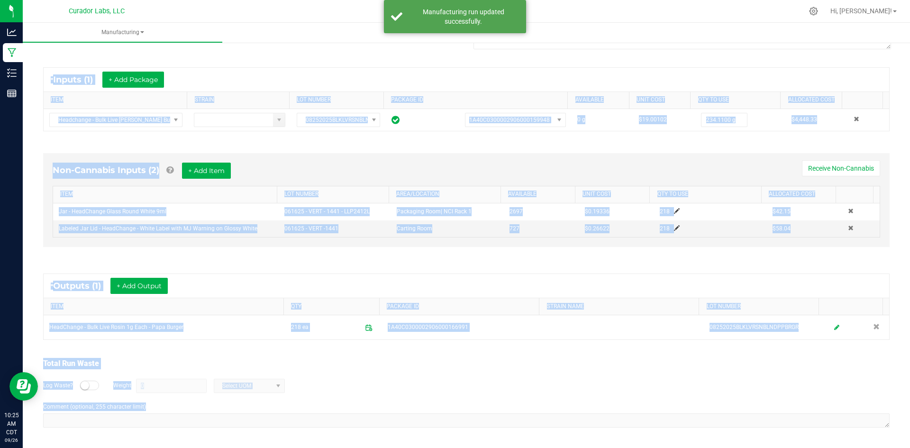
drag, startPoint x: 42, startPoint y: 66, endPoint x: 326, endPoint y: 441, distance: 470.1
click at [335, 447] on div "< All Runs In Progress MP-20250926152407-16865 Started: Sep 26, 2025 10:24 AM C…" at bounding box center [467, 163] width 888 height 569
copy manufacturing-process-run "In Progress MP-20250926152407-16865 Started: Sep 26, 2025 10:24 AM CDT by senia…"
click at [224, 261] on div "Non-Cannabis Inputs (2) + Add Item Receive Non-Cannabis ITEM LOT NUMBER AREA/LO…" at bounding box center [467, 202] width 864 height 125
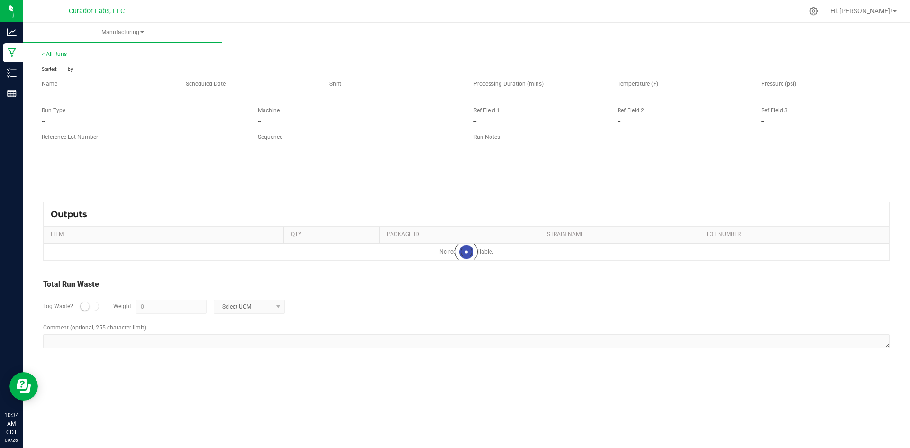
type input "16.11 g"
type textarea "waste on jars and machine"
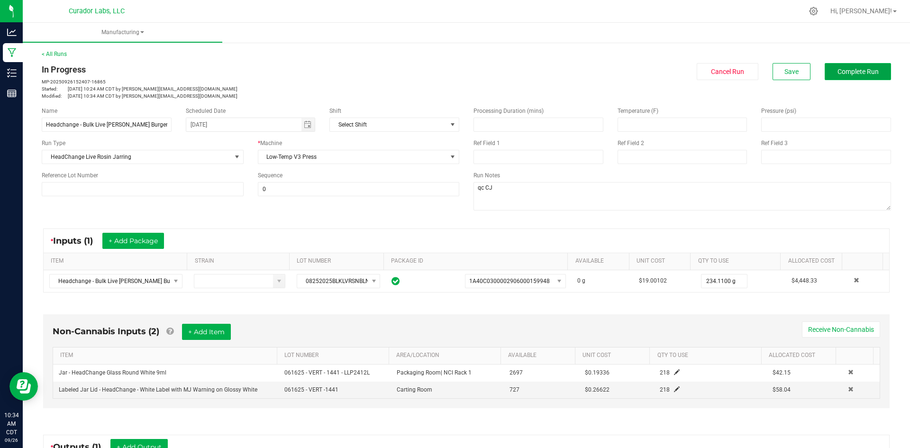
click at [838, 68] on span "Complete Run" at bounding box center [858, 72] width 41 height 8
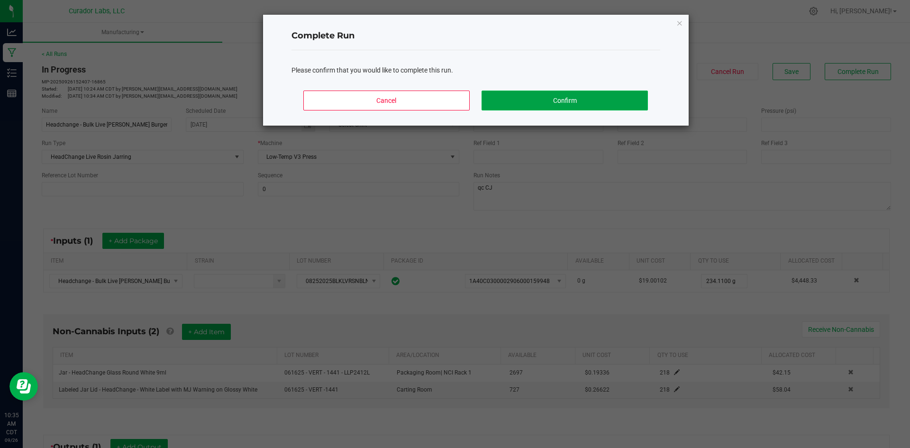
click at [555, 106] on button "Confirm" at bounding box center [565, 101] width 166 height 20
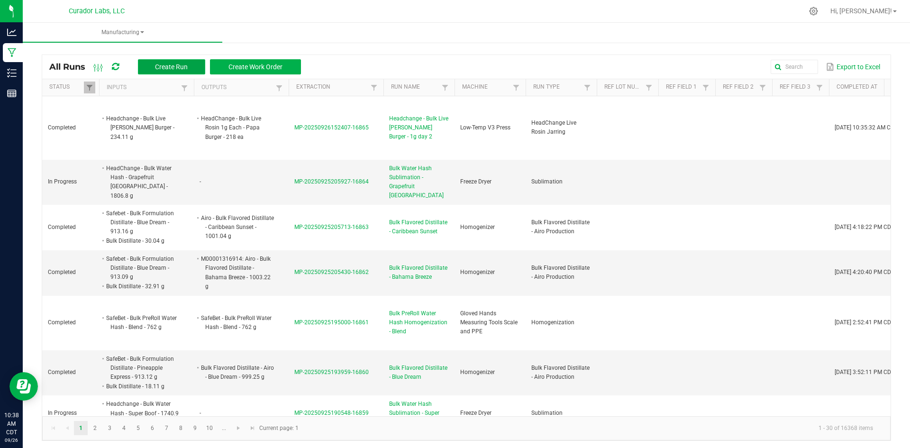
click at [164, 62] on button "Create Run" at bounding box center [171, 66] width 67 height 15
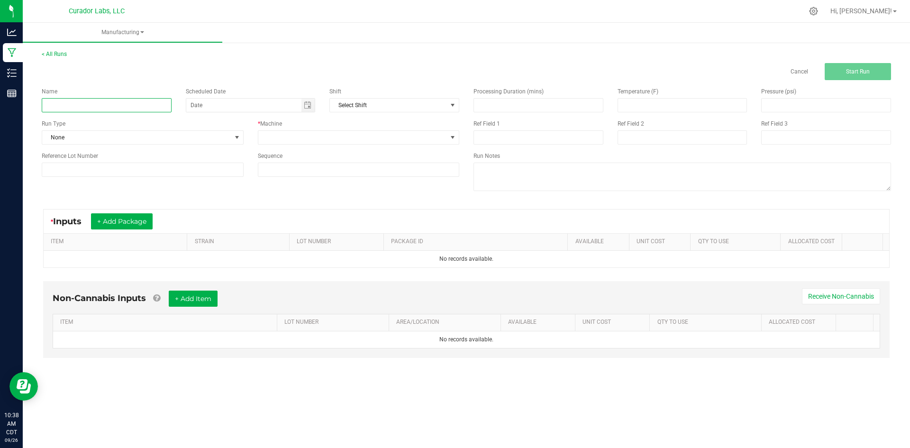
click at [117, 102] on input at bounding box center [107, 105] width 130 height 14
paste input "HeadChange - Bulk Live Rosin 1g Each - Papa Burger"
click at [303, 102] on span "Toggle calendar" at bounding box center [309, 105] width 14 height 13
type input "HeadChange - Bulk Live Rosin 1g Each - Papa Burger final"
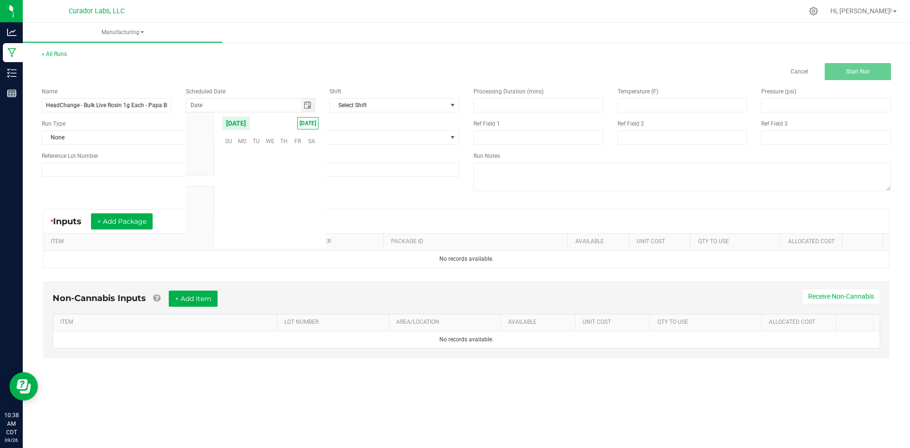
scroll to position [153784, 0]
click at [308, 118] on kendo-calendar-header "September 2025 TODAY" at bounding box center [270, 123] width 112 height 22
click at [308, 121] on span "TODAY" at bounding box center [307, 123] width 21 height 12
type input "[DATE]"
click at [192, 142] on span "None" at bounding box center [136, 137] width 189 height 13
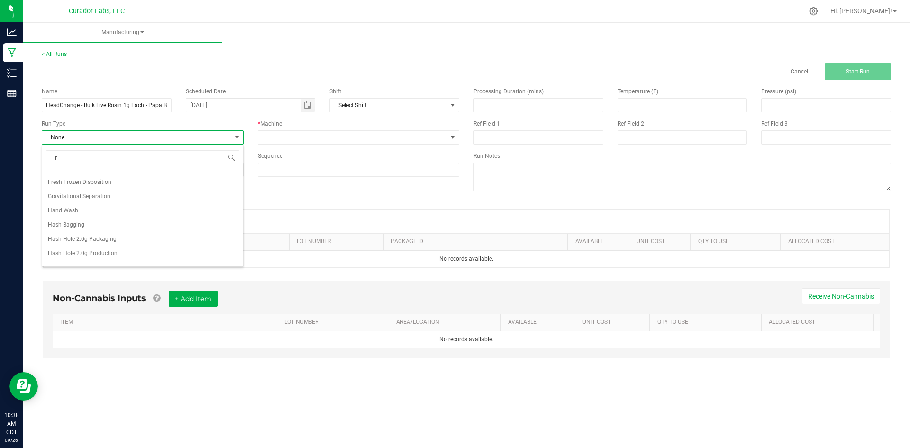
scroll to position [0, 0]
type input "rosin"
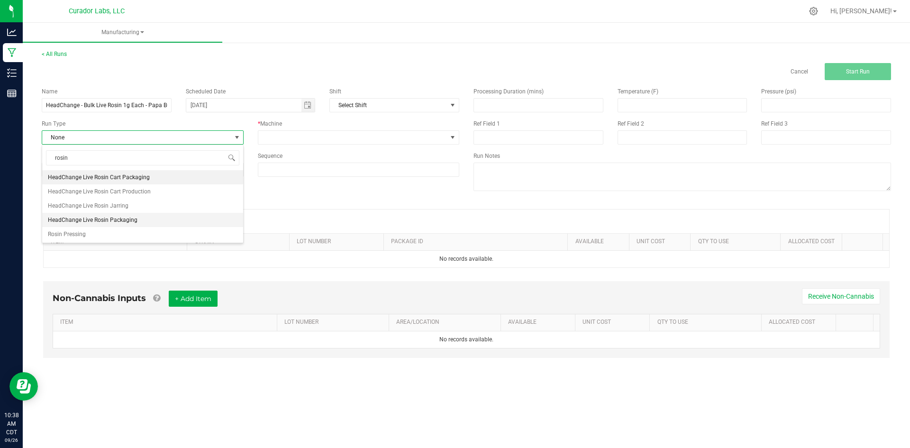
click at [153, 217] on li "HeadChange Live Rosin Packaging" at bounding box center [142, 220] width 201 height 14
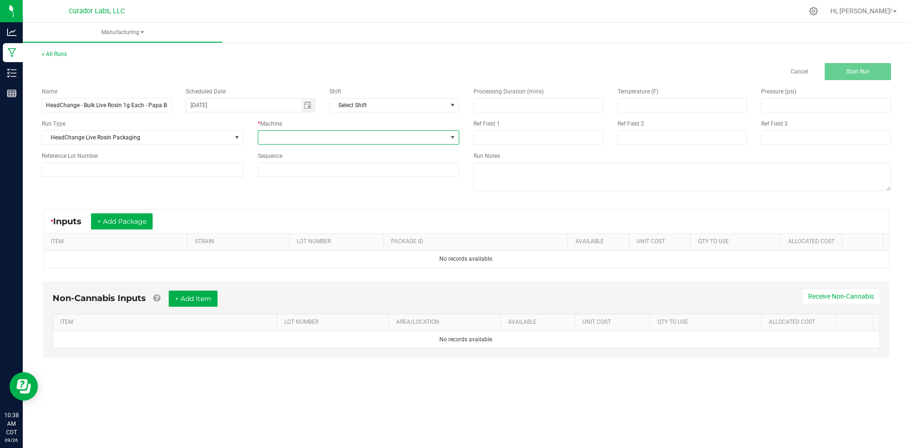
click at [272, 139] on span at bounding box center [352, 137] width 189 height 13
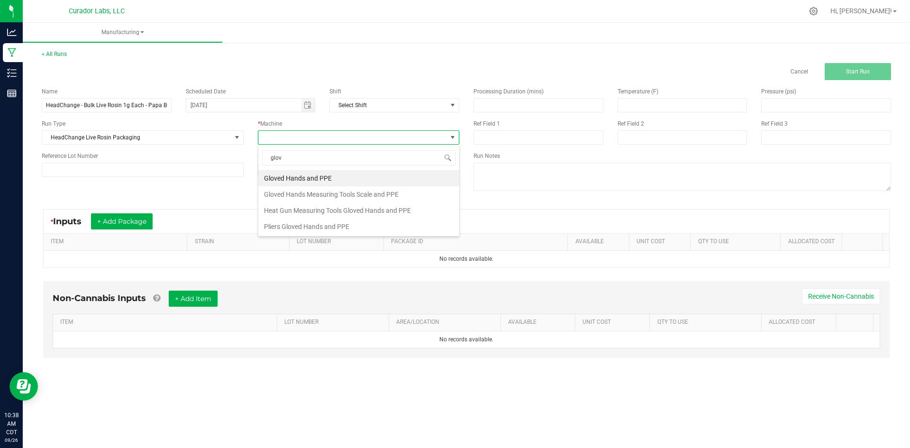
type input "glove"
click at [319, 181] on li "Gloved Hands and PPE" at bounding box center [358, 178] width 201 height 16
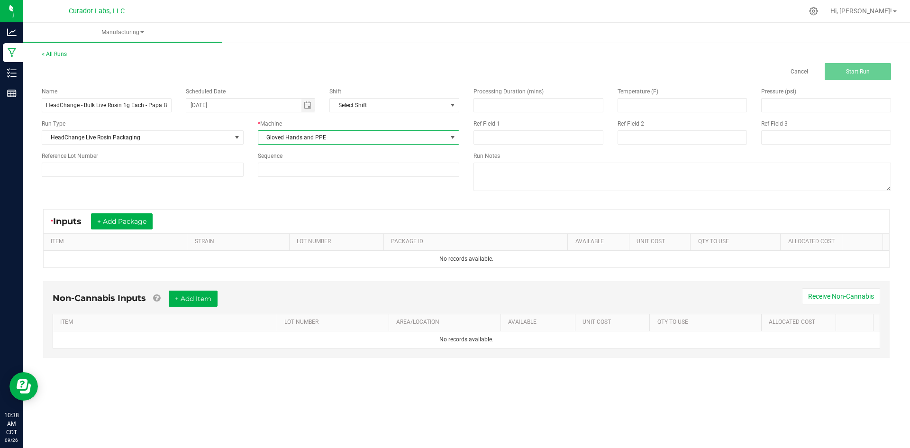
click at [130, 230] on div "* Inputs + Add Package" at bounding box center [467, 222] width 846 height 24
click at [125, 223] on button "+ Add Package" at bounding box center [122, 221] width 62 height 16
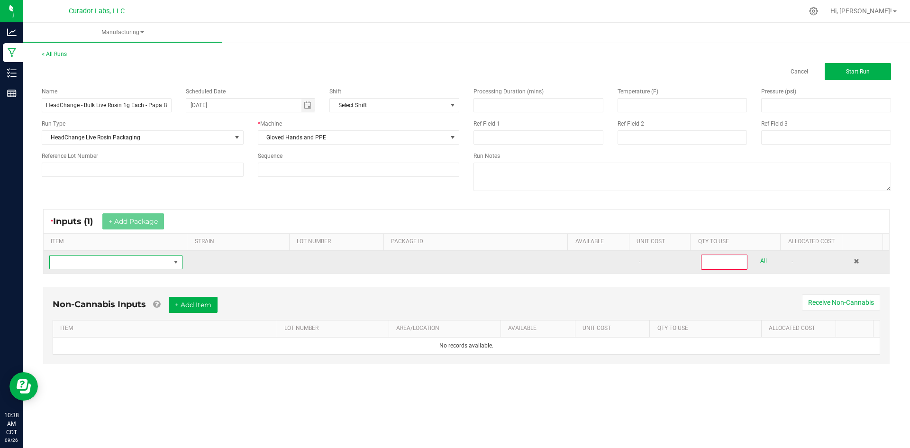
click at [118, 263] on span "NO DATA FOUND" at bounding box center [110, 262] width 120 height 13
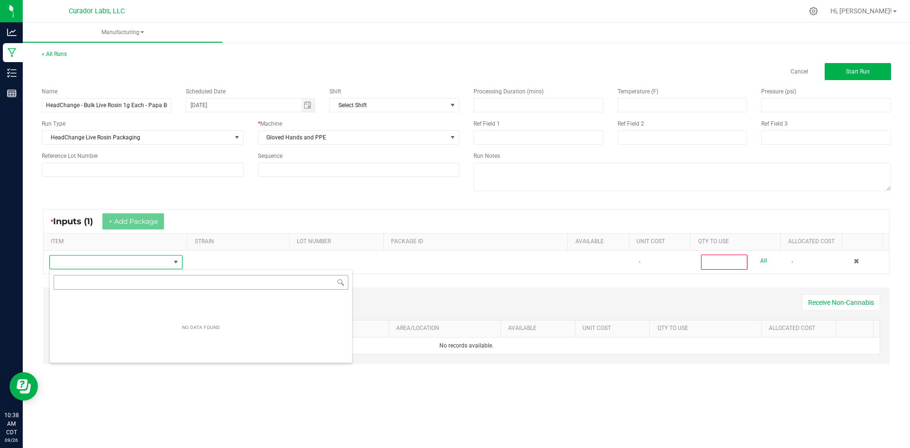
scroll to position [14, 131]
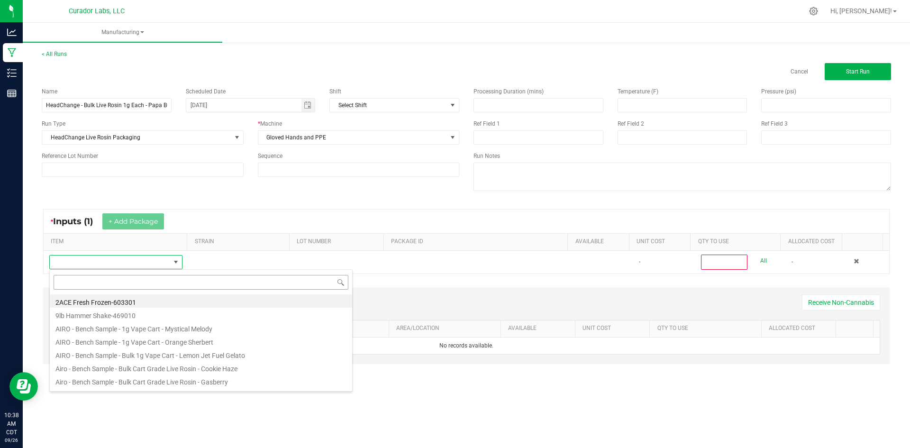
type input "HeadChange - Bulk Live Rosin 1g Each - Papa Burger"
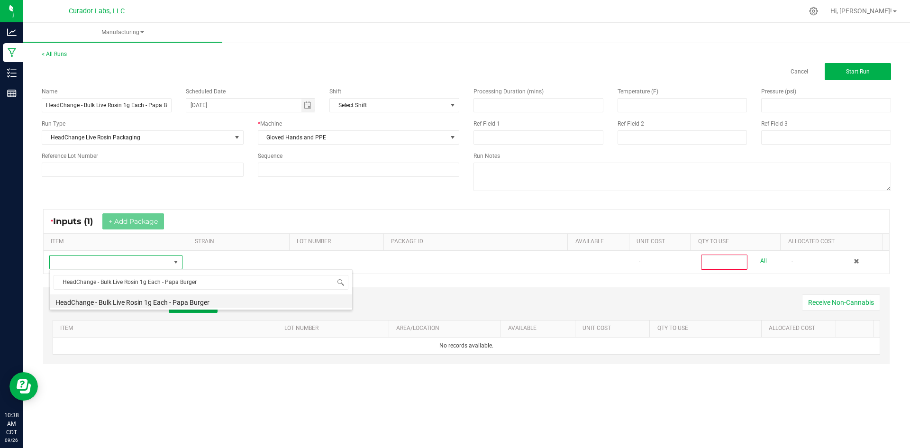
click at [140, 303] on li "HeadChange - Bulk Live Rosin 1g Each - Papa Burger" at bounding box center [201, 300] width 303 height 13
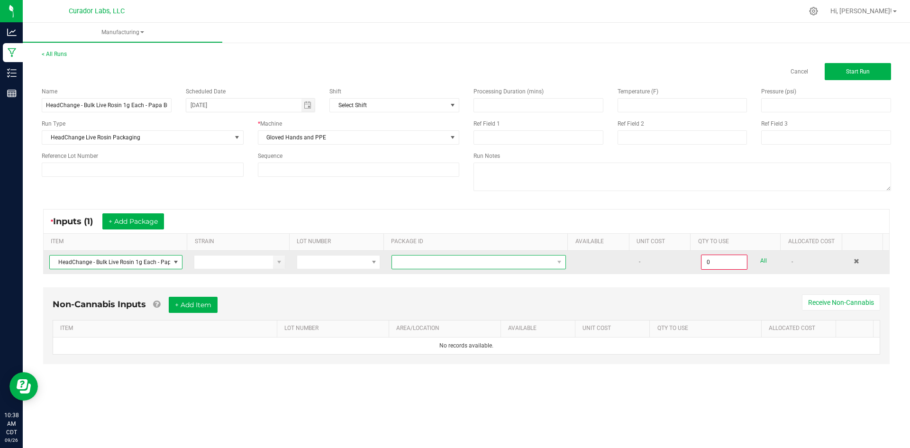
click at [404, 267] on span at bounding box center [473, 262] width 162 height 13
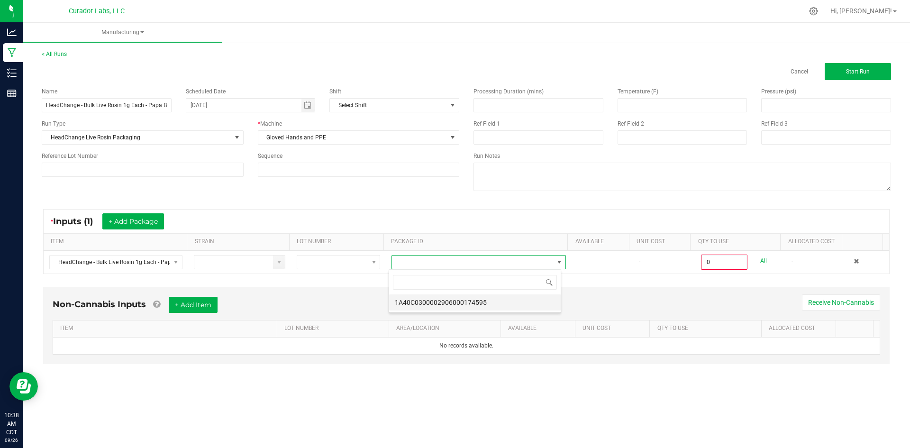
click at [417, 299] on li "1A40C0300002906000174595" at bounding box center [475, 302] width 172 height 16
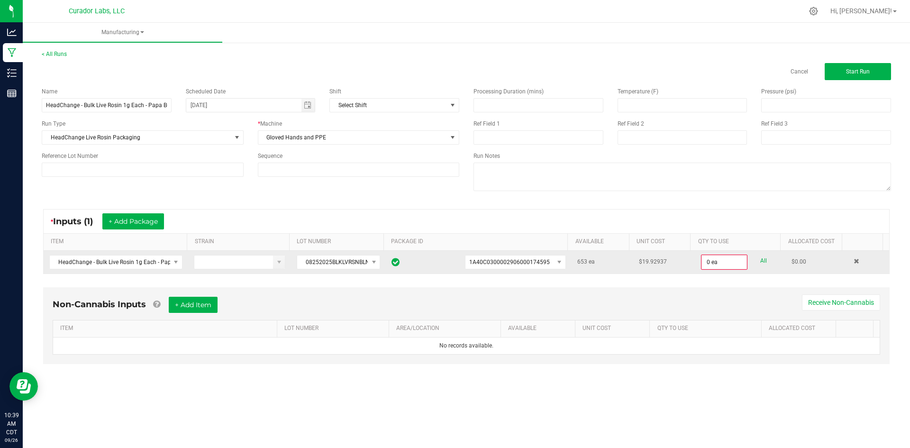
click at [762, 258] on div "0 ea All" at bounding box center [740, 262] width 79 height 15
click at [761, 259] on div "0 ea All" at bounding box center [740, 262] width 79 height 15
click at [761, 260] on link "All" at bounding box center [764, 261] width 7 height 13
type input "653 ea"
click at [184, 310] on button "+ Add Item" at bounding box center [193, 304] width 49 height 16
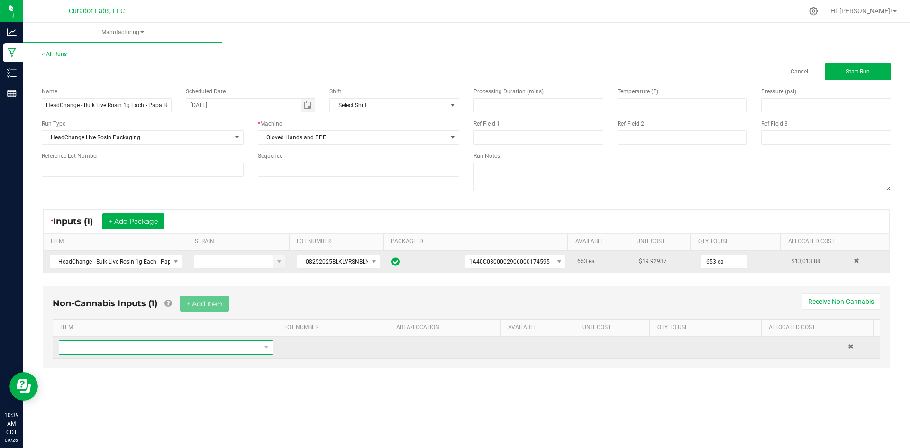
click at [174, 349] on span "NO DATA FOUND" at bounding box center [160, 347] width 202 height 13
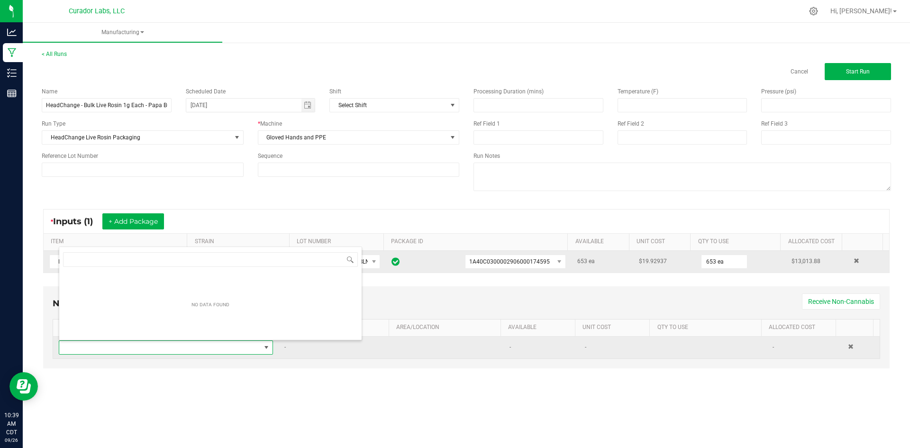
scroll to position [0, 0]
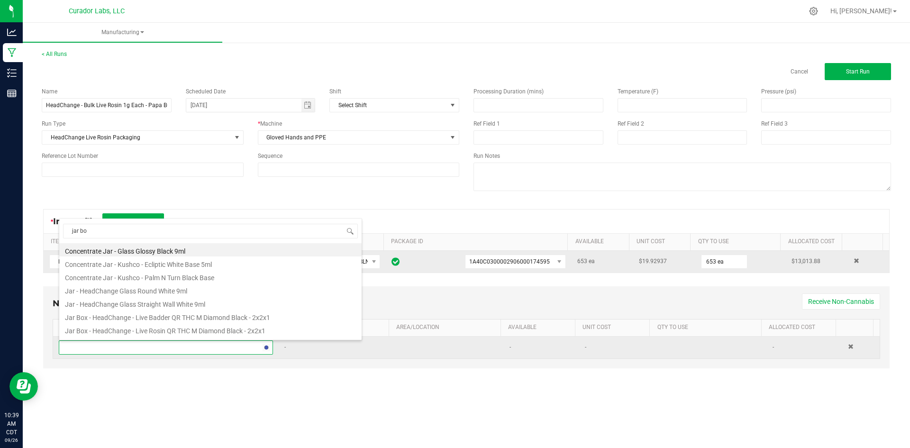
type input "jar box"
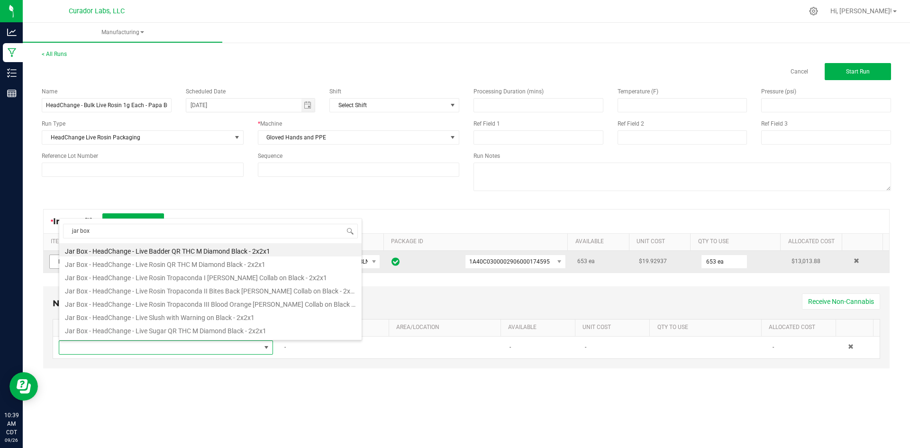
click at [170, 265] on li "Jar Box - HeadChange - Live Rosin QR THC M Diamond Black - 2x2x1" at bounding box center [210, 263] width 303 height 13
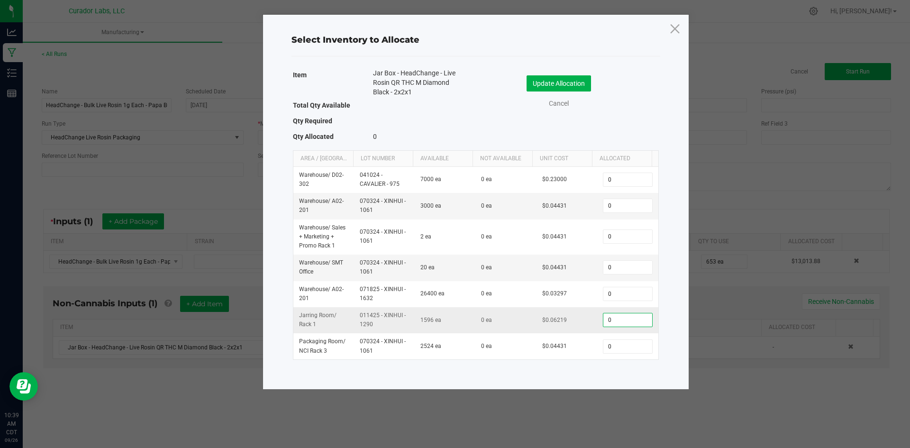
click at [610, 322] on input "0" at bounding box center [628, 319] width 48 height 13
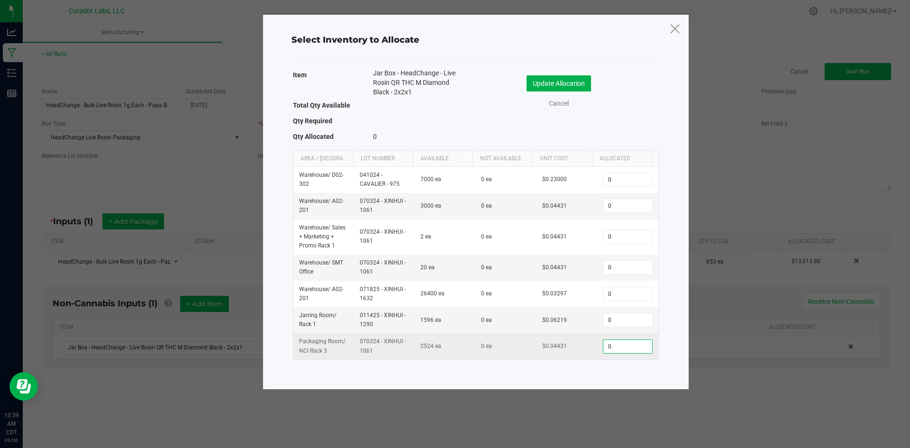
click at [620, 347] on input "0" at bounding box center [628, 346] width 48 height 13
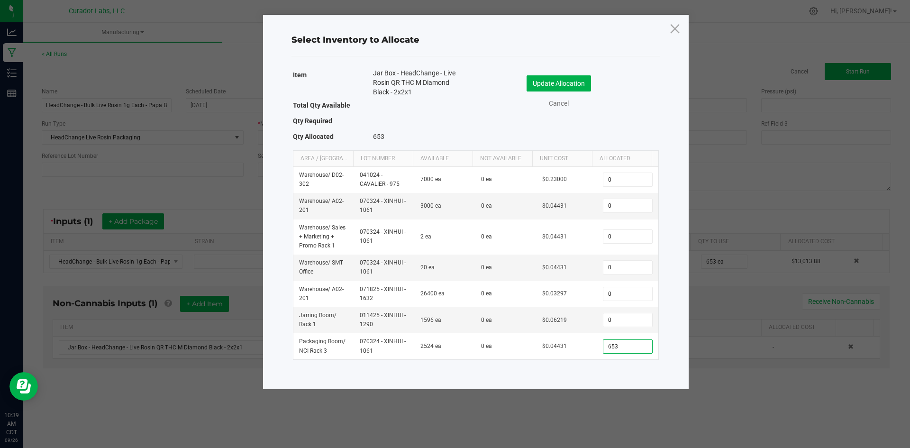
type input "653"
click at [559, 79] on button "Update Allocation" at bounding box center [559, 83] width 64 height 16
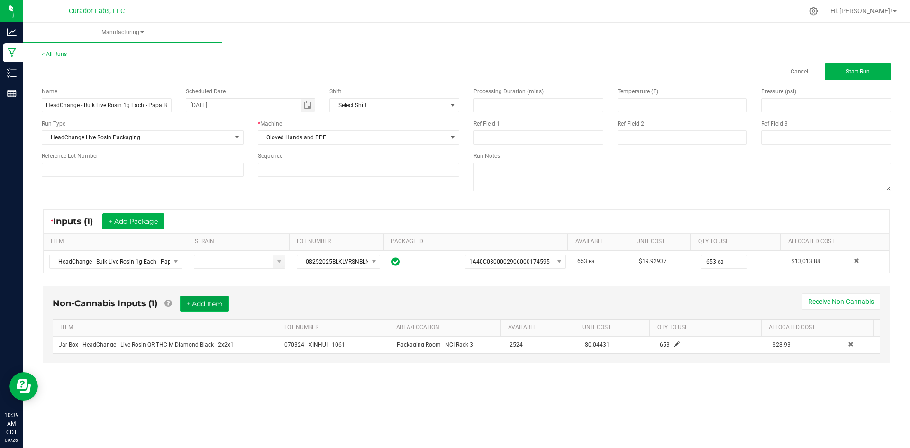
click at [217, 307] on button "+ Add Item" at bounding box center [204, 304] width 49 height 16
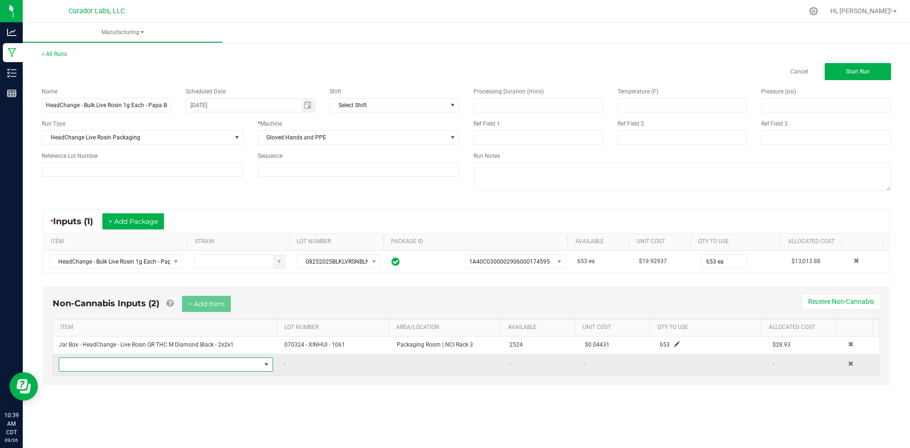
click at [178, 361] on span "NO DATA FOUND" at bounding box center [160, 364] width 202 height 13
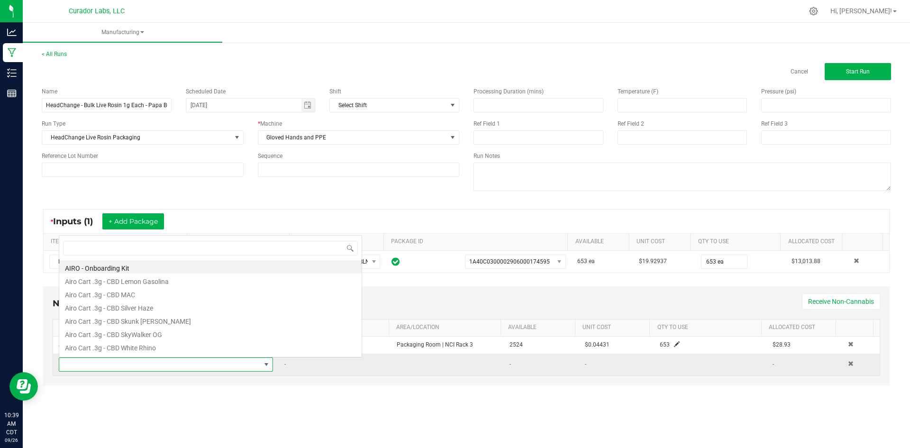
scroll to position [14, 211]
type input "terps"
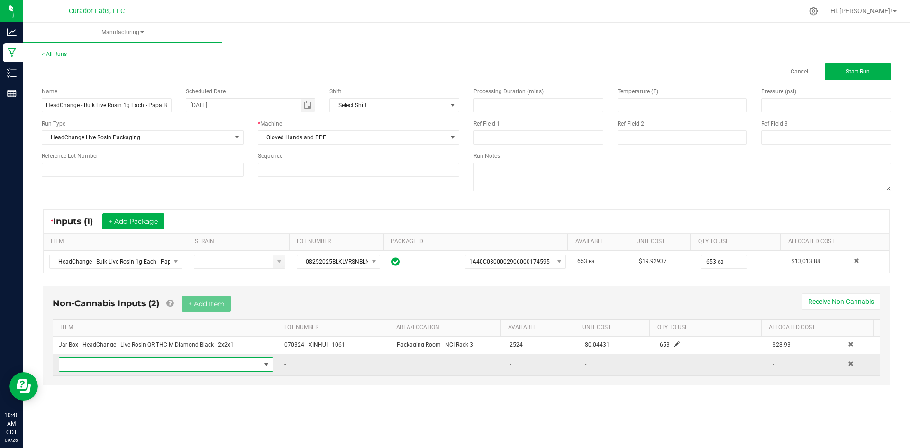
click at [248, 367] on span "NO DATA FOUND" at bounding box center [160, 364] width 202 height 13
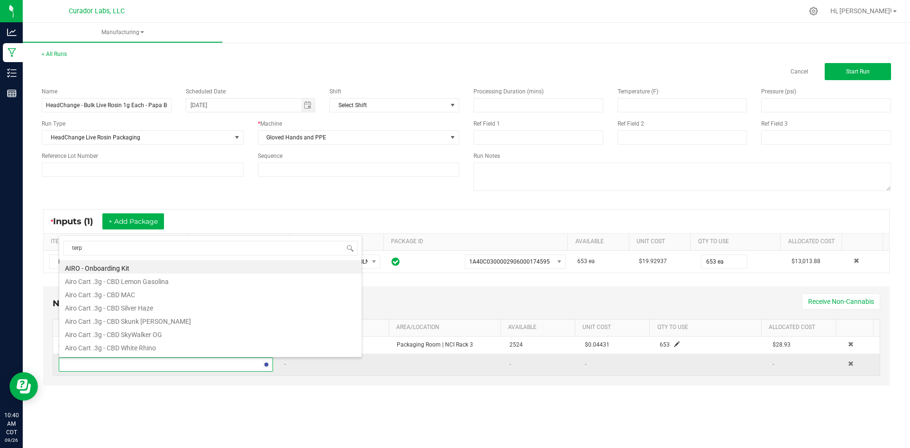
type input "terps"
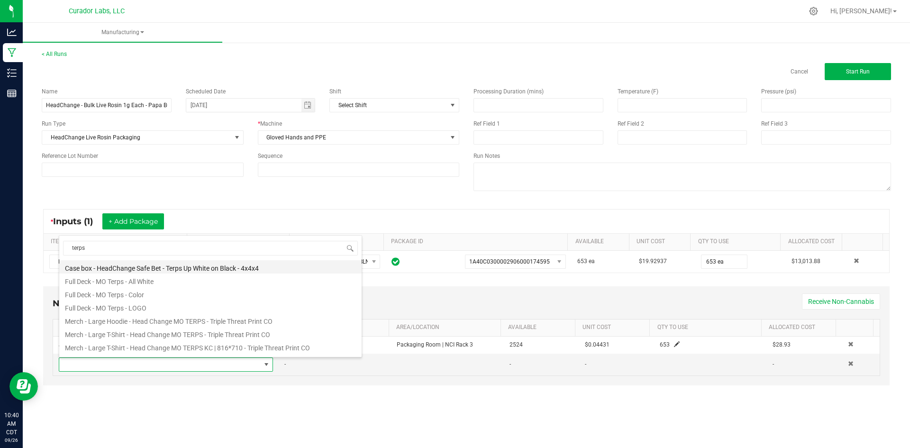
click at [190, 266] on li "Case box - HeadChange Safe Bet - Terps Up White on Black - 4x4x4" at bounding box center [210, 266] width 303 height 13
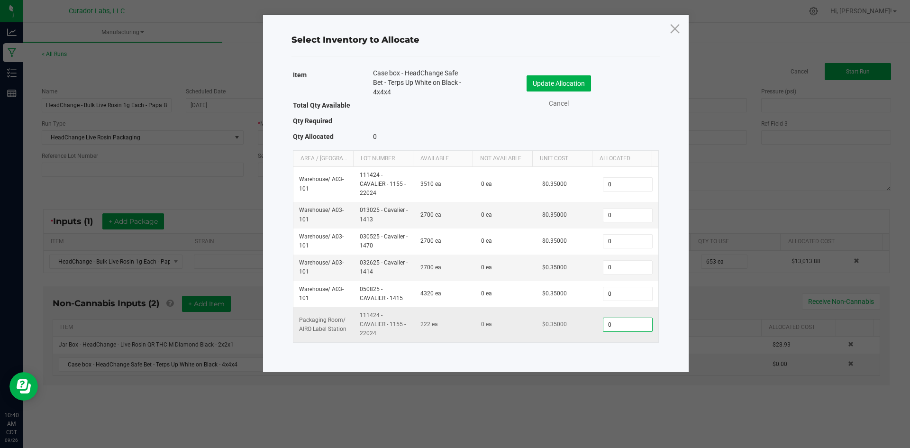
click at [605, 328] on input "0" at bounding box center [628, 324] width 48 height 13
type input "55"
click at [569, 89] on button "Update Allocation" at bounding box center [559, 83] width 64 height 16
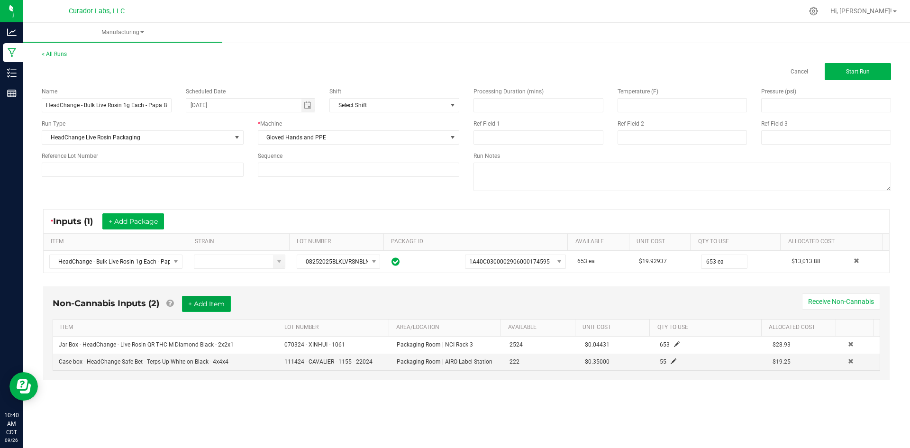
click at [211, 300] on button "+ Add Item" at bounding box center [206, 304] width 49 height 16
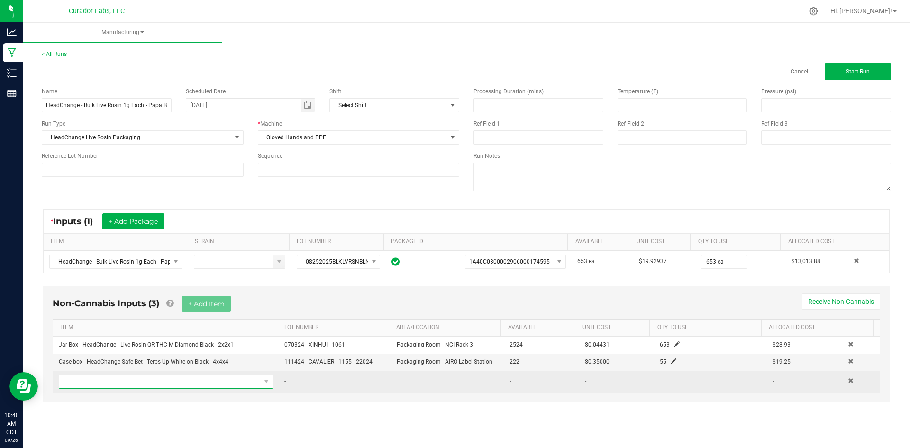
click at [139, 383] on span "NO DATA FOUND" at bounding box center [160, 381] width 202 height 13
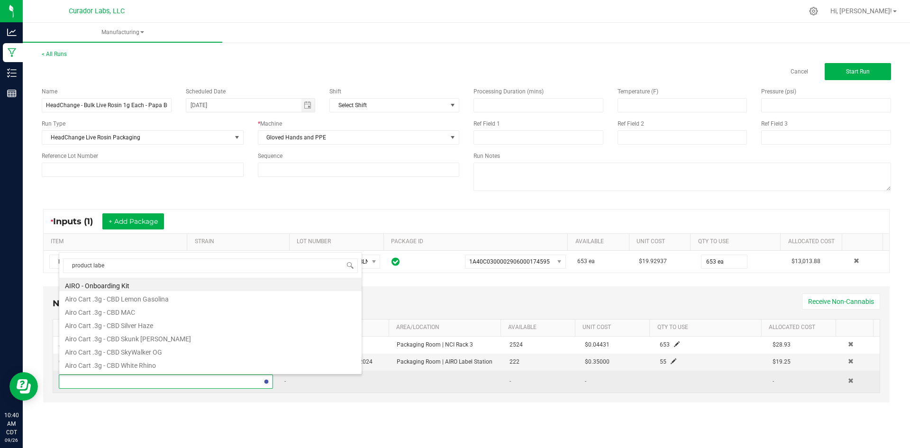
type input "product label"
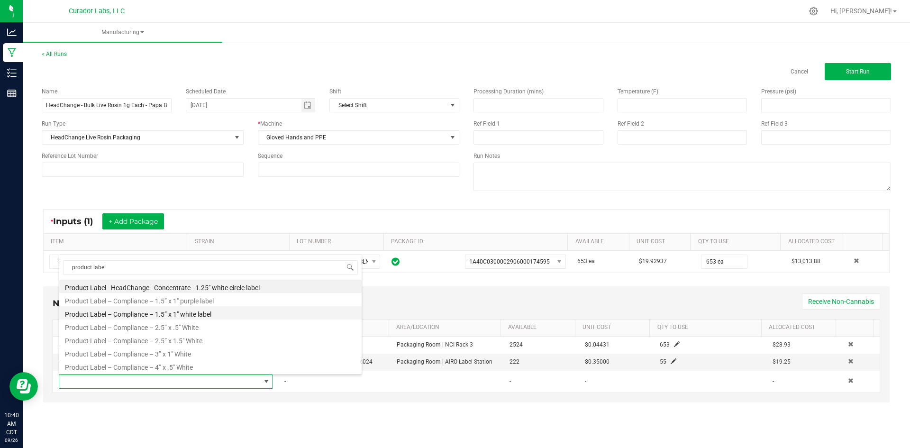
click at [133, 316] on li "Product Label – Compliance – 1.5” x 1" white label" at bounding box center [210, 312] width 303 height 13
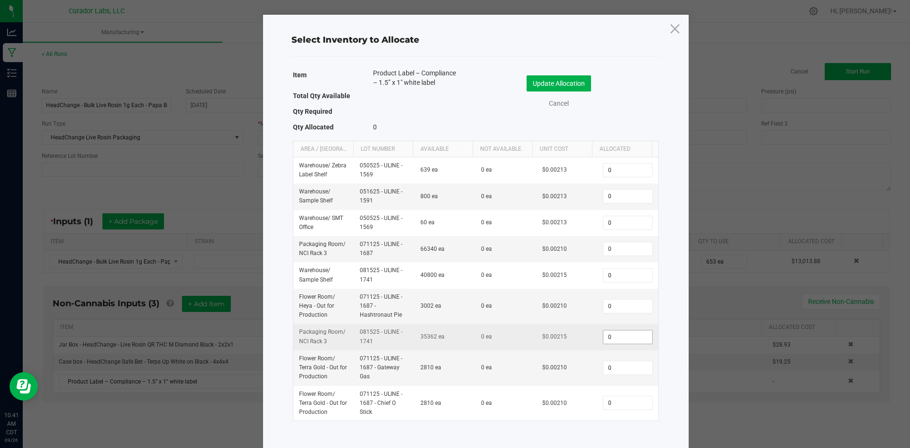
click at [610, 335] on input "0" at bounding box center [628, 337] width 48 height 13
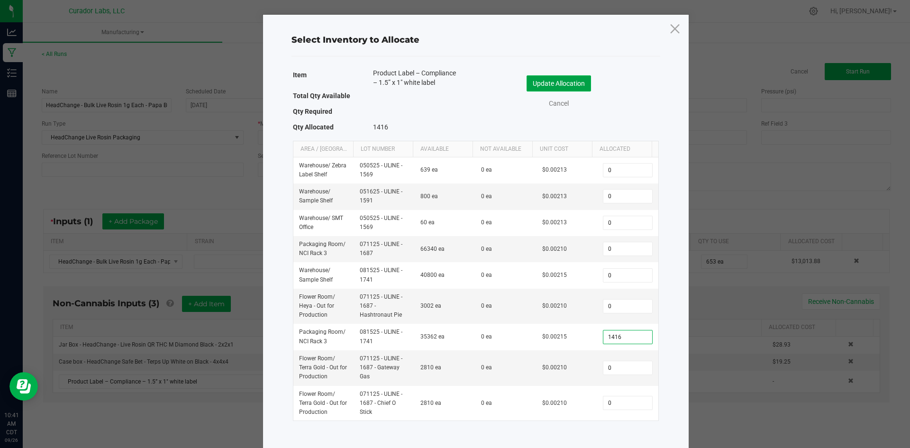
type input "1,416"
click at [547, 84] on button "Update Allocation" at bounding box center [559, 83] width 64 height 16
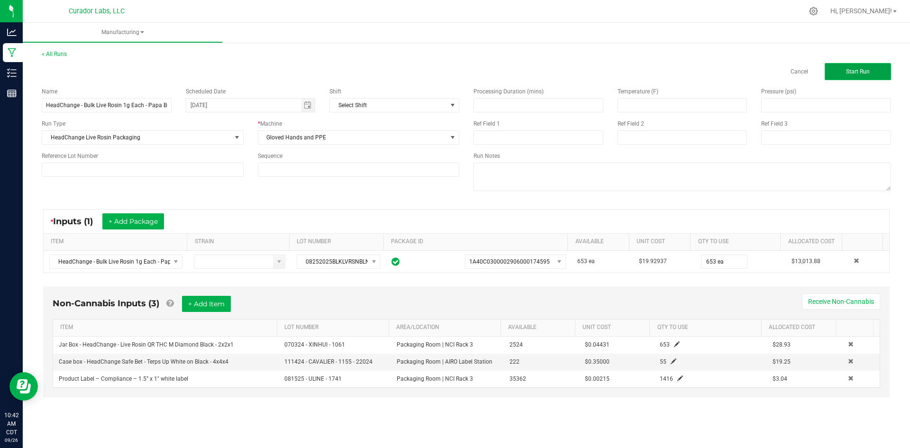
click at [853, 75] on button "Start Run" at bounding box center [858, 71] width 66 height 17
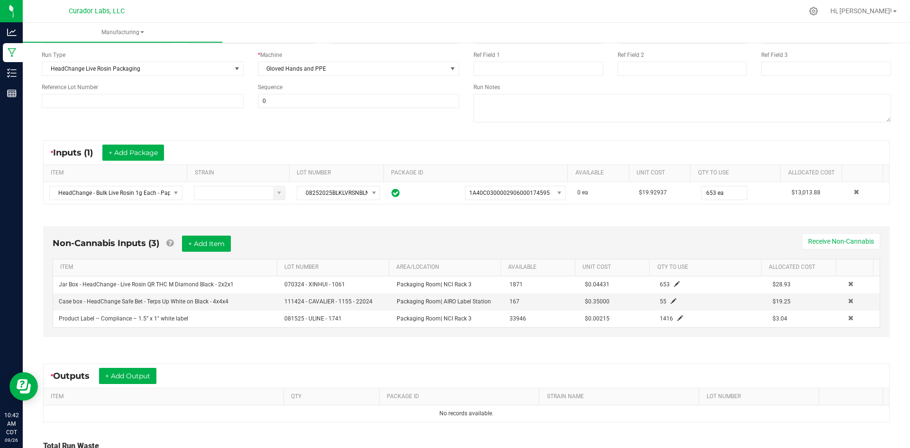
scroll to position [171, 0]
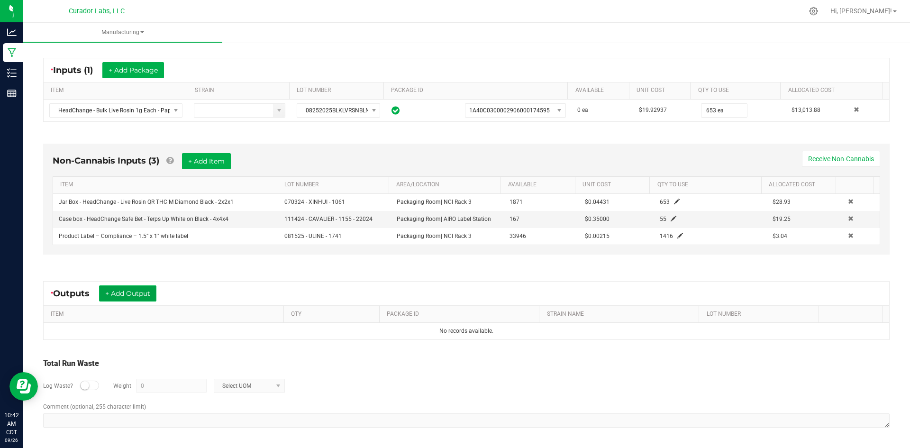
click at [143, 298] on button "+ Add Output" at bounding box center [127, 293] width 57 height 16
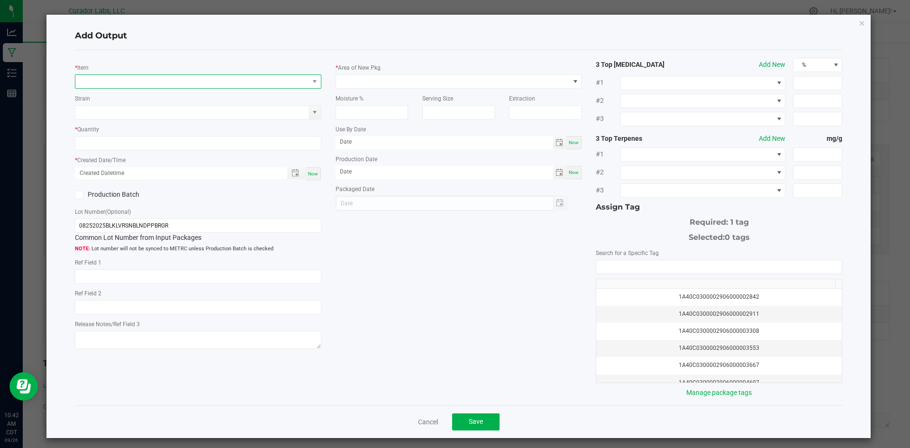
click at [130, 83] on span "NO DATA FOUND" at bounding box center [192, 81] width 234 height 13
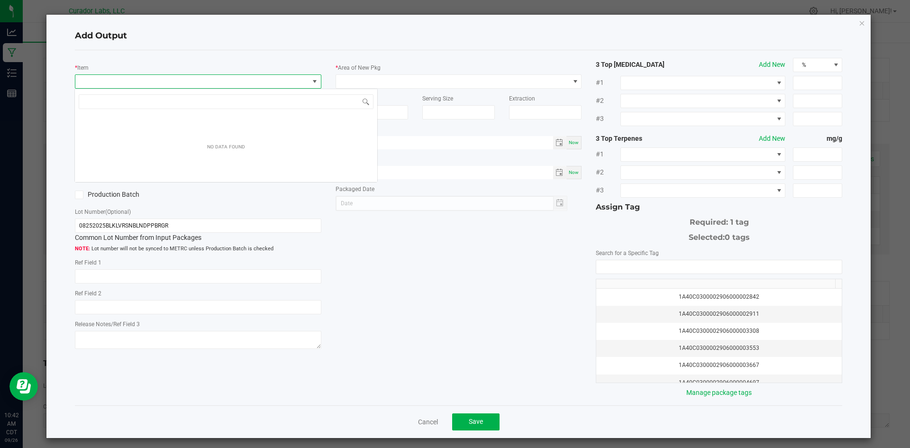
scroll to position [14, 245]
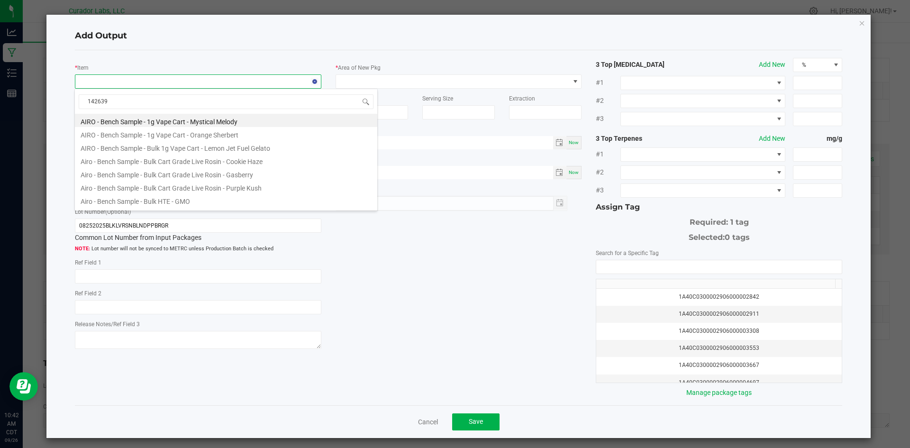
type input "1426399"
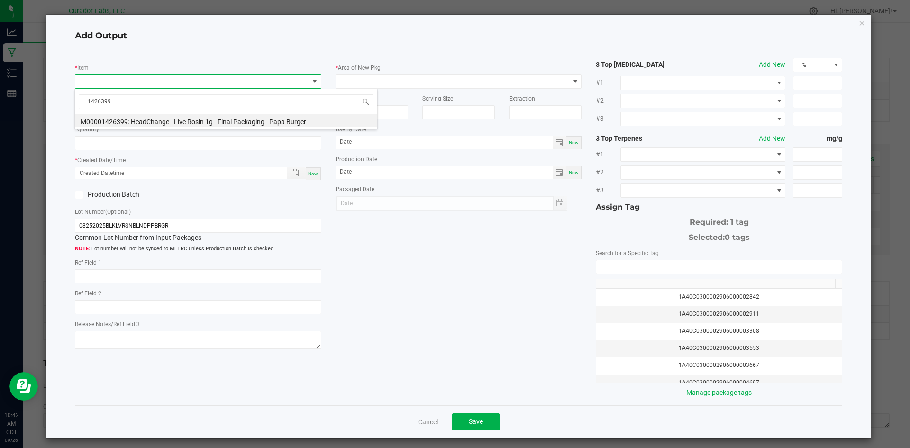
click at [144, 117] on li "M00001426399: HeadChange - Live Rosin 1g - Final Packaging - Papa Burger" at bounding box center [226, 120] width 303 height 13
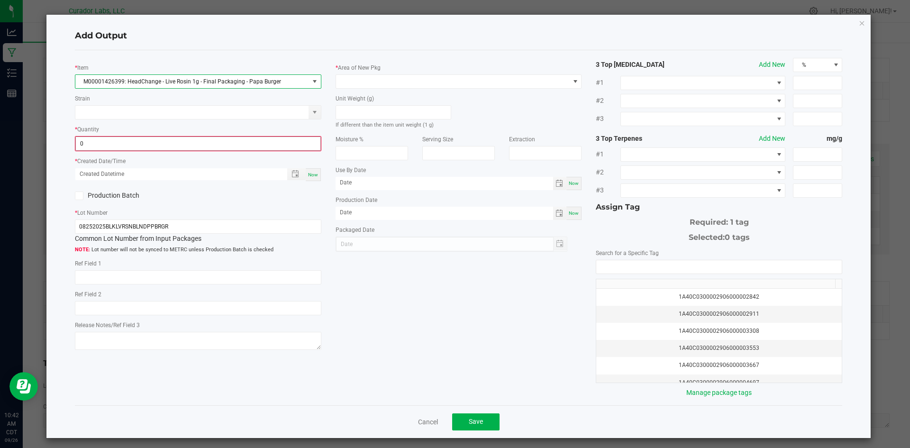
click at [137, 137] on input "0" at bounding box center [198, 143] width 245 height 13
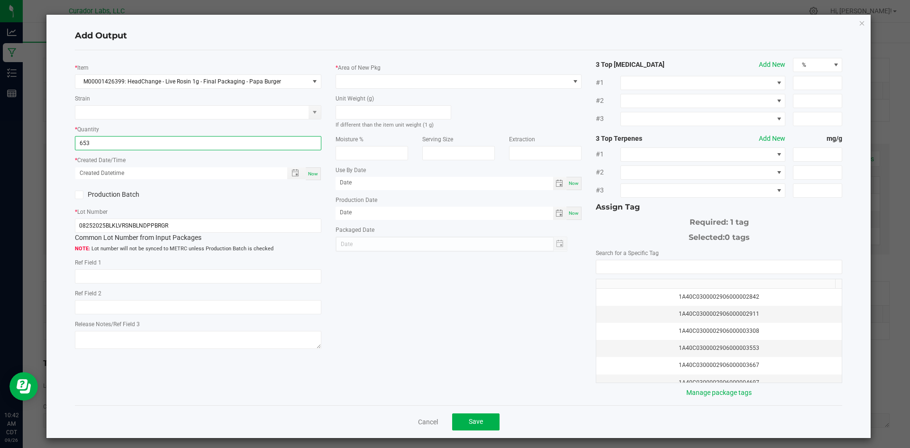
type input "653 ea"
click at [314, 175] on span "Now" at bounding box center [313, 173] width 10 height 5
type input "09/26/2025 10:42 AM"
type input "[DATE]"
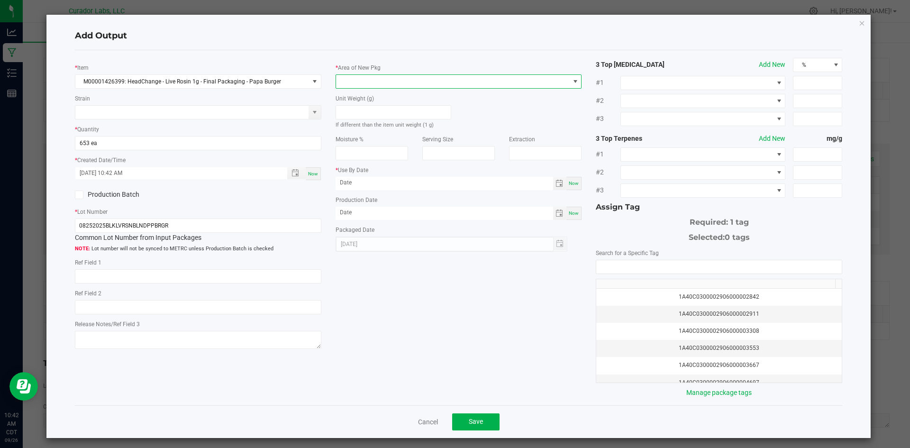
click at [376, 86] on span at bounding box center [453, 81] width 234 height 13
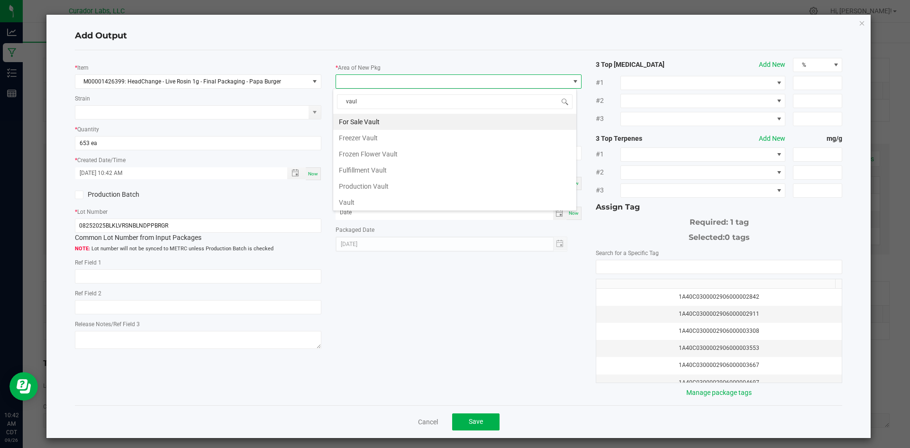
type input "vault"
click at [362, 202] on li "Vault" at bounding box center [454, 202] width 243 height 16
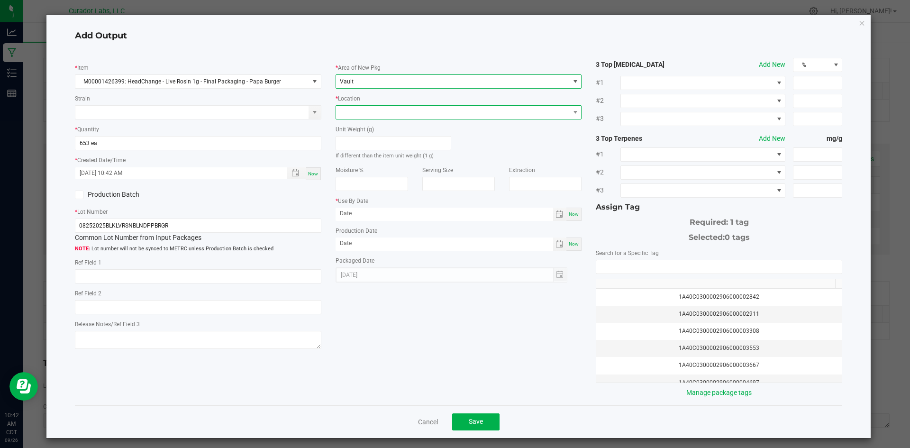
click at [377, 110] on span at bounding box center [453, 112] width 234 height 13
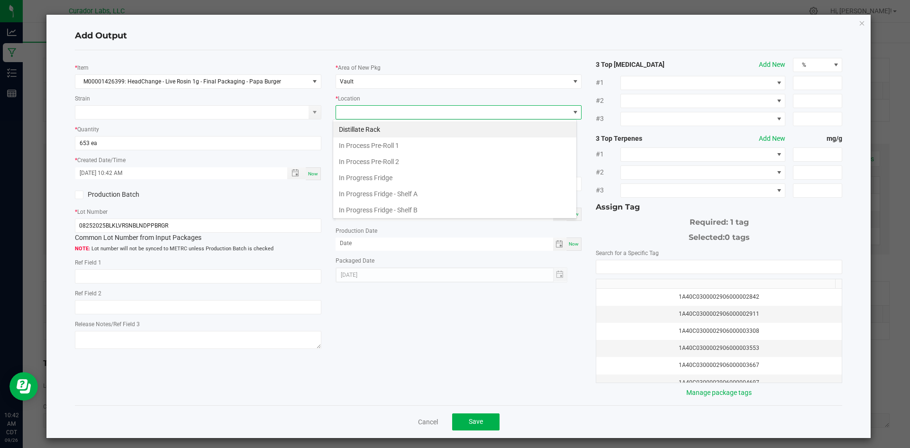
scroll to position [147, 0]
click at [377, 110] on span "Packaging Rack" at bounding box center [360, 112] width 41 height 7
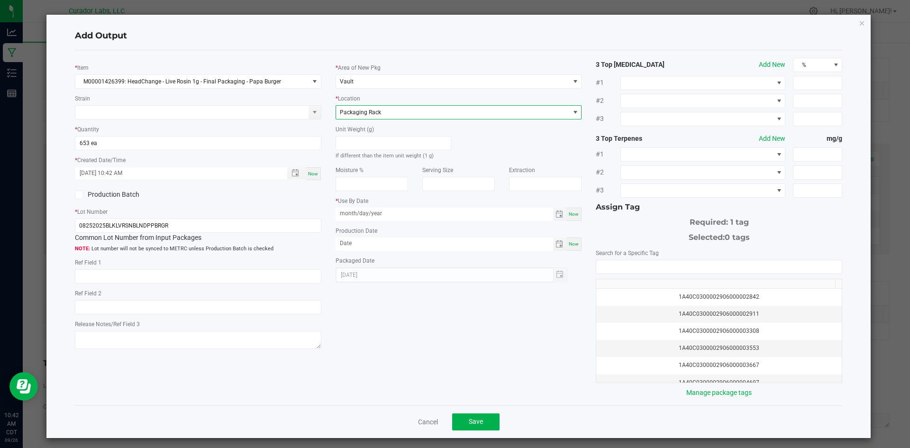
click at [363, 219] on input "month/day/year" at bounding box center [445, 214] width 218 height 12
type input "09/05/2026"
click at [355, 242] on input "month/day/year" at bounding box center [445, 244] width 218 height 12
type input "09/05/2025"
click at [623, 264] on input "NO DATA FOUND" at bounding box center [720, 266] width 246 height 13
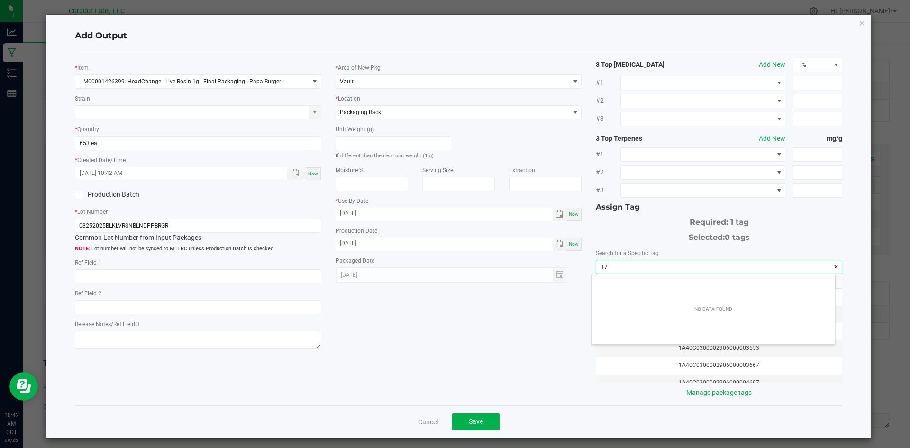
scroll to position [13, 244]
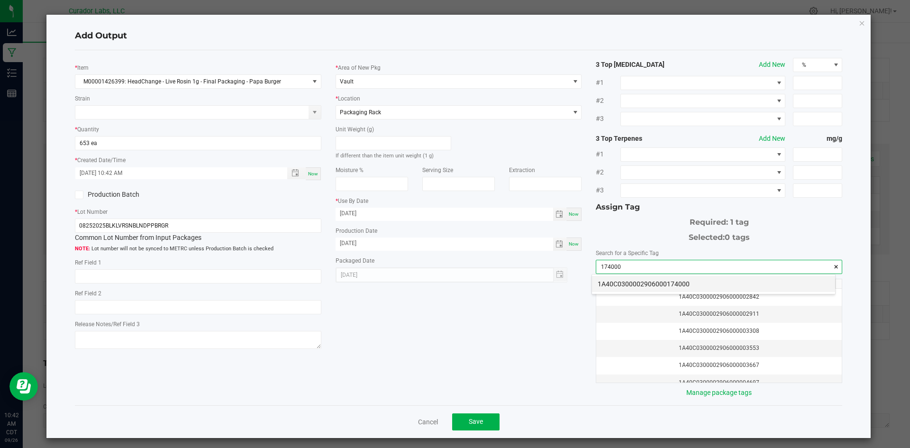
click at [646, 284] on li "1A40C0300002906000174000" at bounding box center [713, 284] width 243 height 16
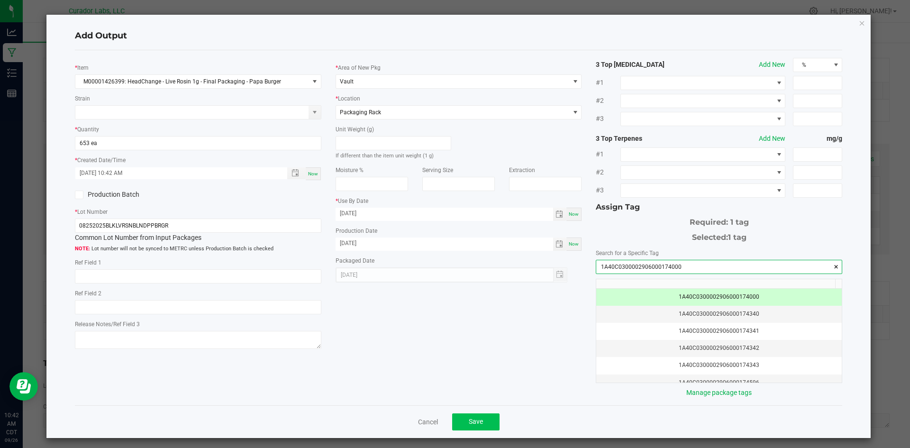
type input "1A40C0300002906000174000"
click at [482, 419] on button "Save" at bounding box center [475, 421] width 47 height 17
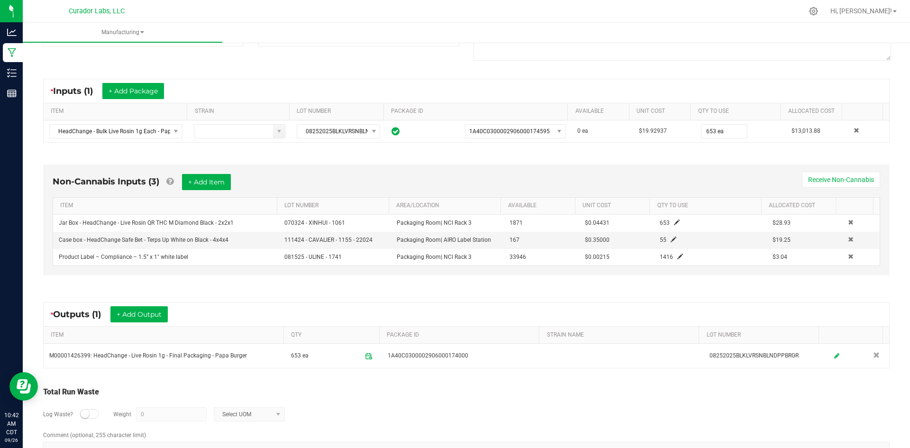
scroll to position [178, 0]
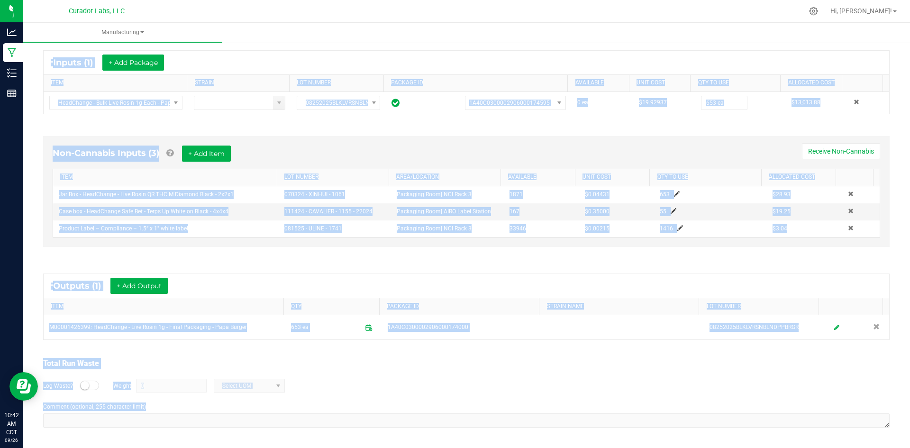
drag, startPoint x: 40, startPoint y: 66, endPoint x: 302, endPoint y: 444, distance: 459.1
click at [302, 444] on div "< All Runs In Progress MP-20250926154208-16866 Started: Sep 26, 2025 10:42 AM C…" at bounding box center [467, 155] width 888 height 586
copy manufacturing-process-run "In Progress MP-20250926154208-16866 Started: Sep 26, 2025 10:42 AM CDT by senia…"
click at [323, 286] on div "* Outputs (1) + Add Output" at bounding box center [467, 286] width 846 height 24
click at [340, 400] on div "Log Waste? Weight 0 Select UOM" at bounding box center [466, 385] width 847 height 33
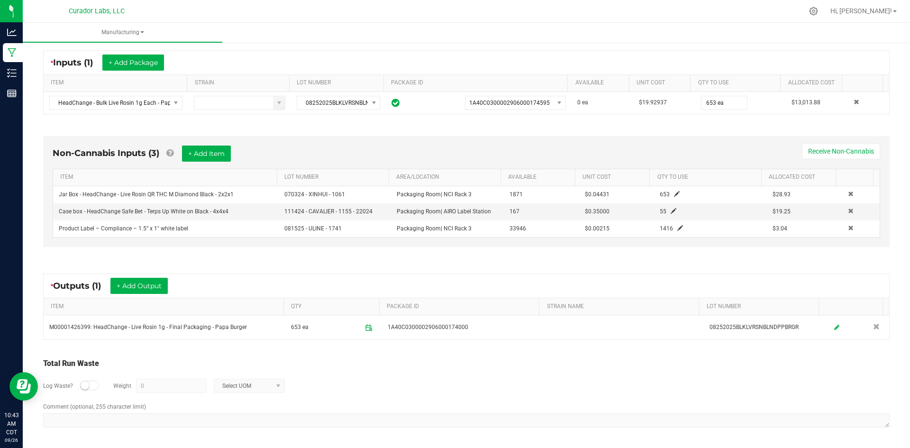
scroll to position [0, 0]
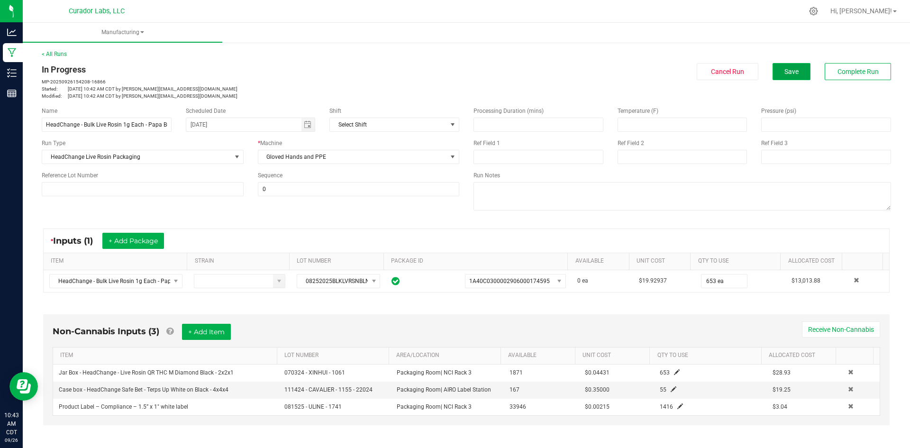
click at [792, 77] on button "Save" at bounding box center [792, 71] width 38 height 17
click at [827, 79] on button "Complete Run" at bounding box center [858, 71] width 66 height 17
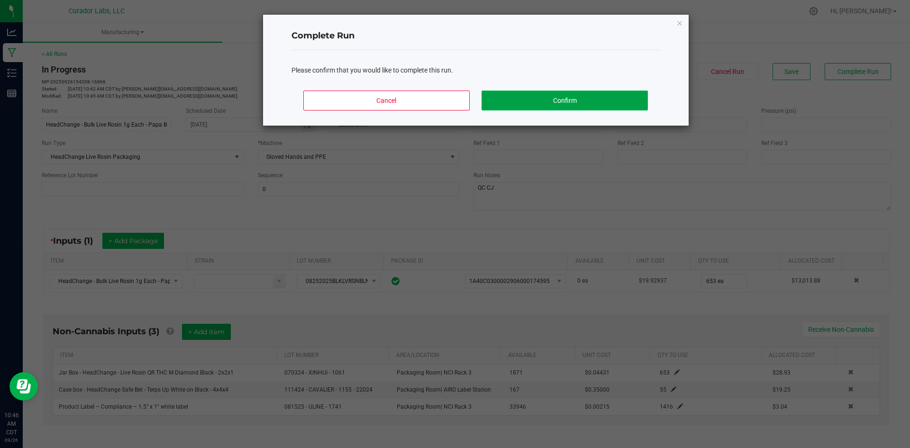
click at [536, 101] on button "Confirm" at bounding box center [565, 101] width 166 height 20
